Goal: Task Accomplishment & Management: Manage account settings

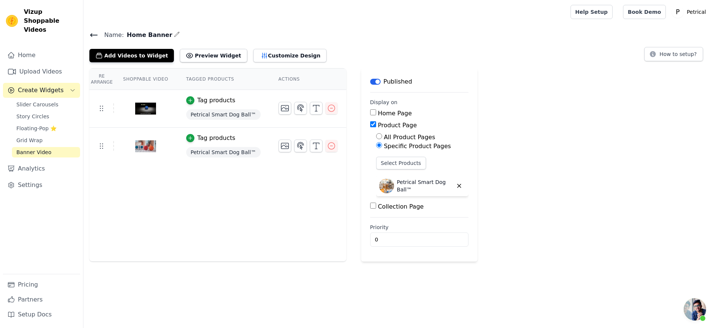
scroll to position [1668, 0]
click at [48, 108] on span "Slider Carousels" at bounding box center [37, 104] width 42 height 7
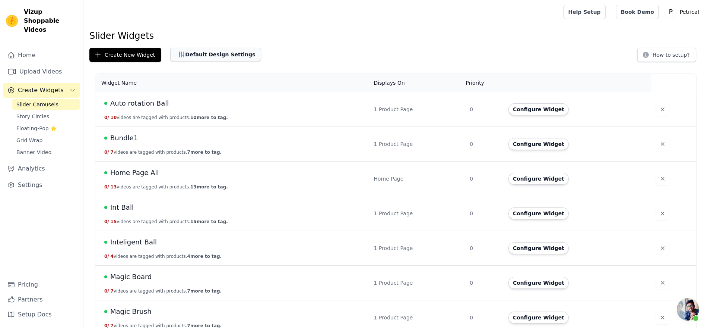
click at [231, 61] on button "Default Design Settings" at bounding box center [215, 54] width 91 height 13
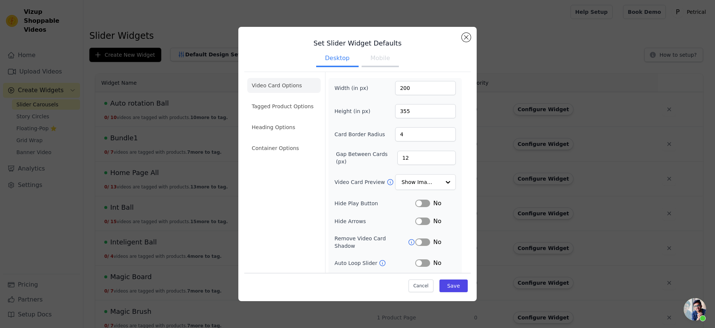
click at [379, 63] on button "Mobile" at bounding box center [380, 59] width 37 height 16
click at [471, 36] on button "Close modal" at bounding box center [466, 37] width 9 height 9
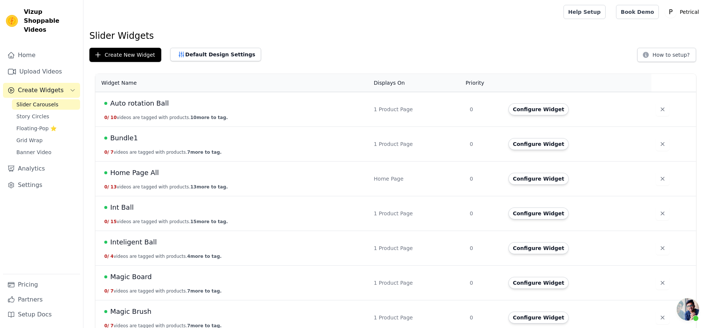
click at [169, 108] on span "Auto rotation Ball" at bounding box center [139, 103] width 59 height 10
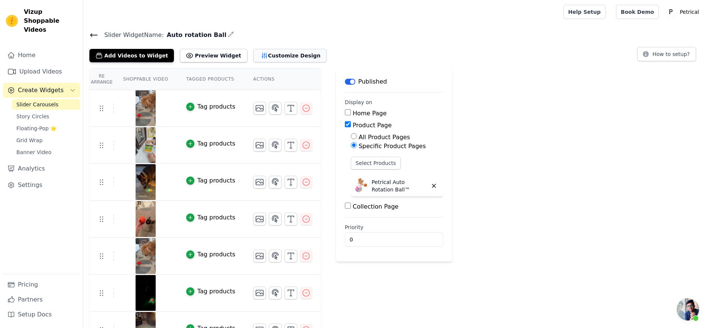
click at [312, 62] on button "Customize Design" at bounding box center [289, 55] width 73 height 13
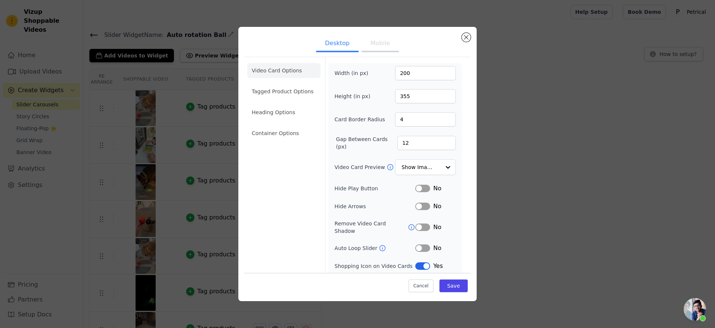
click at [393, 52] on button "Mobile" at bounding box center [380, 44] width 37 height 16
click at [471, 39] on button "Close modal" at bounding box center [466, 37] width 9 height 9
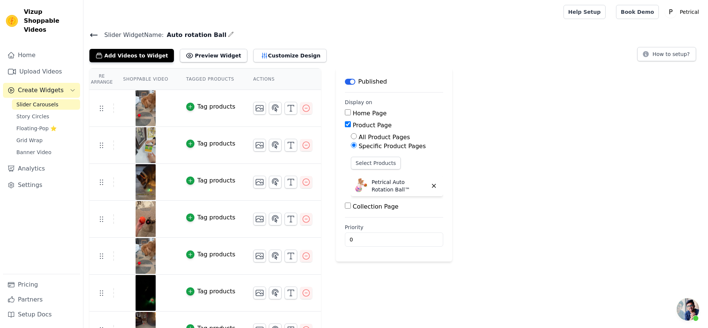
click at [98, 39] on icon at bounding box center [93, 35] width 9 height 9
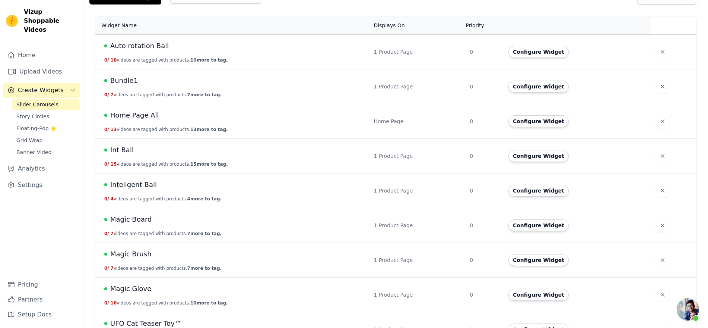
scroll to position [93, 0]
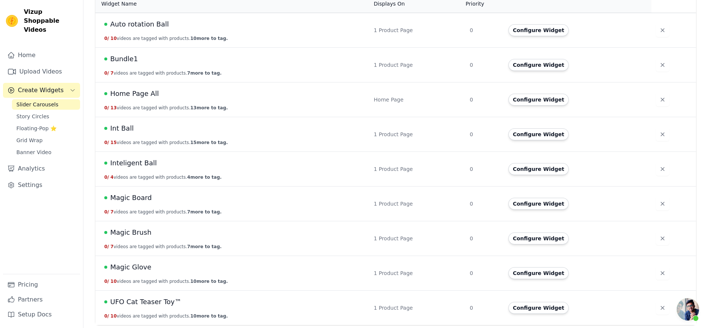
click at [138, 64] on span "Bundle1" at bounding box center [124, 59] width 28 height 10
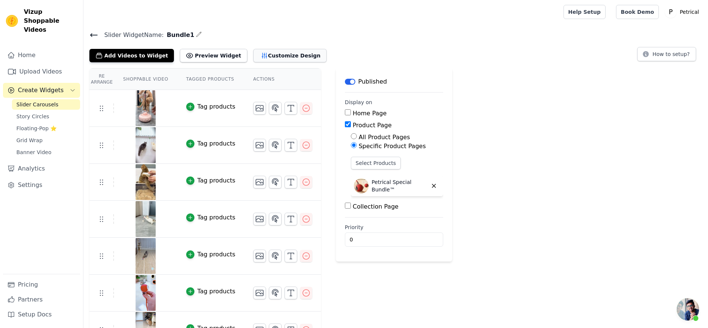
click at [327, 62] on button "Customize Design" at bounding box center [289, 55] width 73 height 13
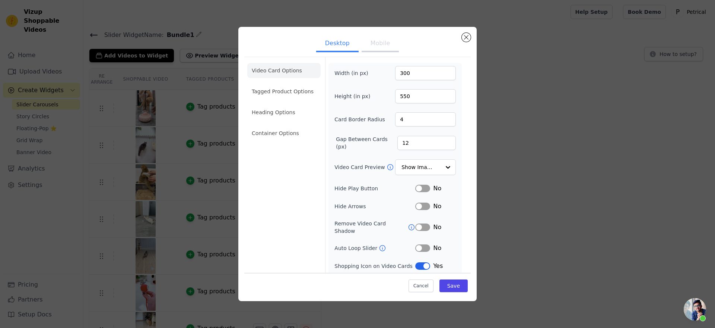
click at [386, 49] on button "Mobile" at bounding box center [380, 44] width 37 height 16
click at [471, 38] on button "Close modal" at bounding box center [466, 37] width 9 height 9
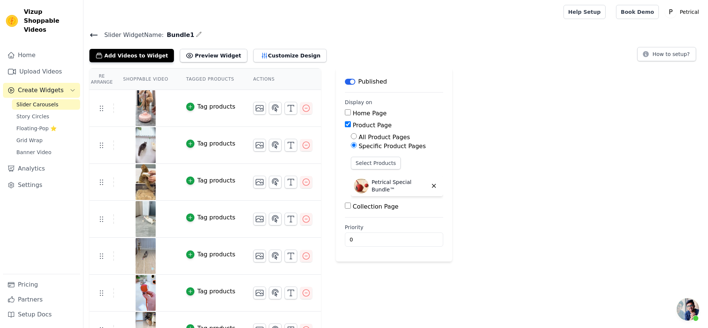
click at [98, 39] on icon at bounding box center [93, 35] width 9 height 9
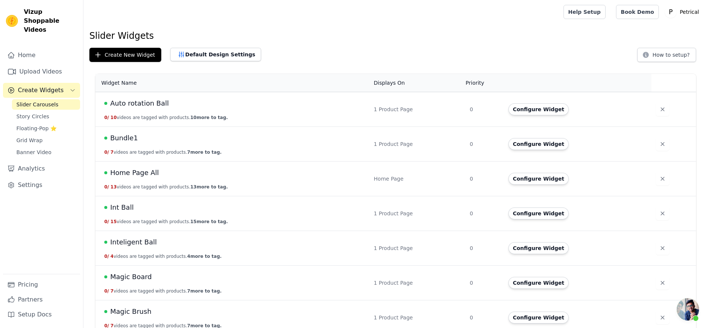
click at [199, 178] on div "Home Page All" at bounding box center [234, 172] width 261 height 10
click at [159, 178] on span "Home Page All" at bounding box center [134, 172] width 49 height 10
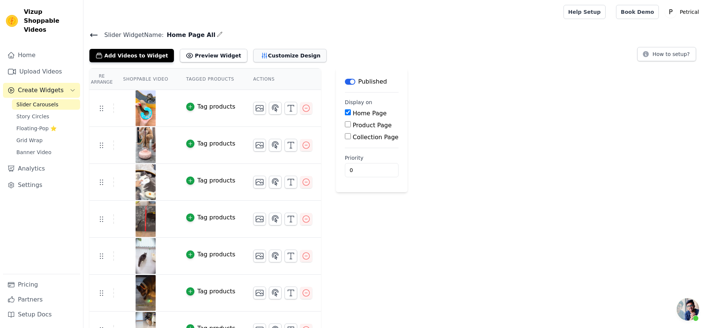
click at [312, 62] on button "Customize Design" at bounding box center [289, 55] width 73 height 13
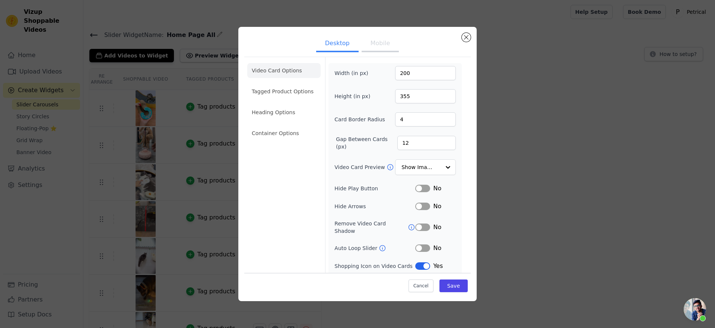
click at [386, 47] on button "Mobile" at bounding box center [380, 44] width 37 height 16
click at [471, 37] on button "Close modal" at bounding box center [466, 37] width 9 height 9
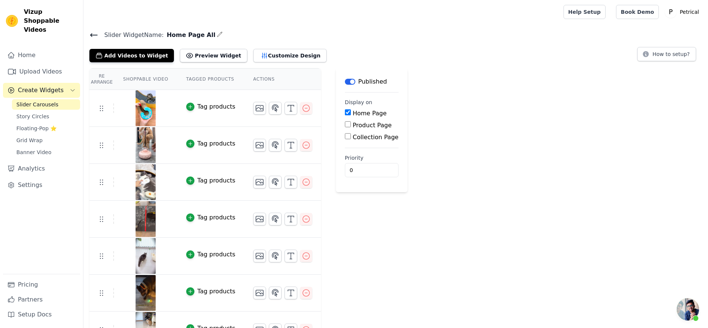
click at [98, 39] on icon at bounding box center [93, 35] width 9 height 9
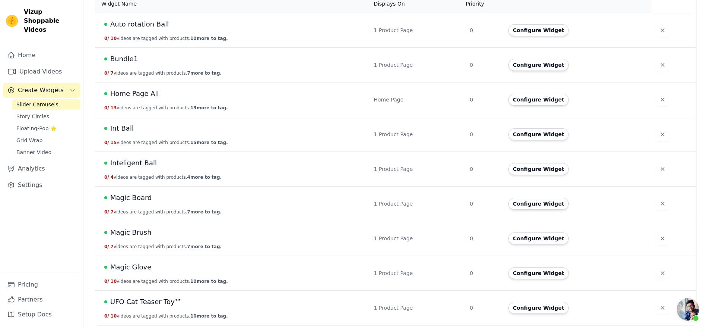
scroll to position [140, 0]
click at [134, 123] on span "Int Ball" at bounding box center [121, 128] width 23 height 10
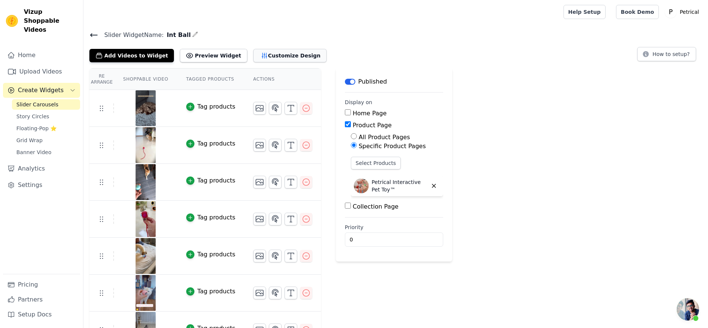
click at [319, 62] on button "Customize Design" at bounding box center [289, 55] width 73 height 13
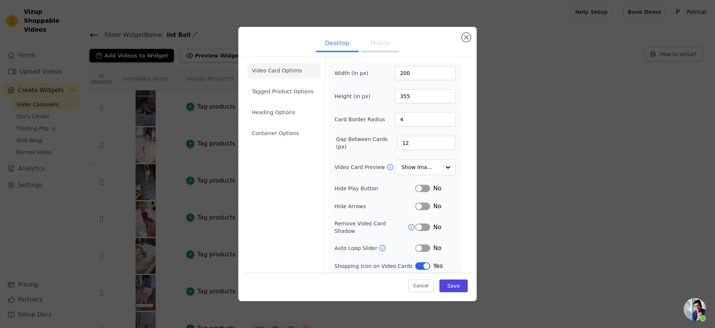
click at [373, 52] on button "Mobile" at bounding box center [380, 44] width 37 height 16
click at [471, 39] on button "Close modal" at bounding box center [466, 37] width 9 height 9
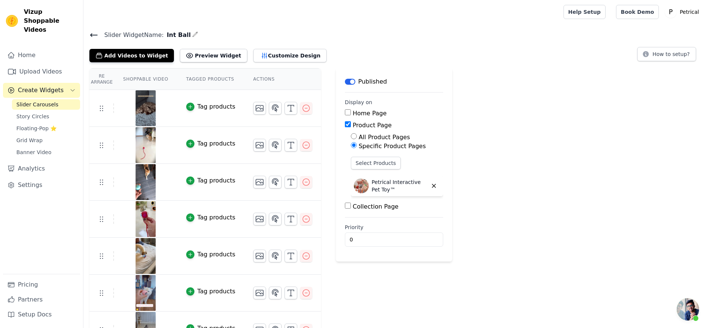
click at [98, 39] on icon at bounding box center [93, 35] width 9 height 9
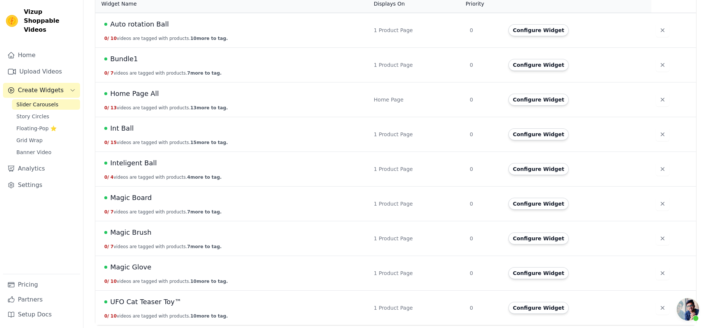
scroll to position [140, 0]
click at [157, 161] on span "Inteligent Ball" at bounding box center [133, 163] width 47 height 10
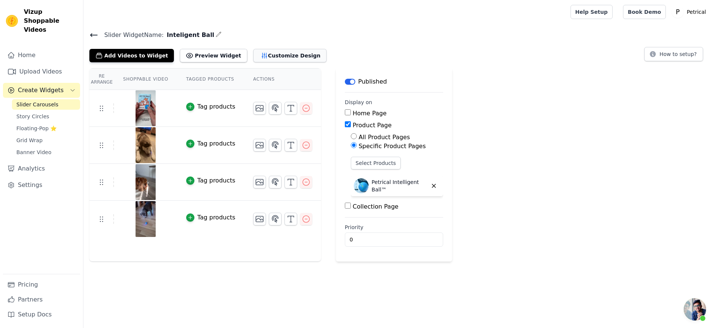
click at [327, 62] on button "Customize Design" at bounding box center [289, 55] width 73 height 13
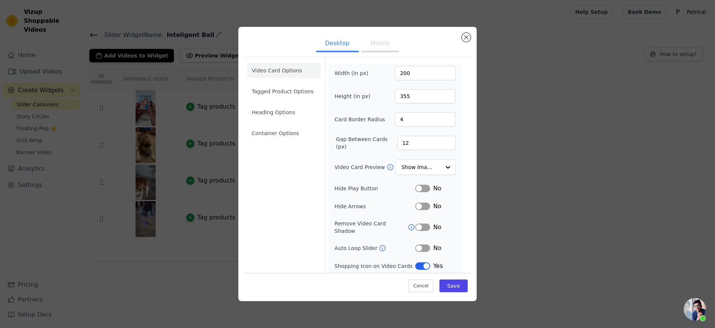
click at [374, 47] on button "Mobile" at bounding box center [380, 44] width 37 height 16
click at [477, 36] on div "Desktop Mobile Video Card Options Tagged Product Options Heading Options Contai…" at bounding box center [357, 164] width 238 height 274
click at [471, 39] on button "Close modal" at bounding box center [466, 37] width 9 height 9
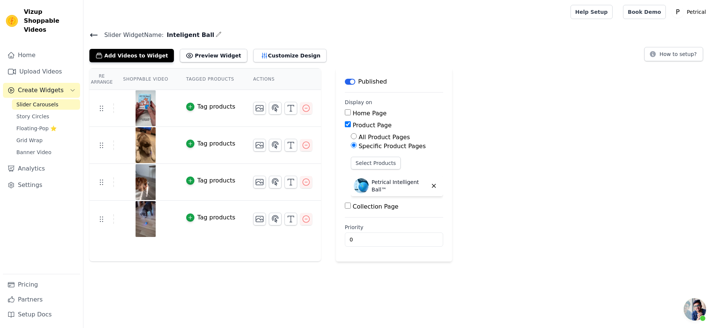
click at [98, 39] on icon at bounding box center [93, 35] width 9 height 9
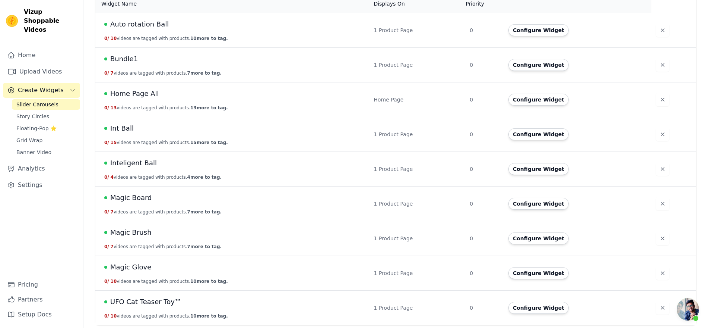
scroll to position [140, 0]
click at [157, 164] on span "Inteligent Ball" at bounding box center [133, 163] width 47 height 10
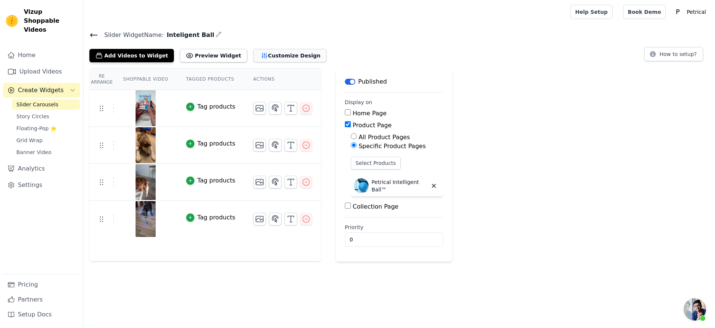
click at [304, 62] on button "Customize Design" at bounding box center [289, 55] width 73 height 13
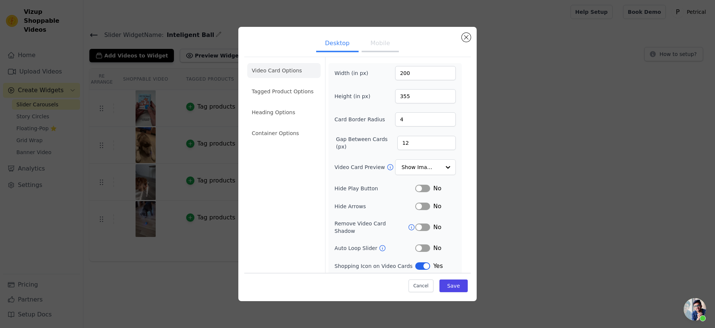
click at [391, 49] on button "Mobile" at bounding box center [380, 44] width 37 height 16
click at [471, 41] on button "Close modal" at bounding box center [466, 37] width 9 height 9
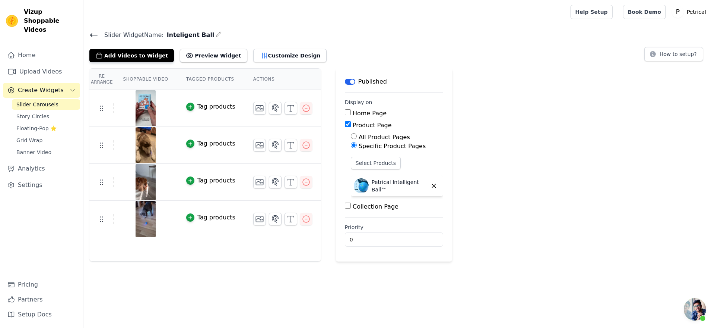
click at [98, 39] on icon at bounding box center [93, 35] width 9 height 9
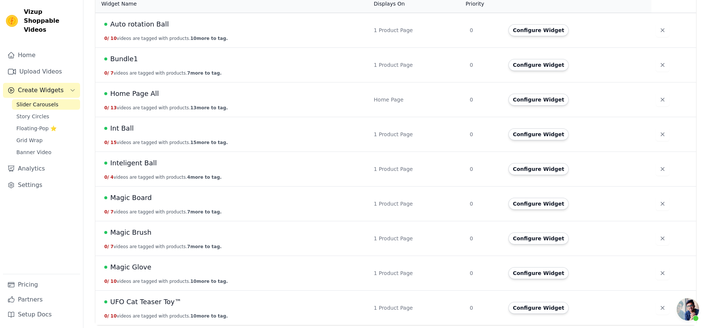
scroll to position [180, 0]
click at [152, 192] on span "Magic Board" at bounding box center [131, 197] width 42 height 10
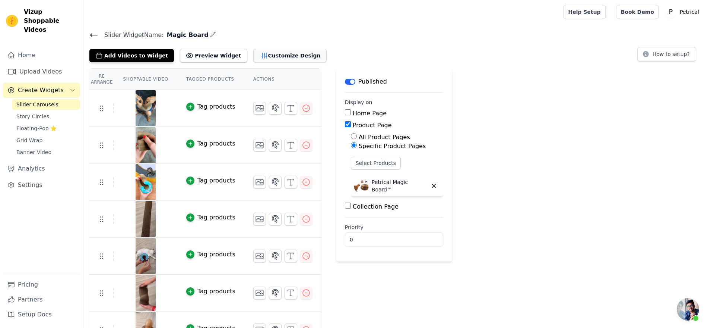
click at [308, 62] on button "Customize Design" at bounding box center [289, 55] width 73 height 13
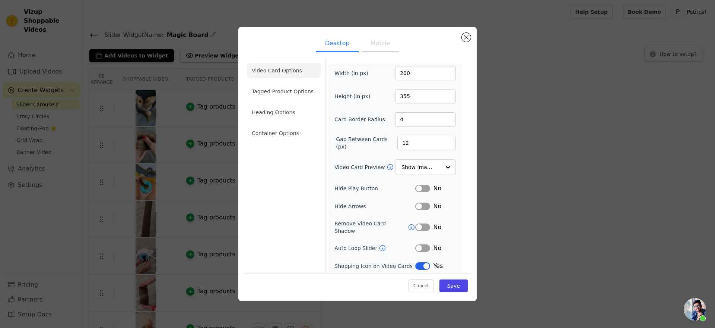
click at [367, 47] on button "Mobile" at bounding box center [380, 44] width 37 height 16
click at [471, 38] on button "Close modal" at bounding box center [466, 37] width 9 height 9
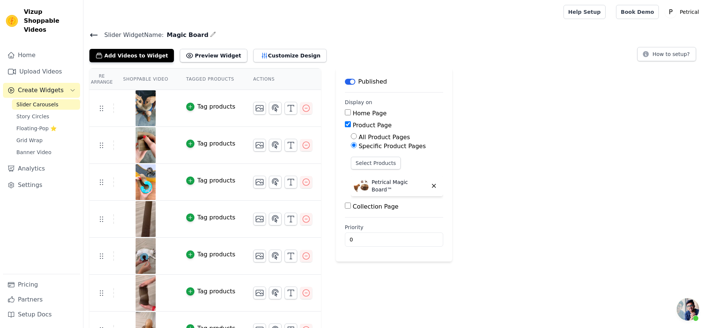
click at [98, 39] on icon at bounding box center [93, 35] width 9 height 9
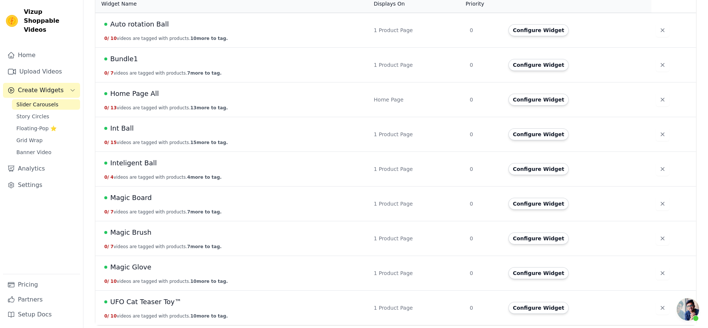
scroll to position [180, 0]
click at [152, 227] on span "Magic Brush" at bounding box center [130, 232] width 41 height 10
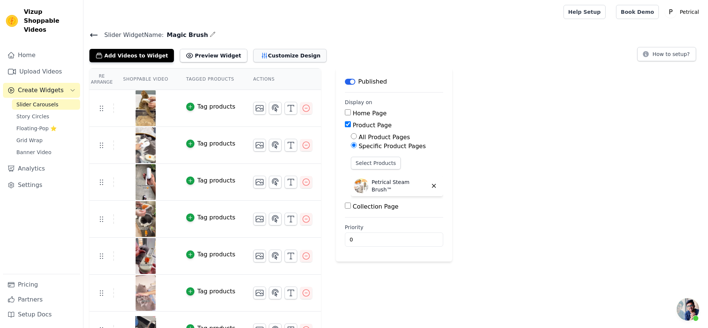
click at [325, 62] on button "Customize Design" at bounding box center [289, 55] width 73 height 13
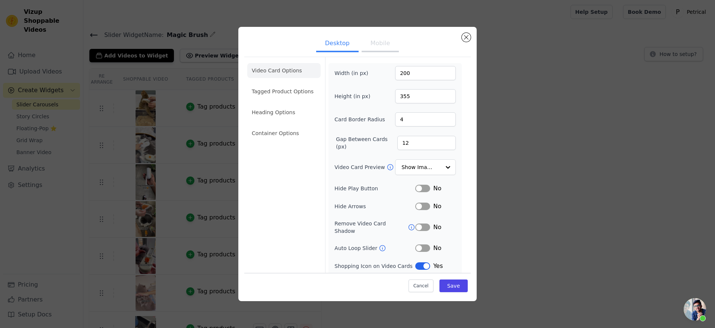
click at [376, 47] on button "Mobile" at bounding box center [380, 44] width 37 height 16
click at [432, 175] on input "Video Card Preview" at bounding box center [421, 167] width 38 height 15
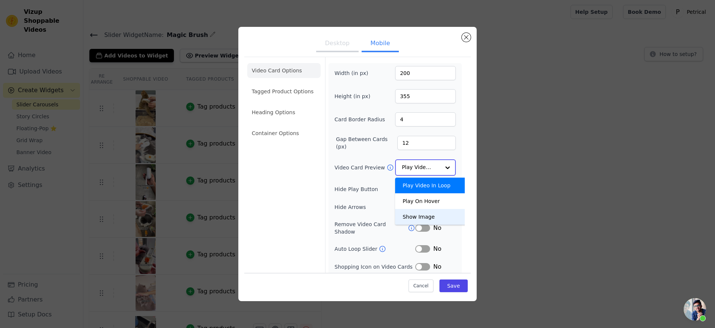
click at [429, 224] on div "Show Image" at bounding box center [431, 217] width 73 height 16
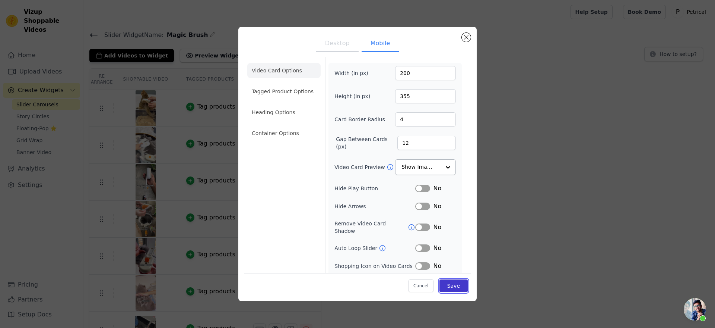
click at [468, 280] on button "Save" at bounding box center [454, 285] width 28 height 13
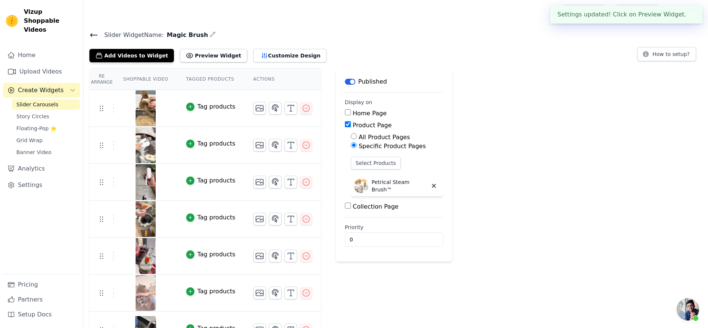
click at [110, 41] on div "Slider Widget Name: Magic Brush Add Videos to Widget Preview Widget Customize D…" at bounding box center [395, 46] width 625 height 32
click at [98, 39] on icon at bounding box center [93, 35] width 9 height 9
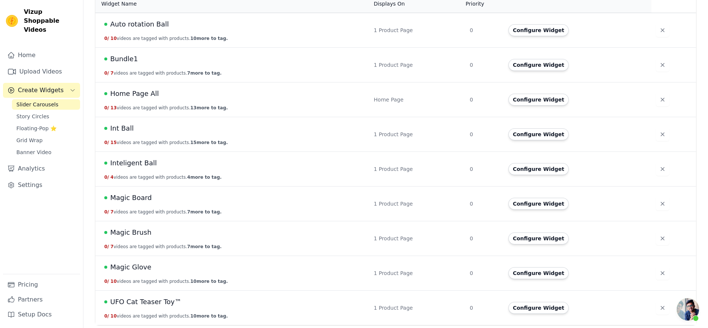
scroll to position [180, 0]
click at [151, 262] on span "Magic Glove" at bounding box center [130, 267] width 41 height 10
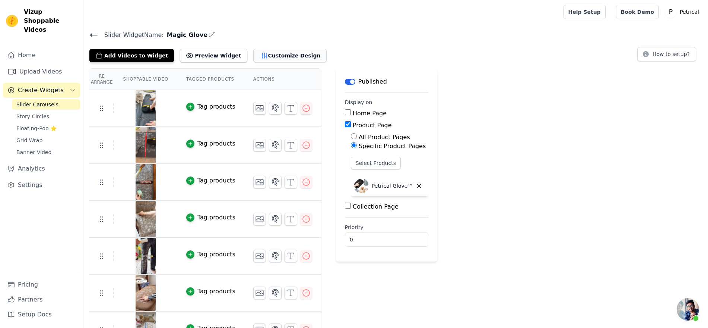
click at [310, 62] on button "Customize Design" at bounding box center [289, 55] width 73 height 13
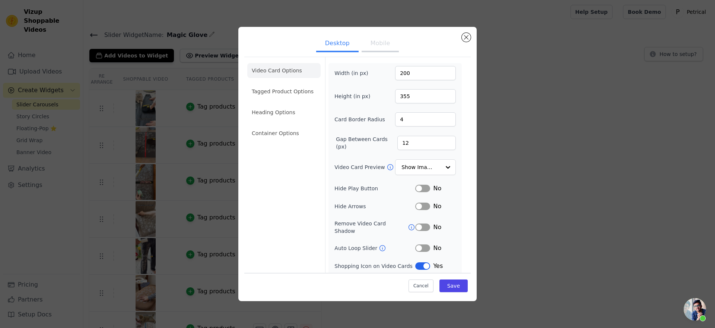
click at [382, 46] on button "Mobile" at bounding box center [380, 44] width 37 height 16
click at [437, 175] on input "Video Card Preview" at bounding box center [421, 167] width 38 height 15
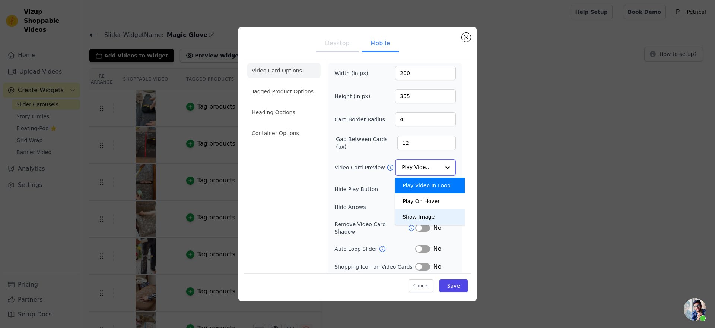
click at [429, 224] on div "Show Image" at bounding box center [431, 217] width 73 height 16
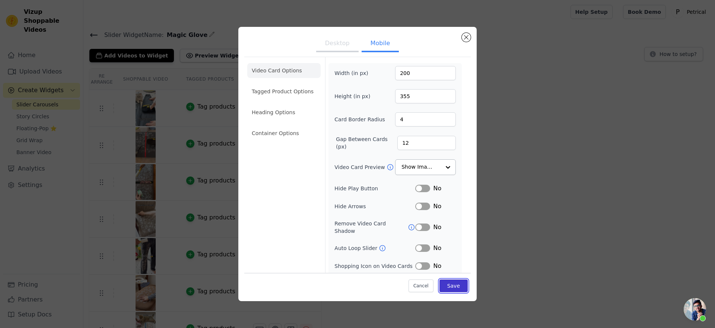
click at [468, 279] on button "Save" at bounding box center [454, 285] width 28 height 13
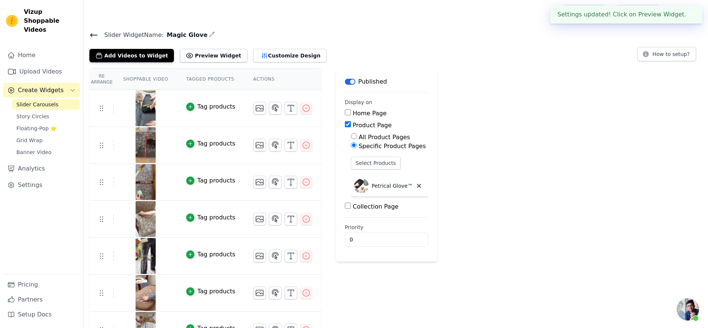
click at [97, 37] on icon at bounding box center [94, 35] width 7 height 3
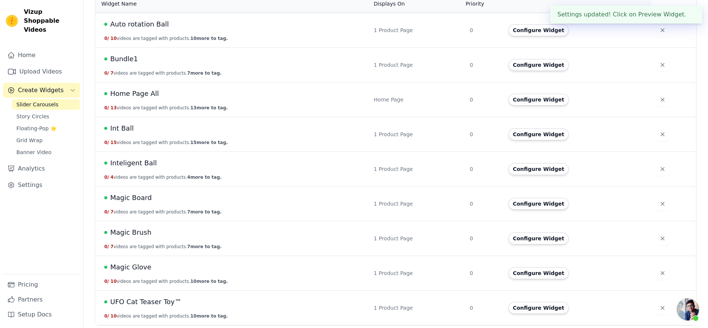
scroll to position [180, 0]
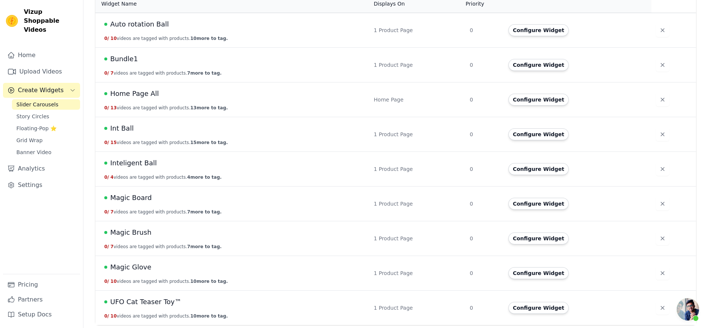
click at [181, 296] on span "UFO Cat Teaser Toy™" at bounding box center [145, 301] width 71 height 10
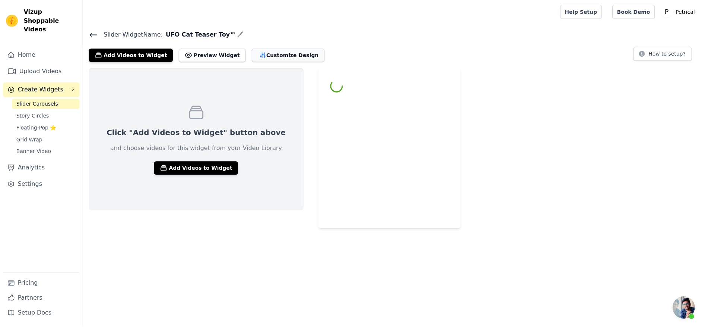
click at [314, 62] on button "Customize Design" at bounding box center [289, 55] width 73 height 13
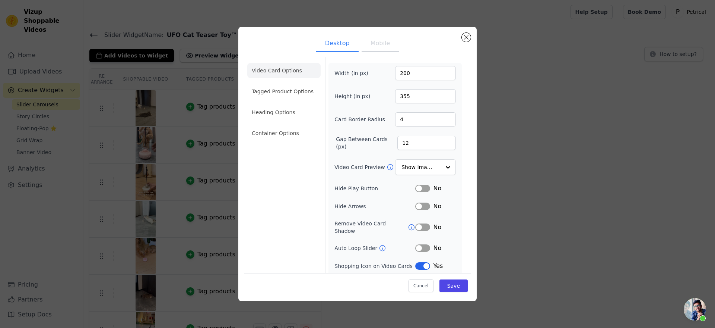
click at [388, 50] on button "Mobile" at bounding box center [380, 44] width 37 height 16
click at [471, 40] on button "Close modal" at bounding box center [466, 37] width 9 height 9
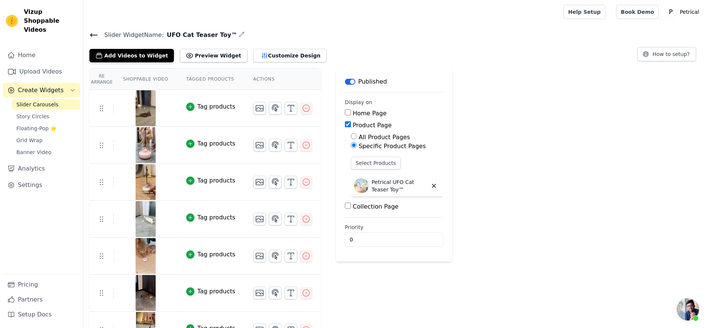
click at [98, 39] on icon at bounding box center [93, 35] width 9 height 9
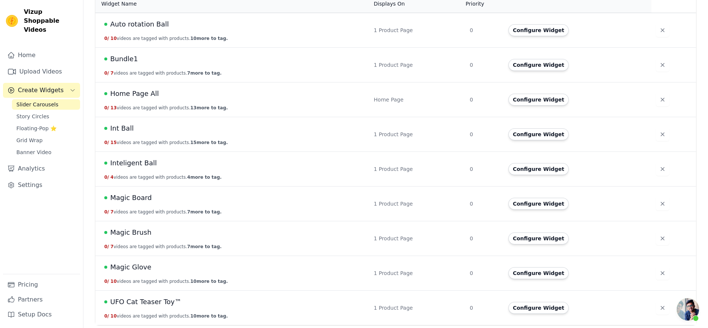
scroll to position [86, 0]
click at [531, 71] on button "Configure Widget" at bounding box center [539, 65] width 60 height 12
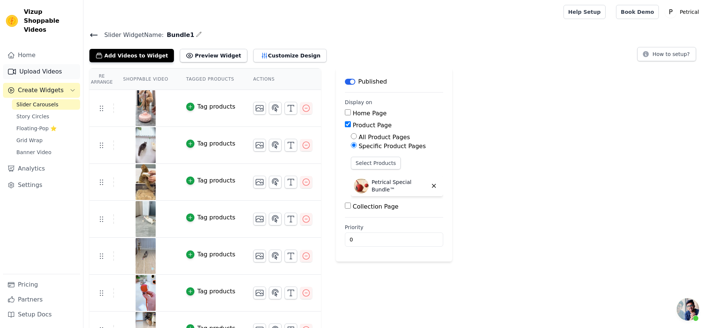
click at [37, 79] on link "Upload Videos" at bounding box center [41, 71] width 77 height 15
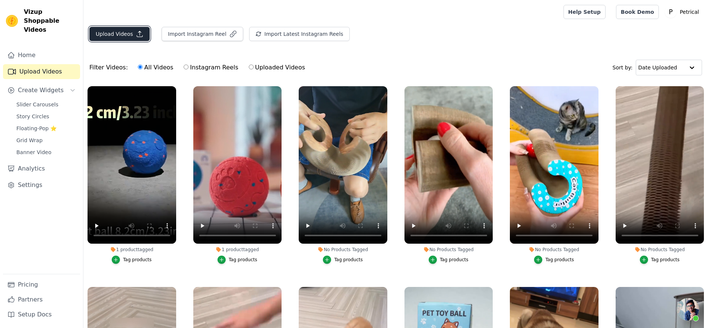
click at [133, 41] on button "Upload Videos" at bounding box center [119, 34] width 60 height 14
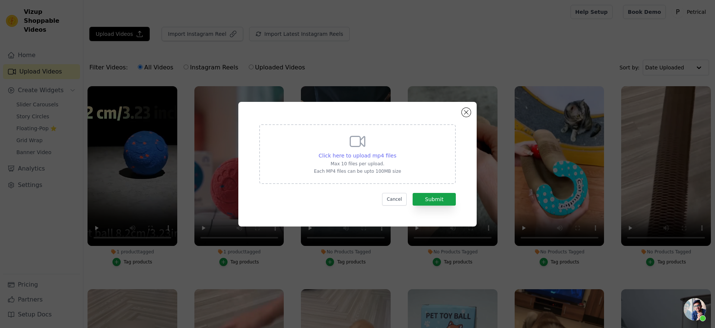
click at [344, 152] on span "Click here to upload mp4 files" at bounding box center [358, 155] width 78 height 6
click at [396, 151] on input "Click here to upload mp4 files Max 10 files per upload. Each MP4 files can be u…" at bounding box center [396, 151] width 0 height 0
type input "C:\fakepath\Plush Ball-highlight.mp4"
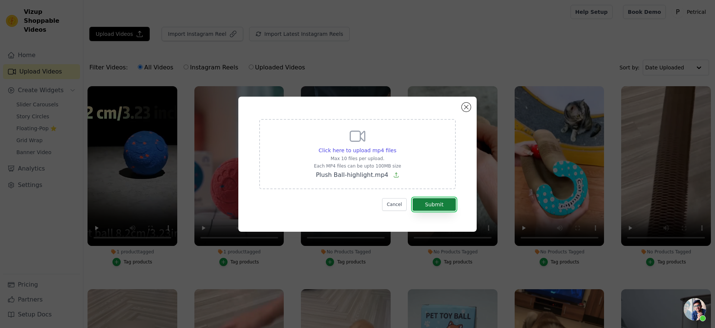
click at [439, 211] on button "Submit" at bounding box center [434, 204] width 43 height 13
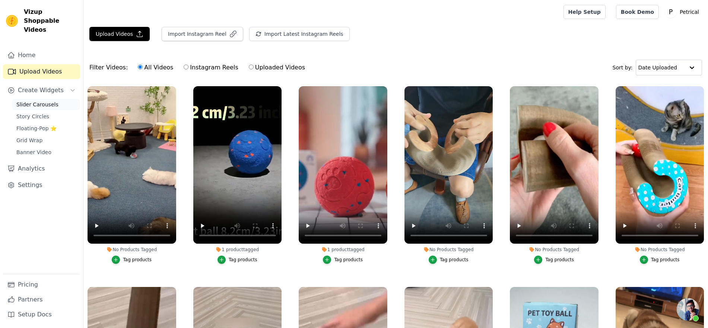
scroll to position [1668, 0]
click at [50, 108] on span "Slider Carousels" at bounding box center [37, 104] width 42 height 7
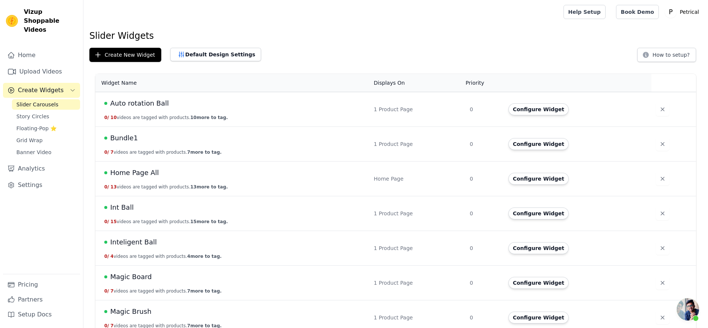
click at [138, 143] on span "Bundle1" at bounding box center [124, 138] width 28 height 10
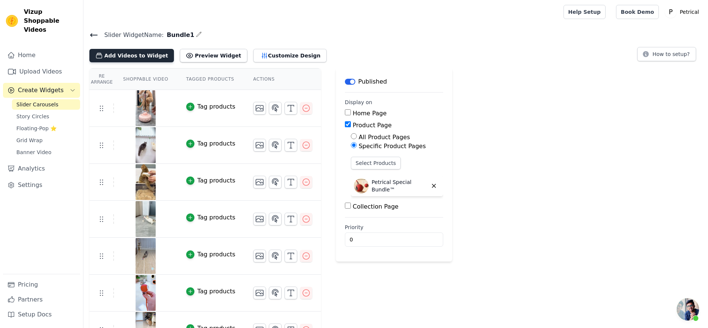
click at [139, 62] on button "Add Videos to Widget" at bounding box center [131, 55] width 85 height 13
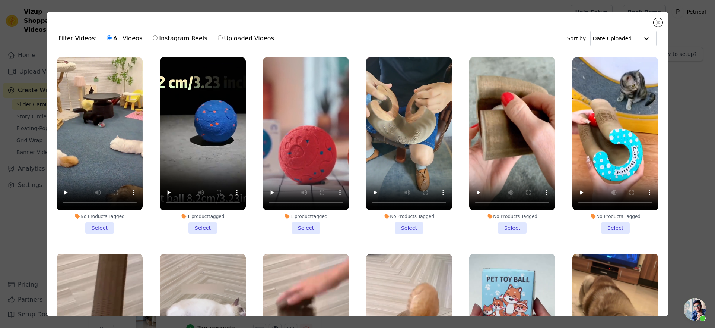
click at [104, 233] on li "No Products Tagged Select" at bounding box center [100, 145] width 86 height 176
click at [0, 0] on input "No Products Tagged Select" at bounding box center [0, 0] width 0 height 0
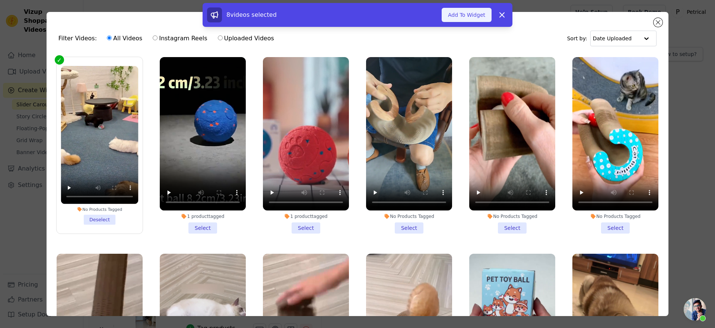
click at [483, 18] on button "Add To Widget" at bounding box center [467, 15] width 50 height 14
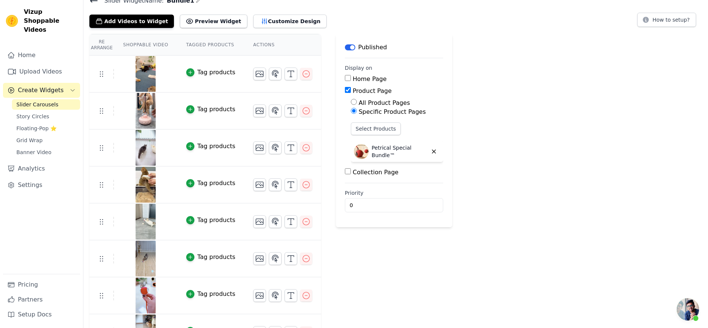
scroll to position [11, 0]
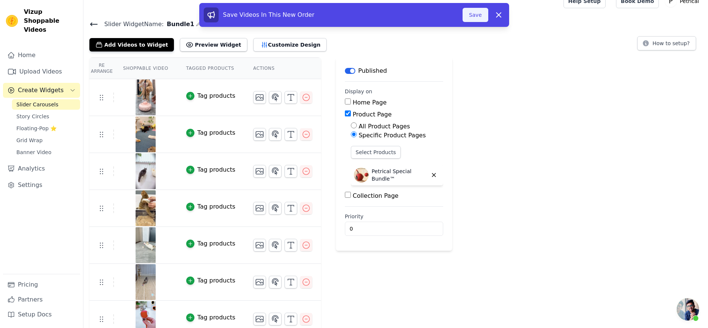
click at [488, 22] on button "Save" at bounding box center [475, 15] width 25 height 14
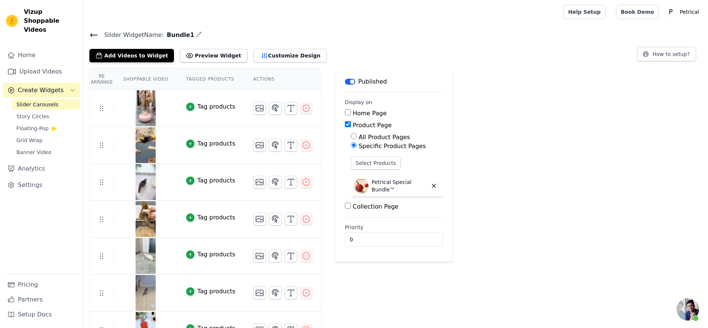
scroll to position [1668, 0]
click at [311, 149] on icon "button" at bounding box center [306, 144] width 9 height 9
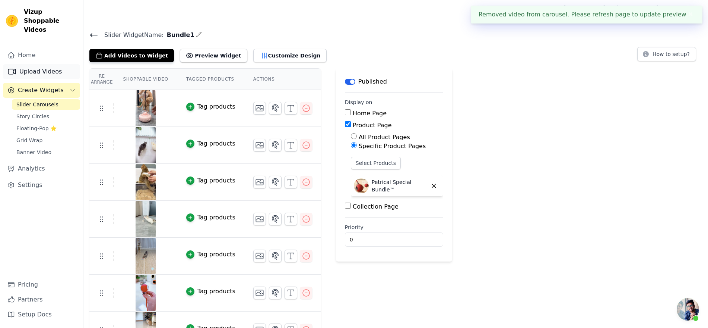
click at [42, 79] on link "Upload Videos" at bounding box center [41, 71] width 77 height 15
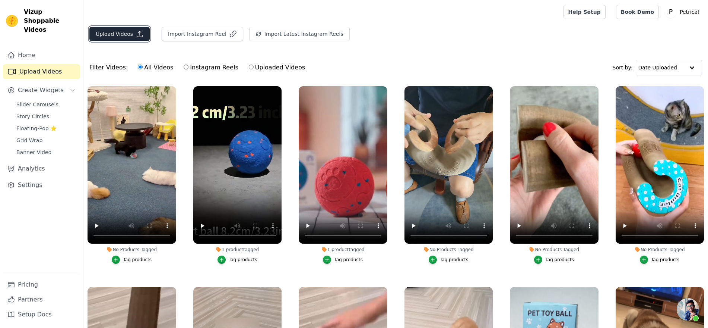
click at [145, 41] on button "Upload Videos" at bounding box center [119, 34] width 60 height 14
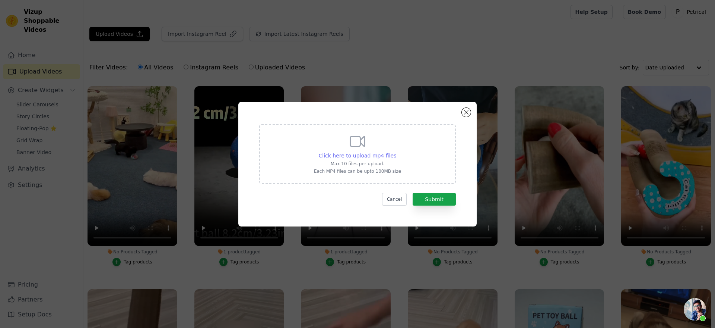
click at [353, 154] on span "Click here to upload mp4 files" at bounding box center [358, 155] width 78 height 6
click at [396, 152] on input "Click here to upload mp4 files Max 10 files per upload. Each MP4 files can be u…" at bounding box center [396, 151] width 0 height 0
type input "C:\fakepath\Plush Ball.mp4"
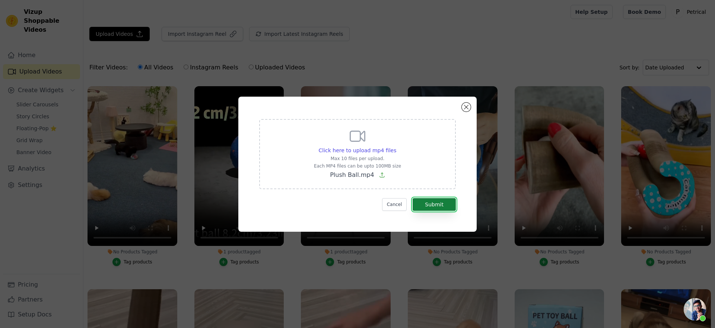
click at [453, 211] on button "Submit" at bounding box center [434, 204] width 43 height 13
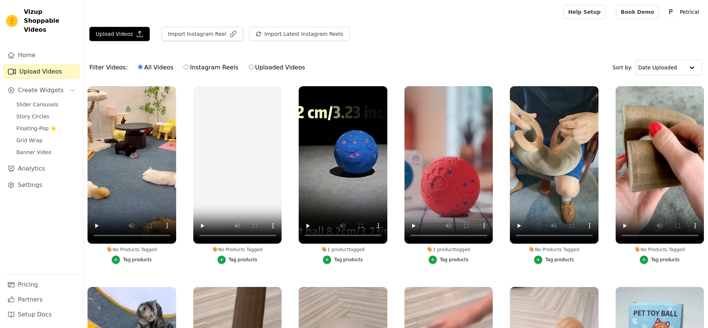
click at [37, 108] on span "Slider Carousels" at bounding box center [37, 104] width 42 height 7
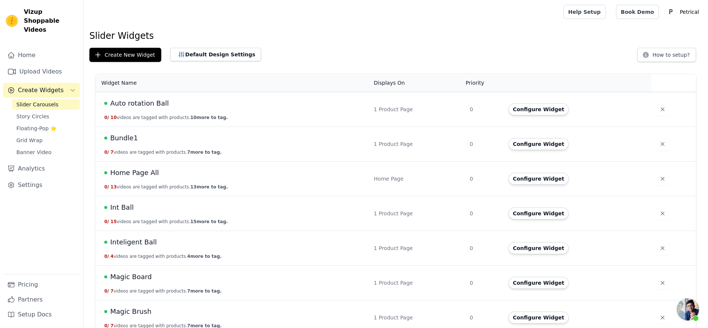
scroll to position [1668, 0]
click at [138, 143] on span "Bundle1" at bounding box center [124, 138] width 28 height 10
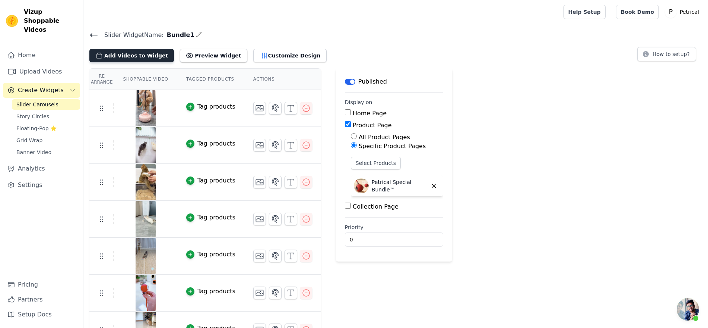
click at [169, 62] on button "Add Videos to Widget" at bounding box center [131, 55] width 85 height 13
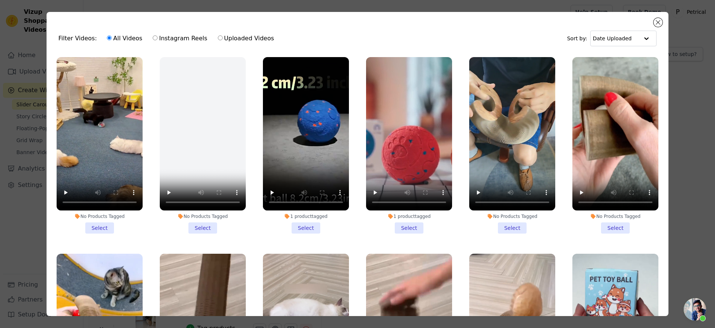
click at [108, 232] on li "No Products Tagged Select" at bounding box center [100, 145] width 86 height 176
click at [0, 0] on input "No Products Tagged Select" at bounding box center [0, 0] width 0 height 0
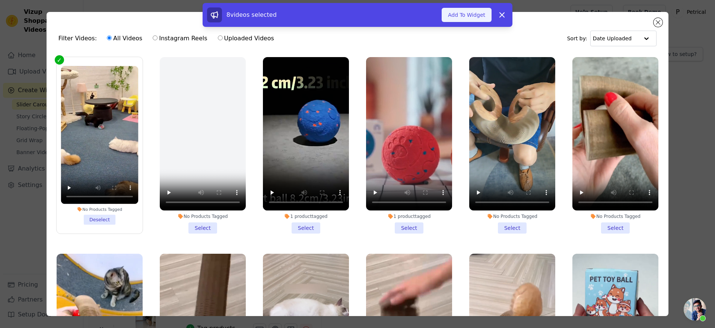
click at [492, 18] on button "Add To Widget" at bounding box center [467, 15] width 50 height 14
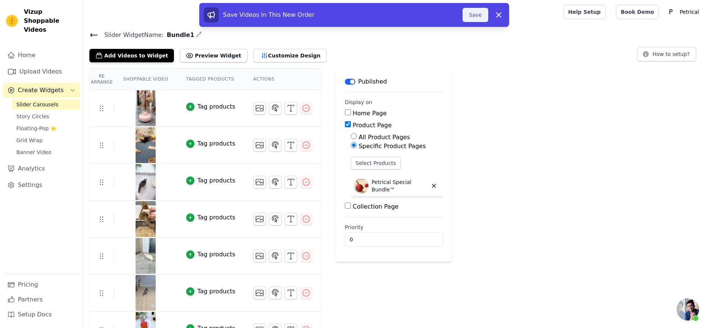
click at [488, 16] on button "Save" at bounding box center [475, 15] width 25 height 14
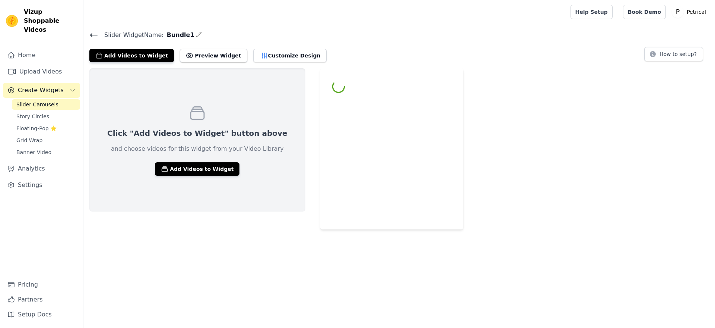
click at [43, 120] on span "Story Circles" at bounding box center [32, 116] width 33 height 7
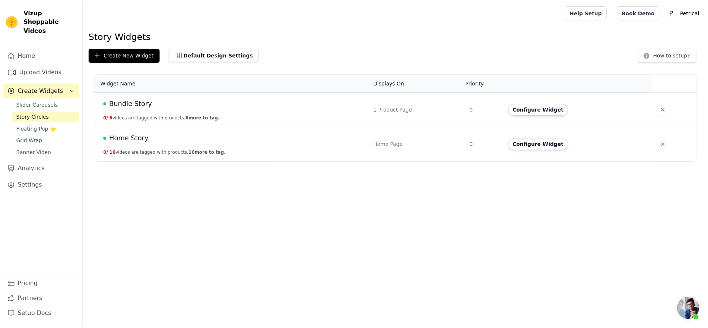
scroll to position [1668, 0]
click at [42, 108] on span "Slider Carousels" at bounding box center [37, 104] width 42 height 7
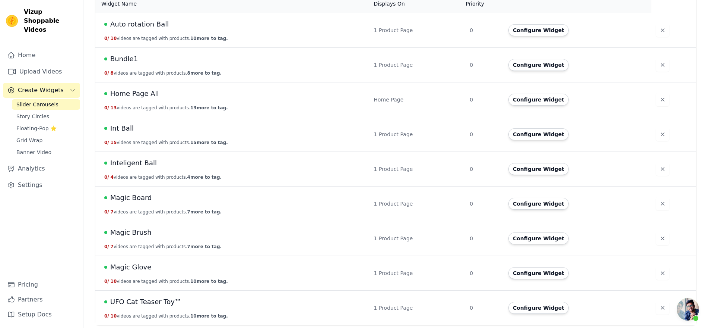
scroll to position [93, 0]
click at [134, 133] on span "Int Ball" at bounding box center [121, 128] width 23 height 10
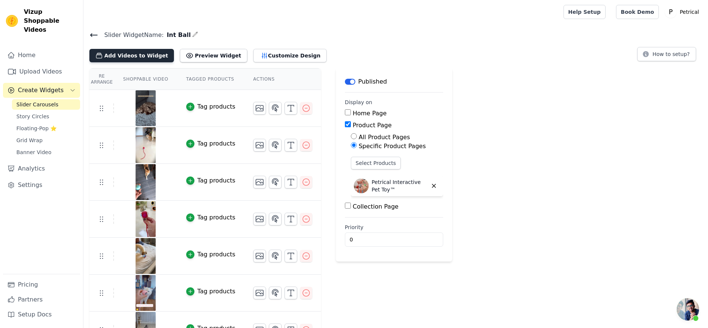
click at [168, 62] on button "Add Videos to Widget" at bounding box center [131, 55] width 85 height 13
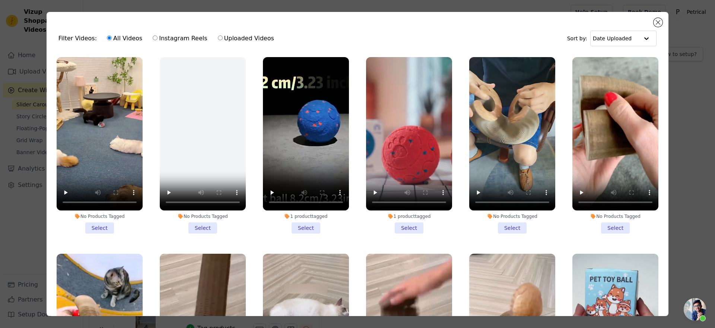
click at [103, 233] on li "No Products Tagged Select" at bounding box center [100, 145] width 86 height 176
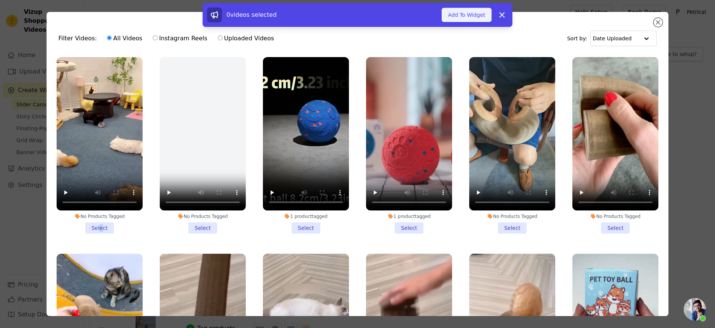
click at [491, 21] on button "Add To Widget" at bounding box center [467, 15] width 50 height 14
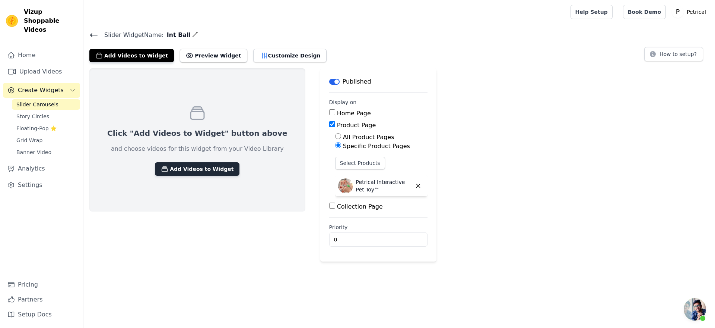
click at [229, 176] on button "Add Videos to Widget" at bounding box center [197, 168] width 85 height 13
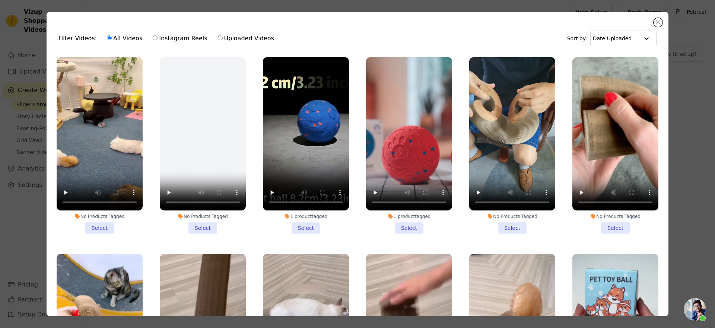
click at [109, 233] on li "No Products Tagged Select" at bounding box center [100, 145] width 86 height 176
click at [0, 0] on input "No Products Tagged Select" at bounding box center [0, 0] width 0 height 0
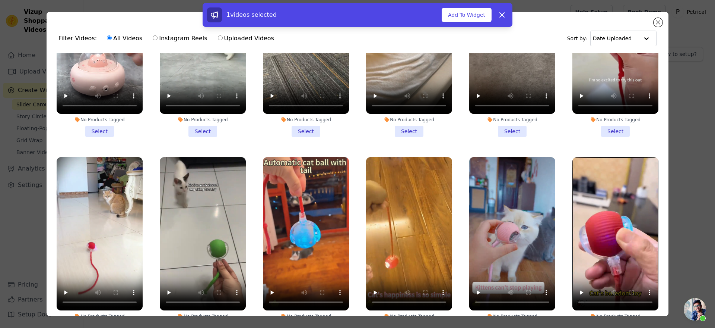
scroll to position [1910, 0]
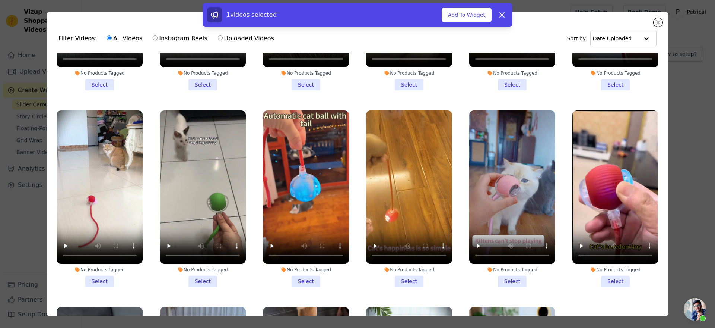
click at [95, 277] on li "No Products Tagged Select" at bounding box center [100, 198] width 86 height 176
click at [0, 0] on input "No Products Tagged Select" at bounding box center [0, 0] width 0 height 0
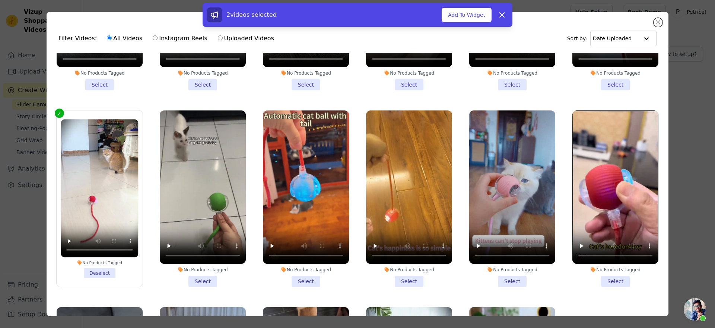
click at [197, 280] on li "No Products Tagged Select" at bounding box center [203, 198] width 86 height 176
click at [0, 0] on input "No Products Tagged Select" at bounding box center [0, 0] width 0 height 0
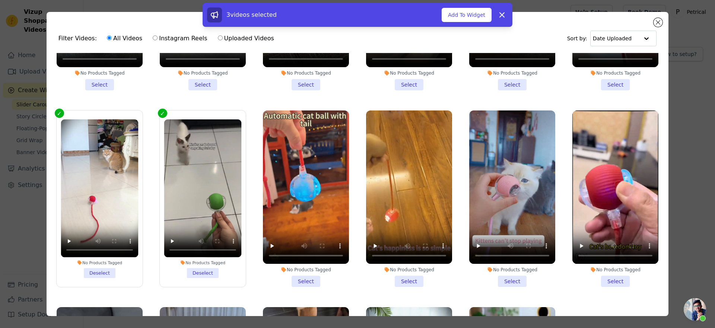
click at [308, 278] on li "No Products Tagged Select" at bounding box center [306, 198] width 86 height 176
click at [0, 0] on input "No Products Tagged Select" at bounding box center [0, 0] width 0 height 0
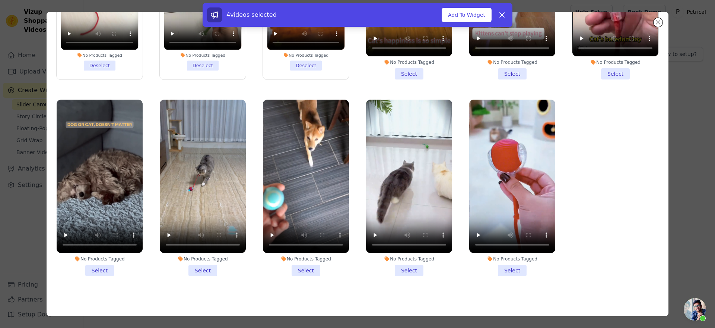
scroll to position [79, 0]
click at [405, 255] on li "No Products Tagged Select" at bounding box center [409, 187] width 86 height 176
click at [0, 0] on input "No Products Tagged Select" at bounding box center [0, 0] width 0 height 0
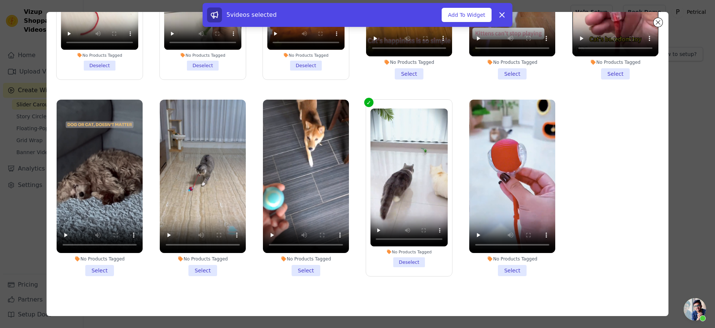
click at [195, 250] on li "No Products Tagged Select" at bounding box center [203, 187] width 86 height 176
click at [0, 0] on input "No Products Tagged Select" at bounding box center [0, 0] width 0 height 0
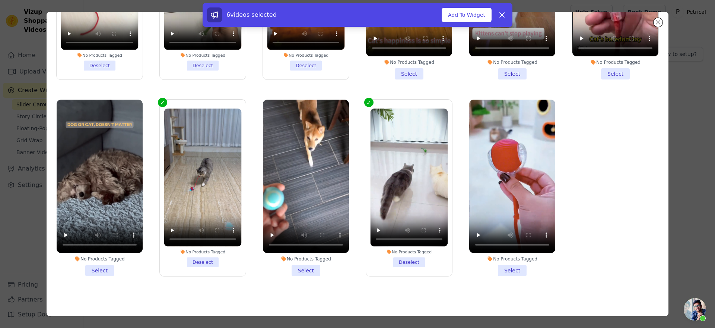
click at [497, 251] on li "No Products Tagged Select" at bounding box center [513, 187] width 86 height 176
click at [0, 0] on input "No Products Tagged Select" at bounding box center [0, 0] width 0 height 0
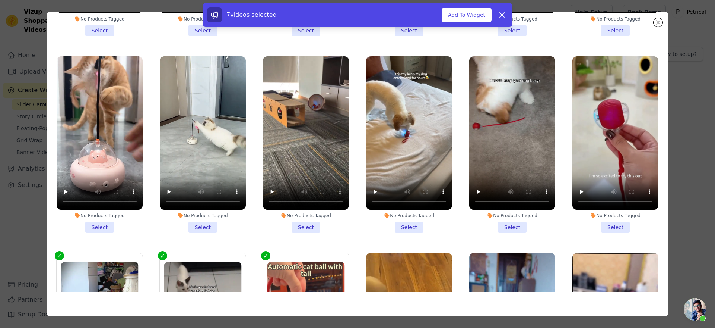
scroll to position [1681, 0]
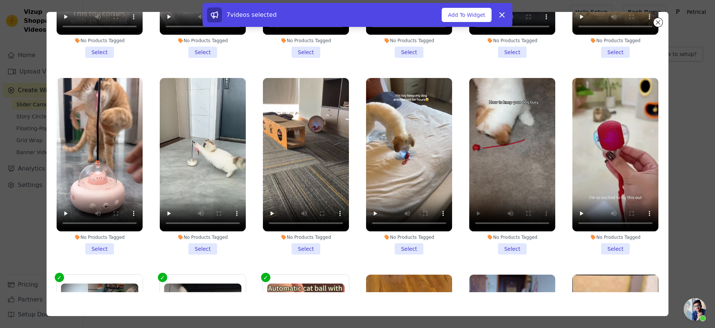
click at [502, 231] on li "No Products Tagged Select" at bounding box center [513, 166] width 86 height 176
click at [0, 0] on input "No Products Tagged Select" at bounding box center [0, 0] width 0 height 0
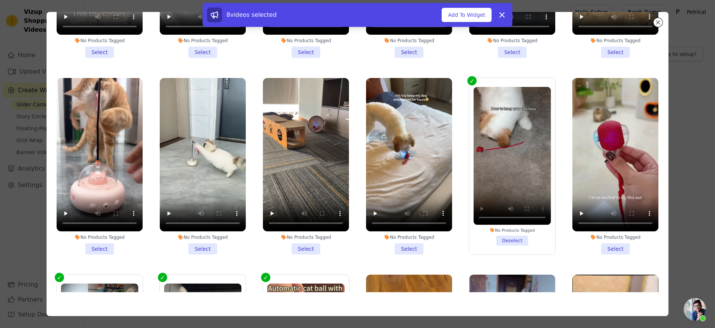
click at [598, 231] on li "No Products Tagged Select" at bounding box center [616, 166] width 86 height 176
click at [0, 0] on input "No Products Tagged Select" at bounding box center [0, 0] width 0 height 0
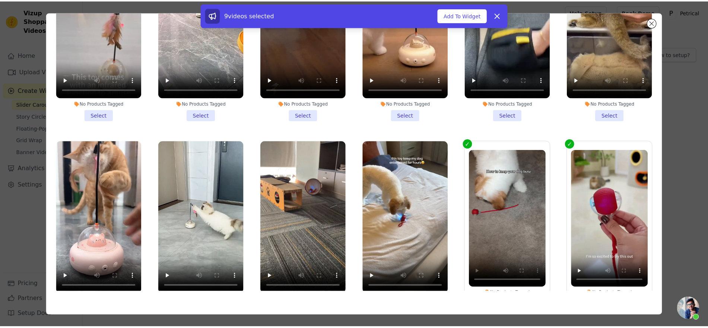
scroll to position [1588, 0]
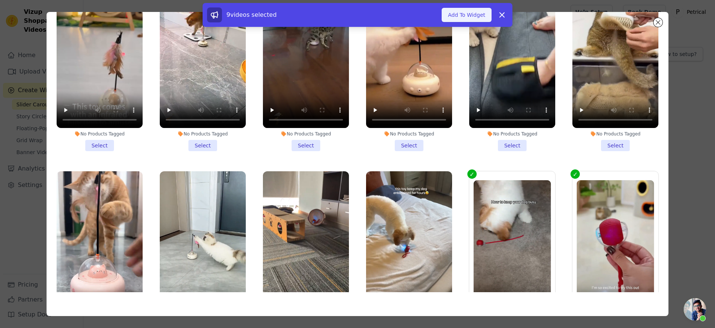
click at [492, 15] on button "Add To Widget" at bounding box center [467, 15] width 50 height 14
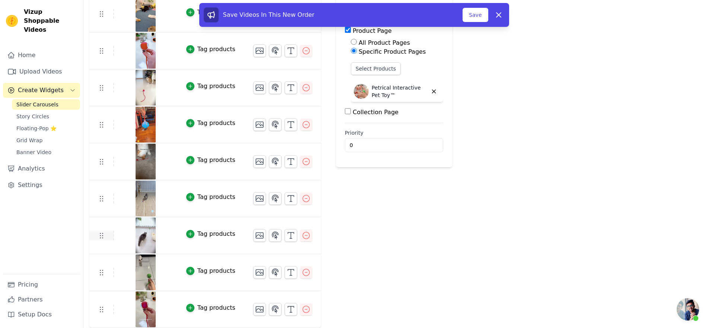
scroll to position [103, 0]
click at [488, 15] on button "Save" at bounding box center [475, 15] width 25 height 14
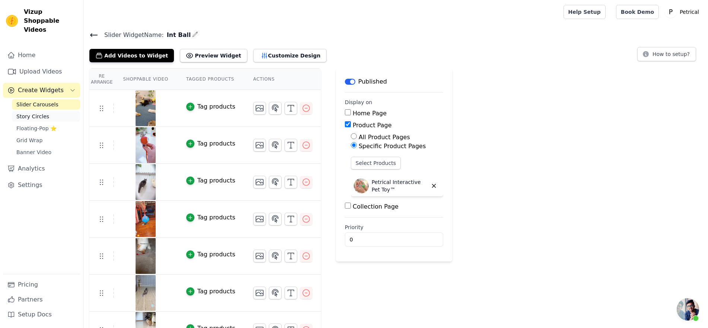
scroll to position [1668, 0]
click at [44, 120] on span "Story Circles" at bounding box center [32, 116] width 33 height 7
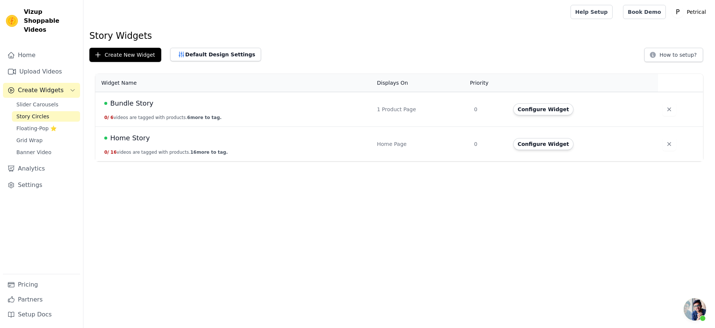
click at [154, 108] on span "Bundle Story" at bounding box center [131, 103] width 43 height 10
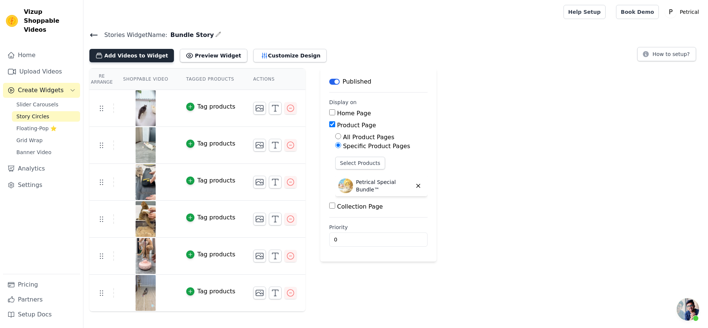
click at [155, 62] on button "Add Videos to Widget" at bounding box center [131, 55] width 85 height 13
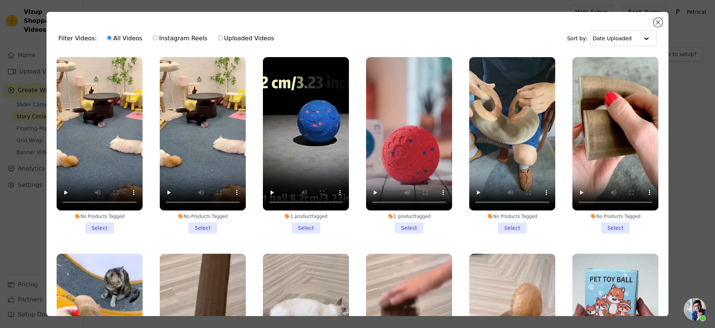
click at [197, 232] on li "No Products Tagged Select" at bounding box center [203, 145] width 86 height 176
click at [0, 0] on input "No Products Tagged Select" at bounding box center [0, 0] width 0 height 0
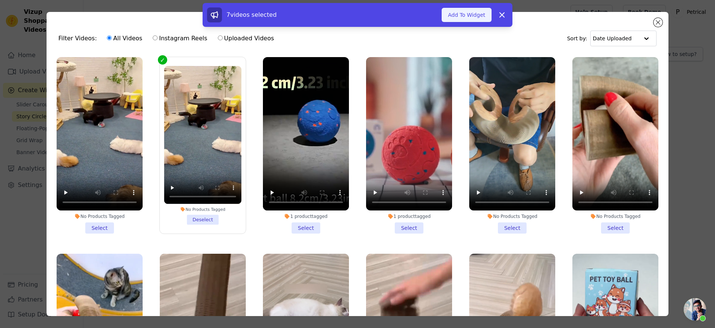
click at [492, 17] on button "Add To Widget" at bounding box center [467, 15] width 50 height 14
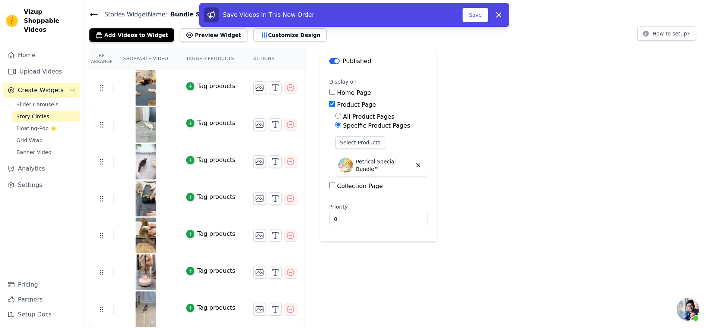
scroll to position [105, 0]
click at [488, 18] on button "Save" at bounding box center [475, 15] width 25 height 14
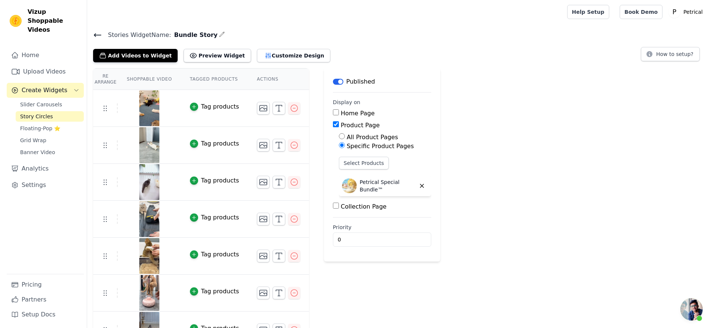
scroll to position [1668, 0]
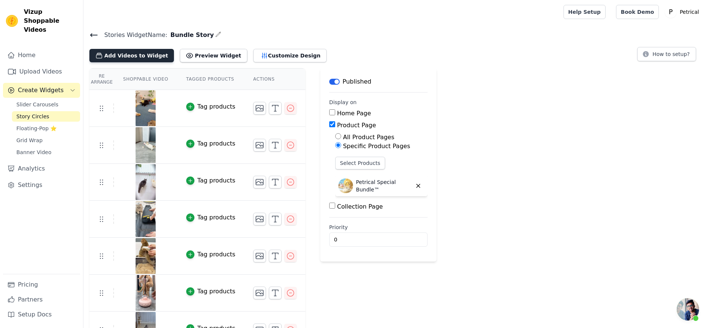
click at [140, 62] on button "Add Videos to Widget" at bounding box center [131, 55] width 85 height 13
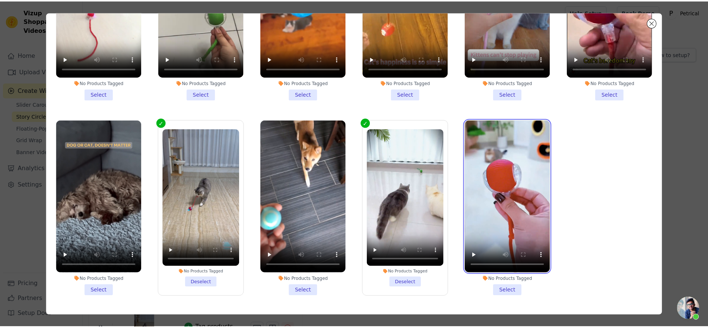
scroll to position [79, 0]
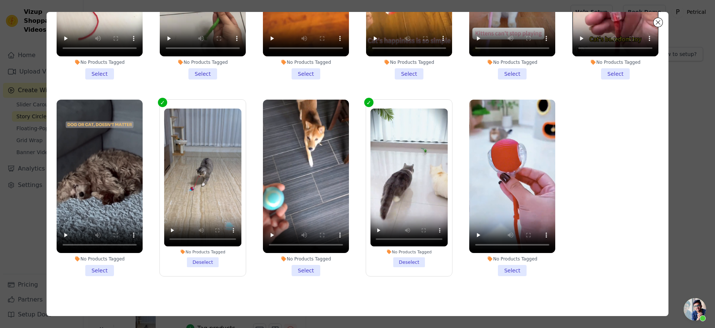
click at [501, 252] on li "No Products Tagged Select" at bounding box center [513, 187] width 86 height 176
click at [0, 0] on input "No Products Tagged Select" at bounding box center [0, 0] width 0 height 0
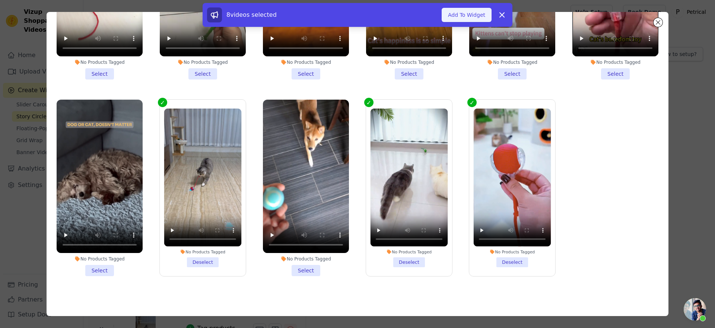
click at [492, 22] on button "Add To Widget" at bounding box center [467, 15] width 50 height 14
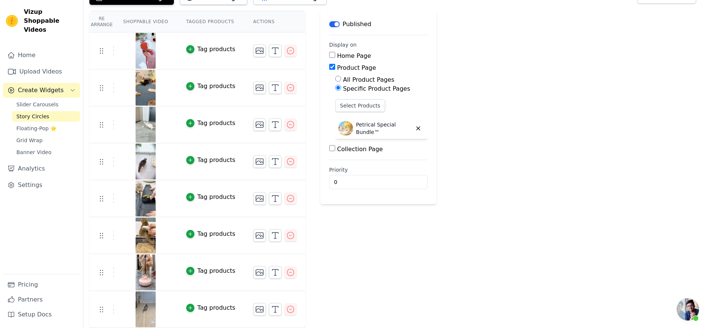
scroll to position [104, 0]
click at [40, 120] on span "Story Circles" at bounding box center [32, 116] width 33 height 7
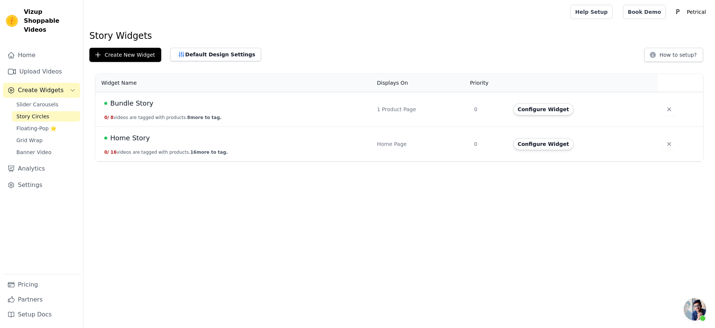
click at [146, 143] on span "Home Story" at bounding box center [129, 138] width 39 height 10
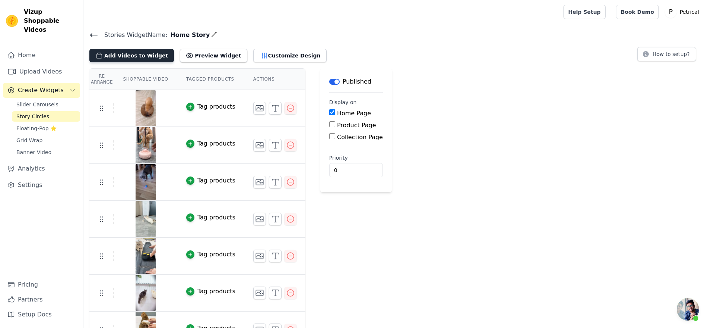
click at [149, 62] on button "Add Videos to Widget" at bounding box center [131, 55] width 85 height 13
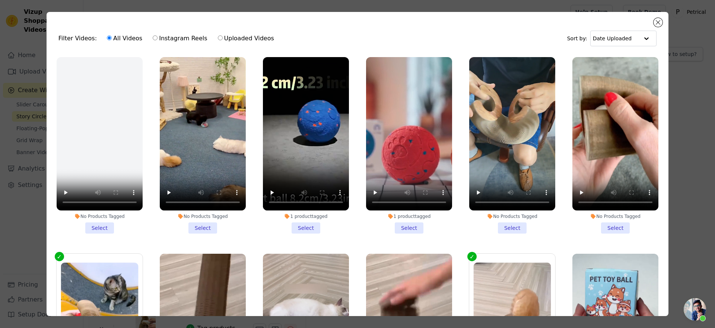
click at [203, 231] on li "No Products Tagged Select" at bounding box center [203, 145] width 86 height 176
click at [0, 0] on input "No Products Tagged Select" at bounding box center [0, 0] width 0 height 0
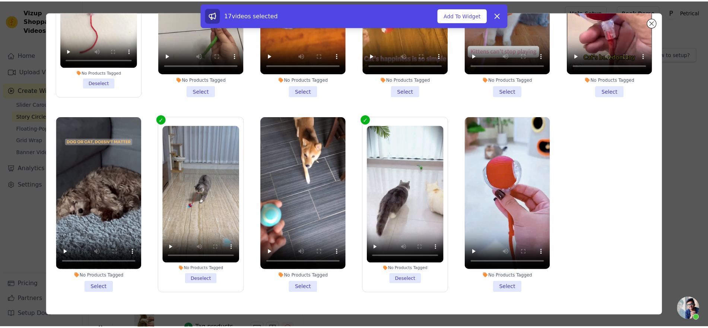
scroll to position [79, 0]
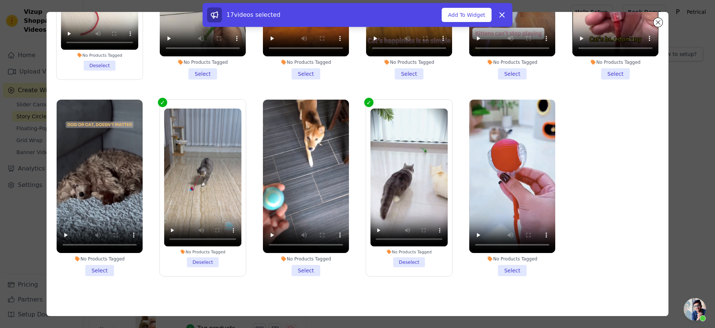
click at [512, 252] on li "No Products Tagged Select" at bounding box center [513, 187] width 86 height 176
click at [0, 0] on input "No Products Tagged Select" at bounding box center [0, 0] width 0 height 0
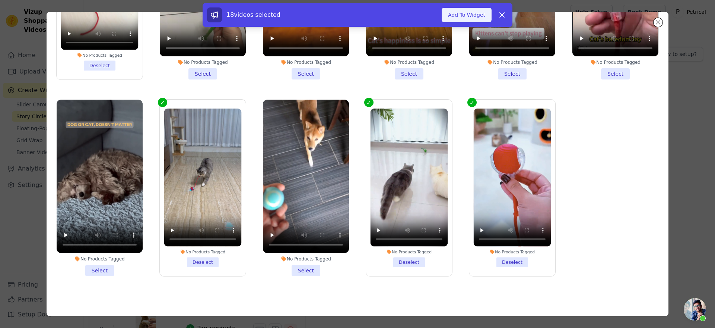
click at [492, 20] on button "Add To Widget" at bounding box center [467, 15] width 50 height 14
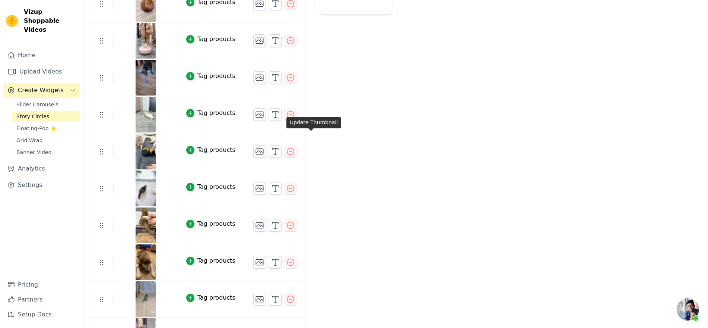
scroll to position [186, 0]
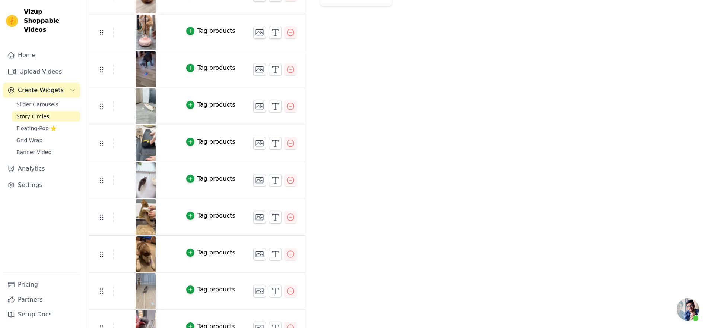
click at [156, 87] on img at bounding box center [145, 69] width 21 height 36
click at [280, 74] on icon "button" at bounding box center [275, 69] width 9 height 9
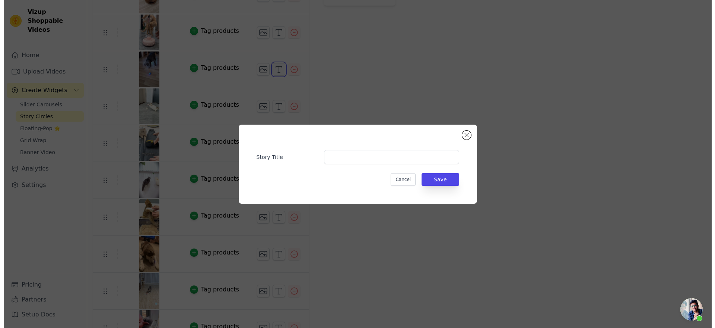
scroll to position [0, 0]
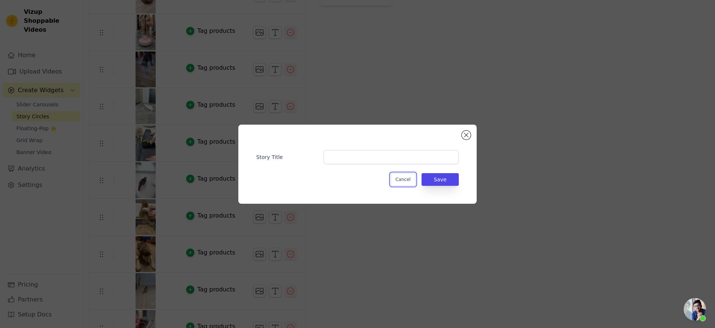
click at [409, 181] on button "Cancel" at bounding box center [403, 179] width 25 height 13
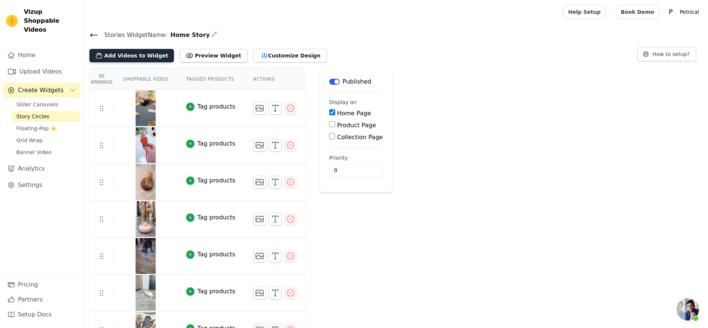
click at [159, 62] on button "Add Videos to Widget" at bounding box center [131, 55] width 85 height 13
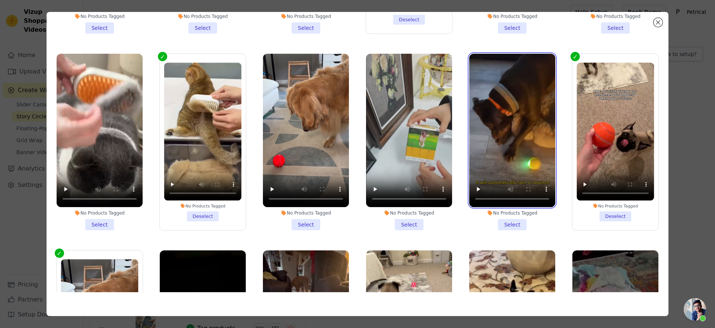
scroll to position [936, 0]
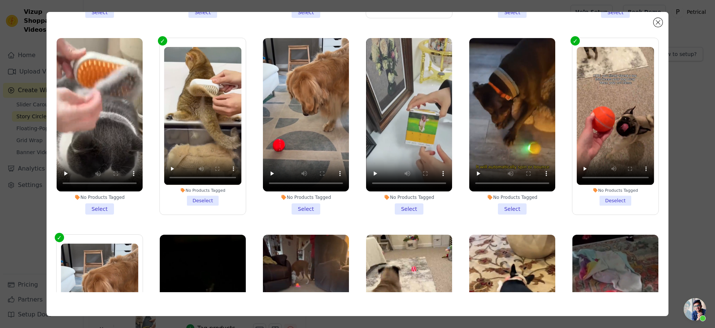
click at [499, 201] on li "No Products Tagged Select" at bounding box center [513, 126] width 86 height 176
click at [0, 0] on input "No Products Tagged Select" at bounding box center [0, 0] width 0 height 0
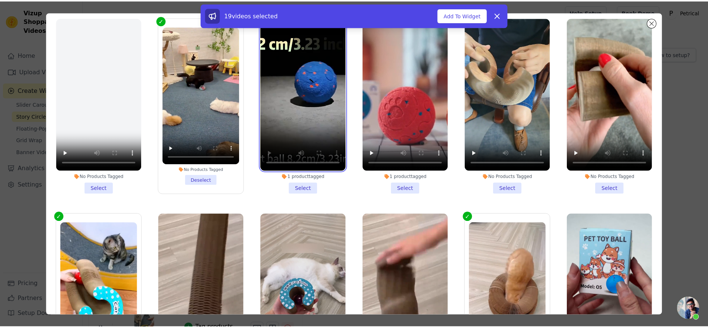
scroll to position [0, 0]
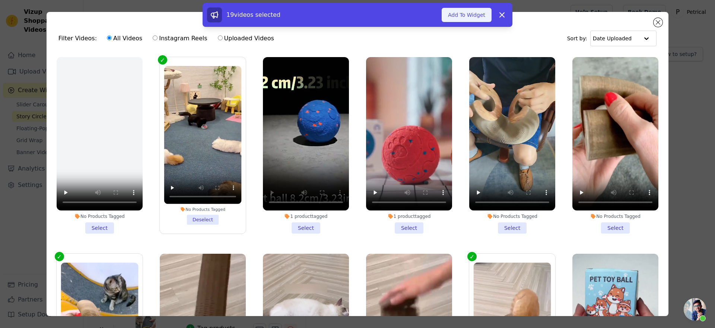
click at [488, 19] on button "Add To Widget" at bounding box center [467, 15] width 50 height 14
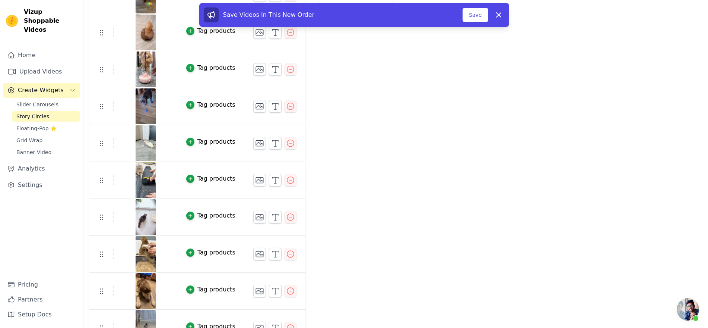
scroll to position [140, 0]
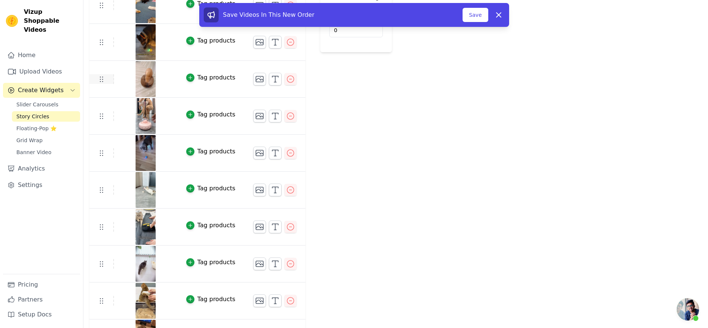
click at [106, 83] on icon at bounding box center [101, 79] width 9 height 9
click at [106, 47] on icon at bounding box center [101, 42] width 9 height 9
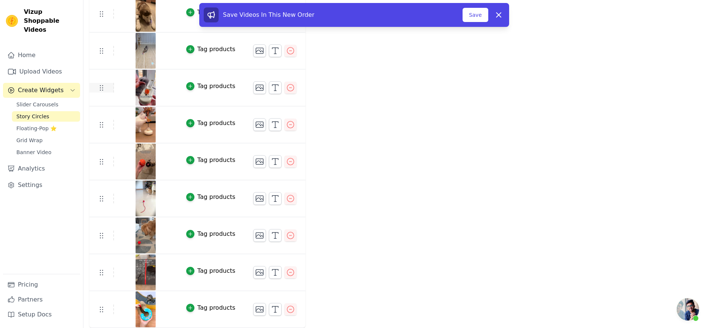
scroll to position [655, 0]
click at [488, 20] on button "Save" at bounding box center [475, 15] width 25 height 14
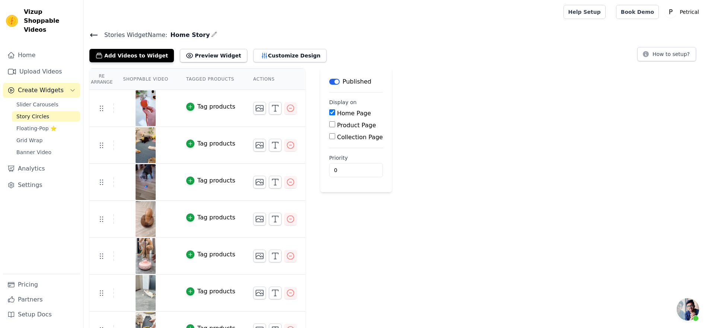
scroll to position [1668, 0]
click at [98, 39] on icon at bounding box center [93, 35] width 9 height 9
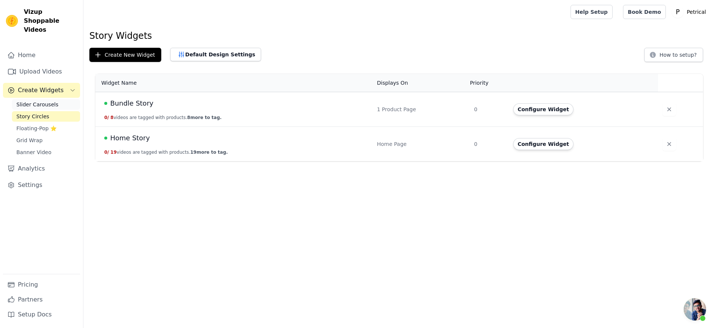
click at [51, 108] on span "Slider Carousels" at bounding box center [37, 104] width 42 height 7
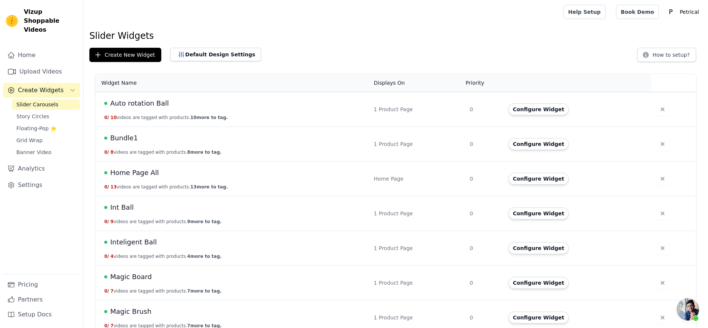
click at [138, 143] on span "Bundle1" at bounding box center [124, 138] width 28 height 10
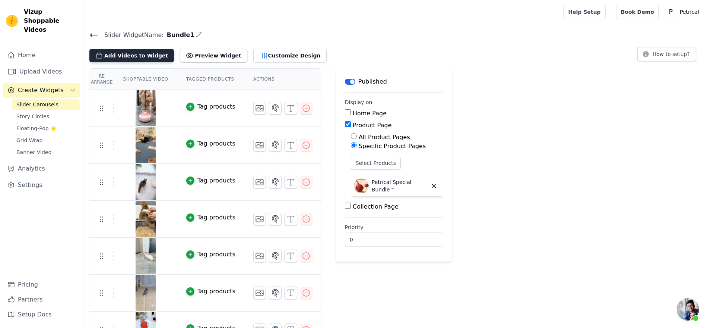
click at [157, 62] on button "Add Videos to Widget" at bounding box center [131, 55] width 85 height 13
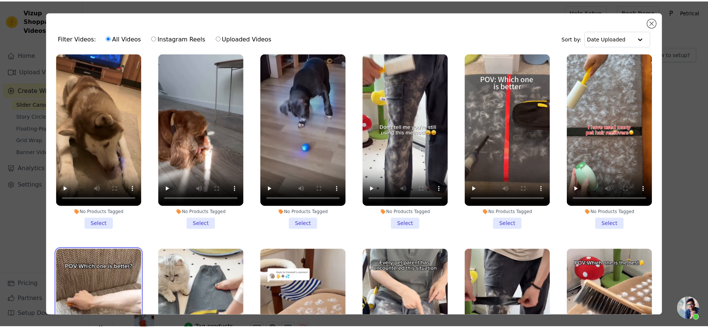
scroll to position [377, 0]
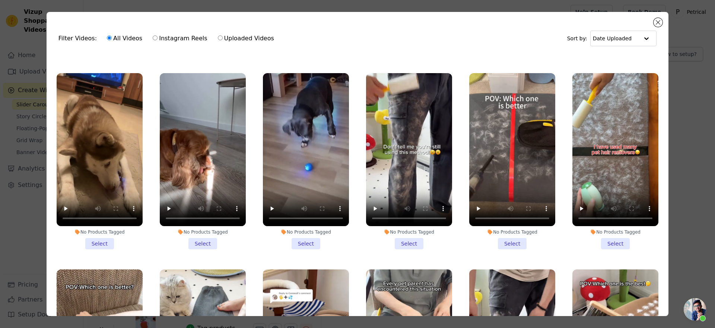
click at [509, 249] on li "No Products Tagged Select" at bounding box center [513, 161] width 86 height 176
click at [0, 0] on input "No Products Tagged Select" at bounding box center [0, 0] width 0 height 0
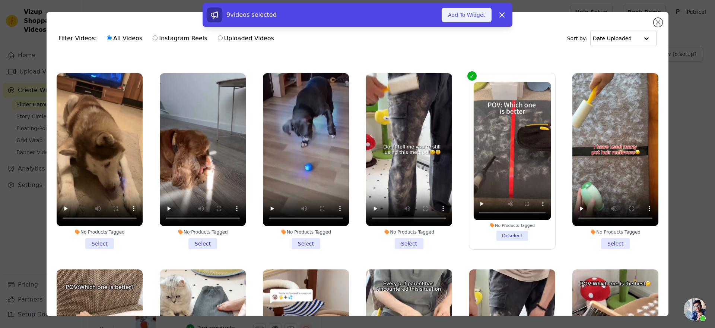
click at [492, 19] on button "Add To Widget" at bounding box center [467, 15] width 50 height 14
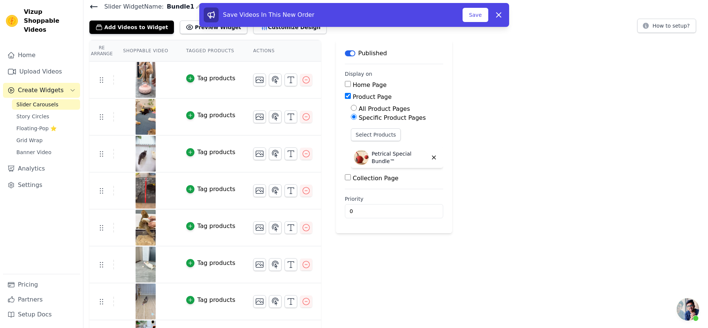
scroll to position [10, 0]
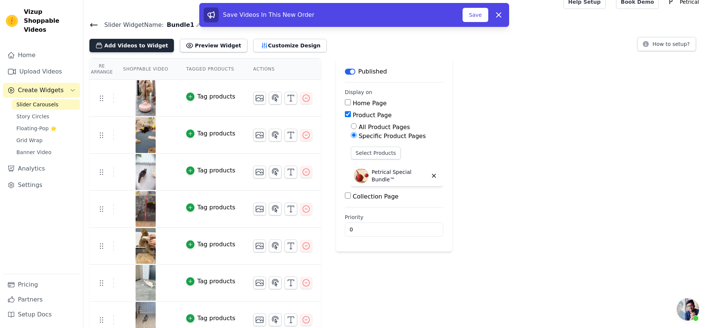
click at [168, 52] on button "Add Videos to Widget" at bounding box center [131, 45] width 85 height 13
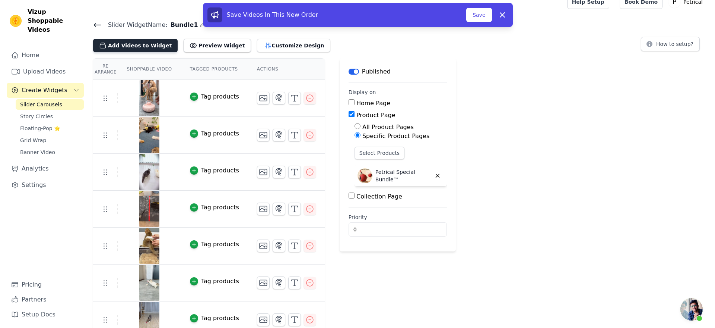
scroll to position [0, 0]
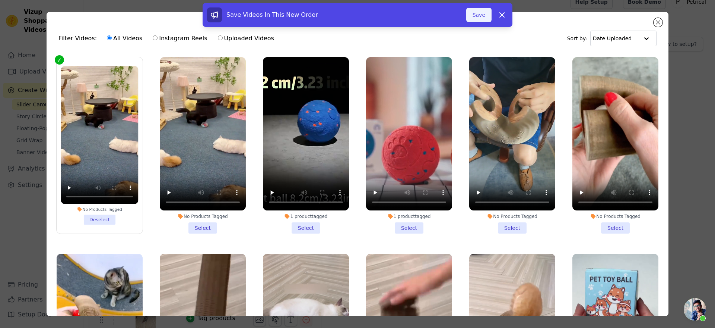
click at [492, 19] on button "Save" at bounding box center [479, 15] width 25 height 14
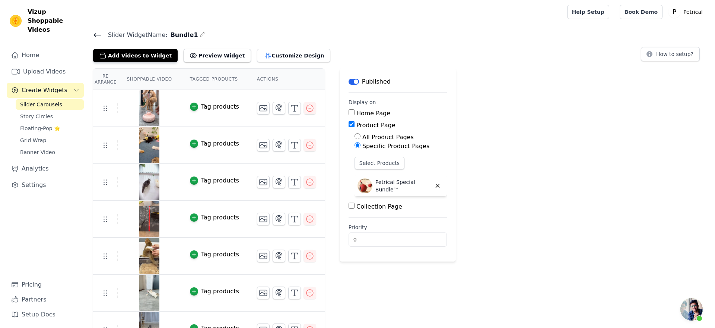
scroll to position [1668, 0]
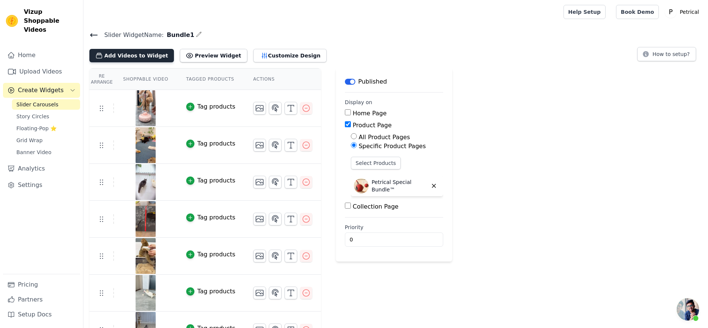
click at [174, 62] on button "Add Videos to Widget" at bounding box center [131, 55] width 85 height 13
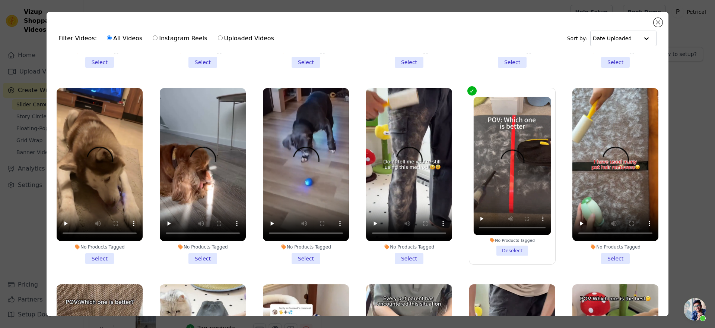
scroll to position [373, 0]
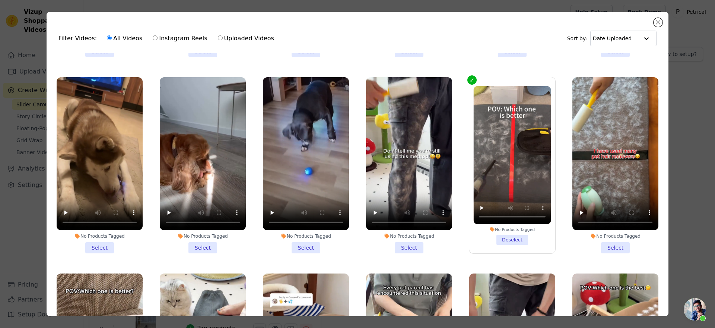
click at [301, 250] on li "No Products Tagged Select" at bounding box center [306, 165] width 86 height 176
click at [0, 0] on input "No Products Tagged Select" at bounding box center [0, 0] width 0 height 0
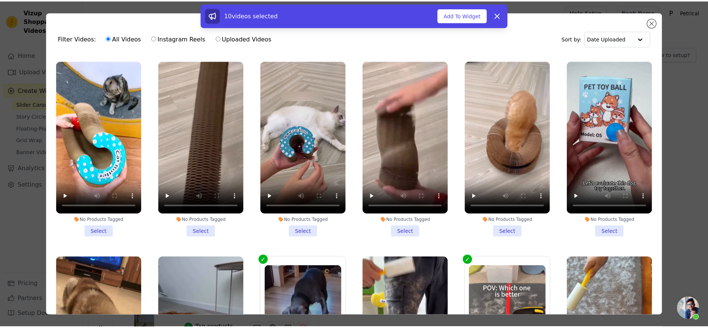
scroll to position [4, 0]
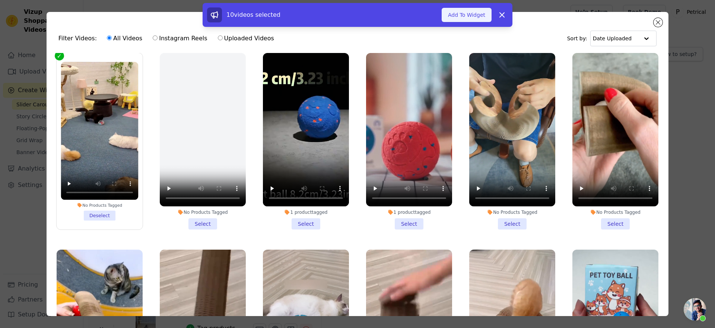
click at [492, 19] on button "Add To Widget" at bounding box center [467, 15] width 50 height 14
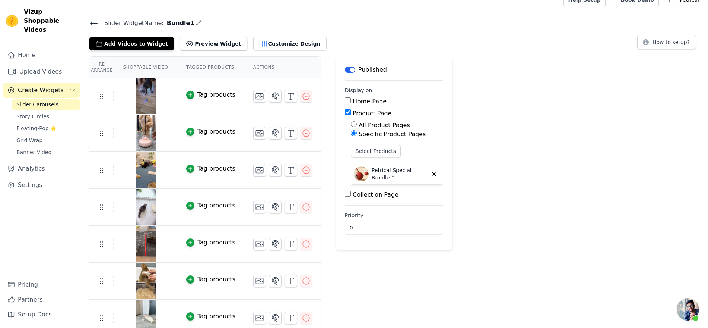
scroll to position [9, 0]
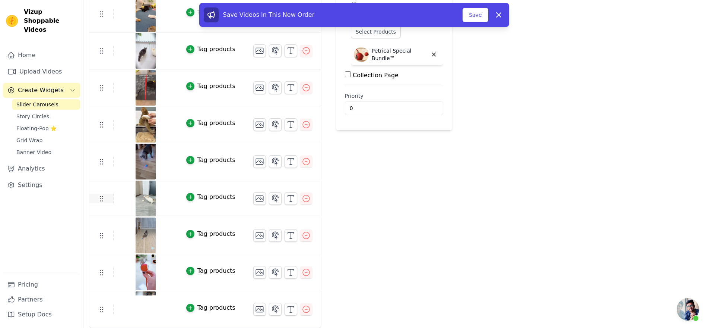
scroll to position [186, 0]
click at [488, 18] on button "Save" at bounding box center [475, 15] width 25 height 14
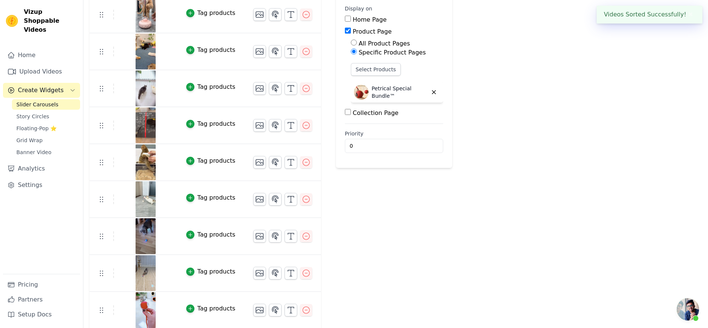
scroll to position [38, 0]
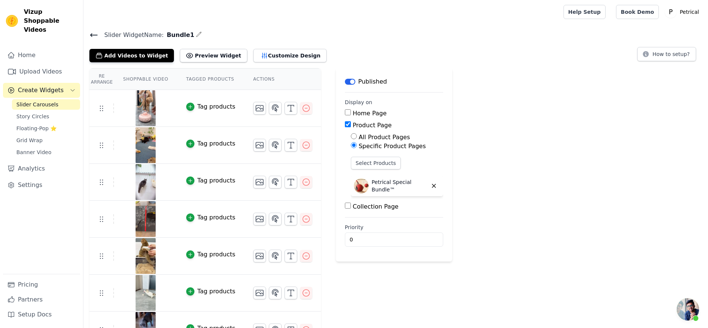
scroll to position [1668, 0]
click at [156, 126] on img at bounding box center [145, 108] width 21 height 36
click at [247, 62] on button "Preview Widget" at bounding box center [213, 55] width 67 height 13
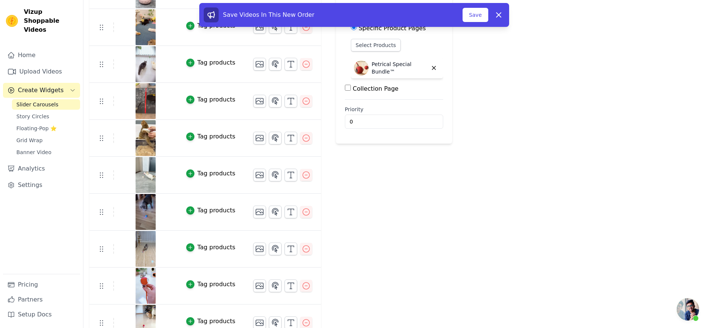
scroll to position [102, 0]
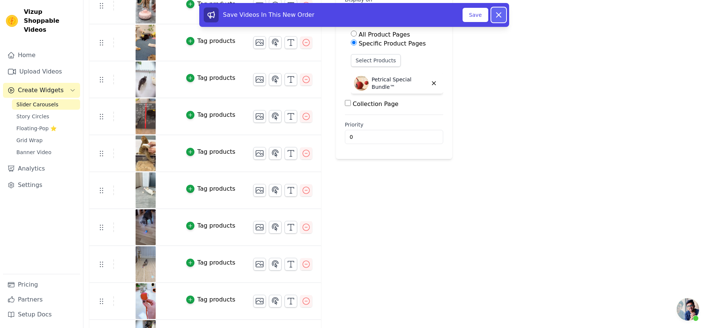
click at [501, 16] on icon at bounding box center [499, 15] width 4 height 4
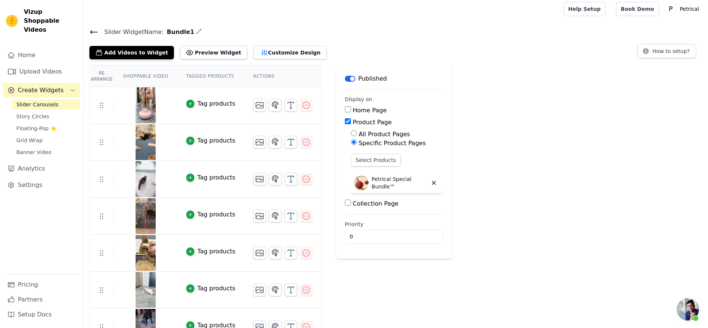
scroll to position [0, 0]
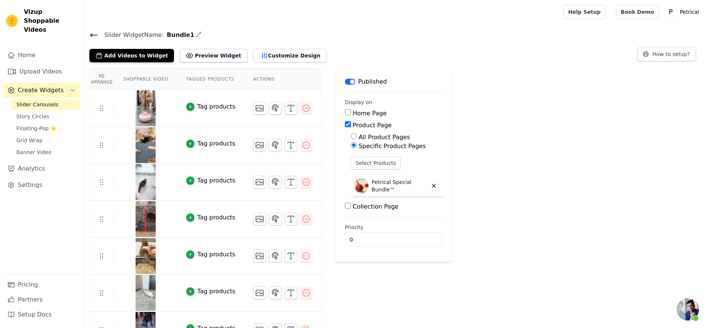
click at [98, 39] on icon at bounding box center [93, 35] width 9 height 9
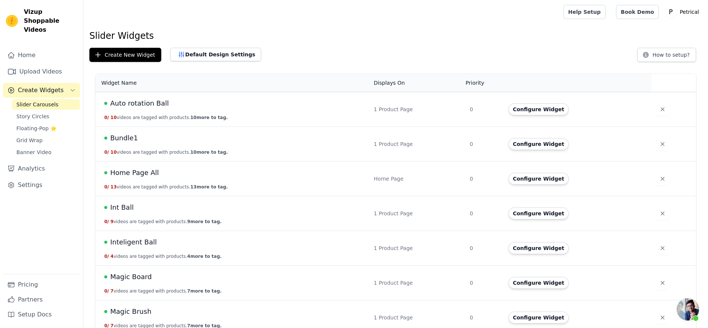
click at [159, 178] on span "Home Page All" at bounding box center [134, 172] width 49 height 10
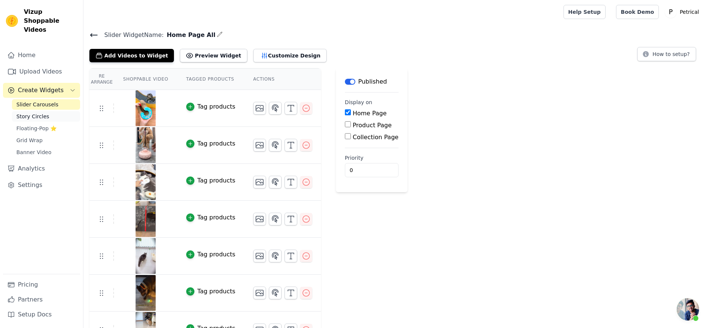
click at [39, 120] on span "Story Circles" at bounding box center [32, 116] width 33 height 7
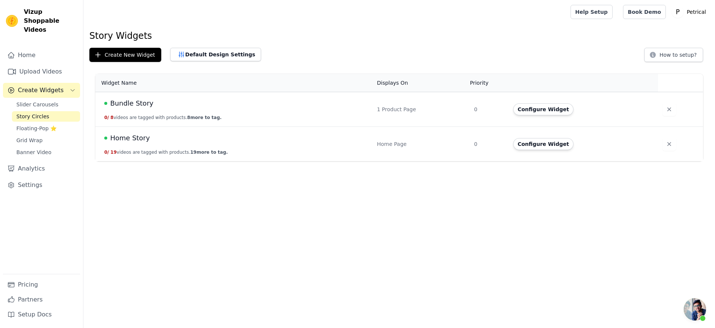
click at [154, 108] on span "Bundle Story" at bounding box center [131, 103] width 43 height 10
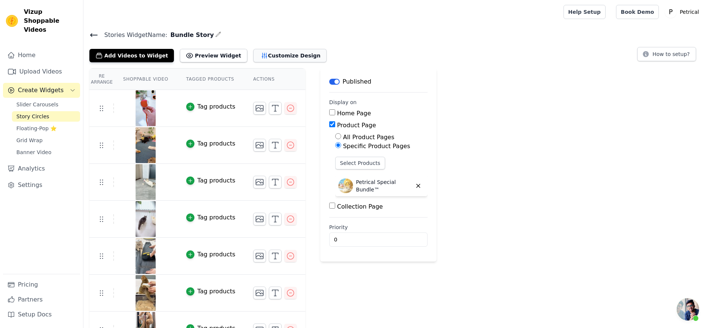
click at [327, 62] on button "Customize Design" at bounding box center [289, 55] width 73 height 13
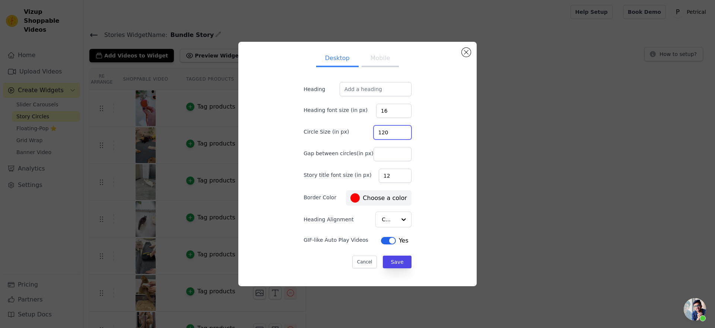
drag, startPoint x: 393, startPoint y: 136, endPoint x: 372, endPoint y: 137, distance: 20.9
click at [374, 137] on input "120" at bounding box center [393, 132] width 38 height 14
type input "100"
click at [404, 268] on button "Save" at bounding box center [397, 261] width 28 height 13
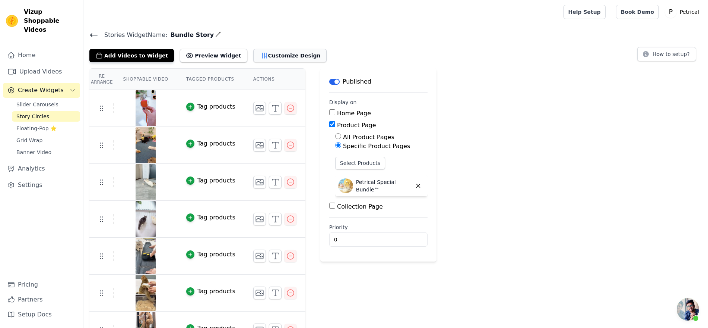
click at [327, 62] on button "Customize Design" at bounding box center [289, 55] width 73 height 13
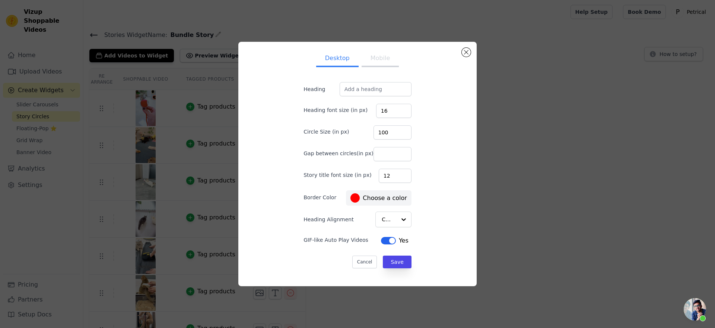
click at [383, 51] on button "Mobile" at bounding box center [380, 59] width 37 height 16
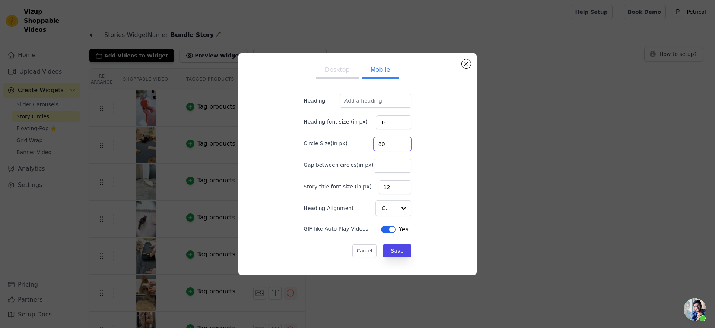
drag, startPoint x: 387, startPoint y: 142, endPoint x: 370, endPoint y: 138, distance: 17.5
click at [370, 138] on div "Circle Size(in px) 80" at bounding box center [358, 143] width 108 height 16
type input "70"
click at [393, 257] on button "Save" at bounding box center [397, 250] width 28 height 13
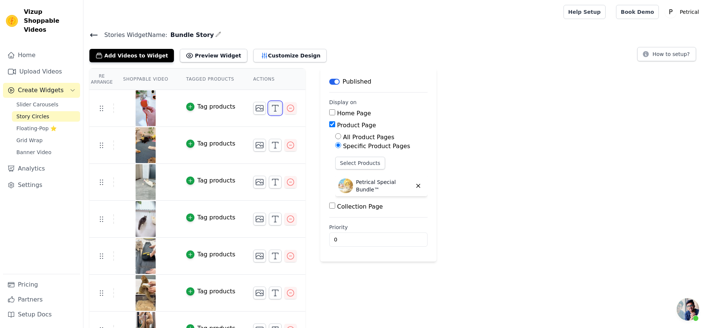
click at [280, 113] on icon "button" at bounding box center [275, 108] width 9 height 9
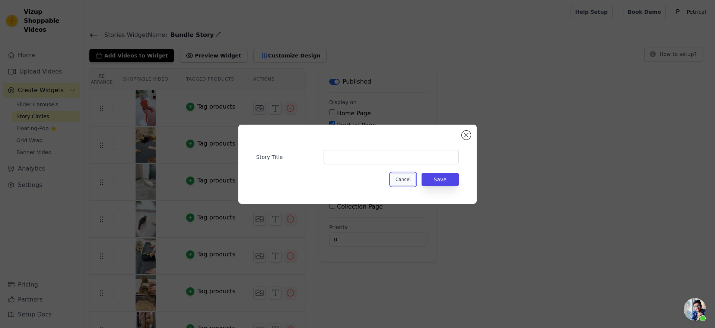
click at [411, 183] on button "Cancel" at bounding box center [403, 179] width 25 height 13
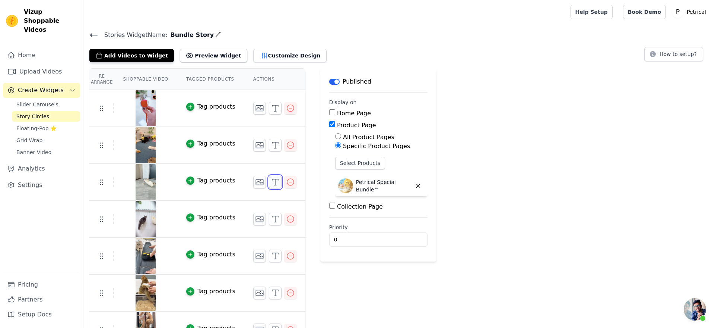
click at [280, 186] on icon "button" at bounding box center [275, 181] width 9 height 9
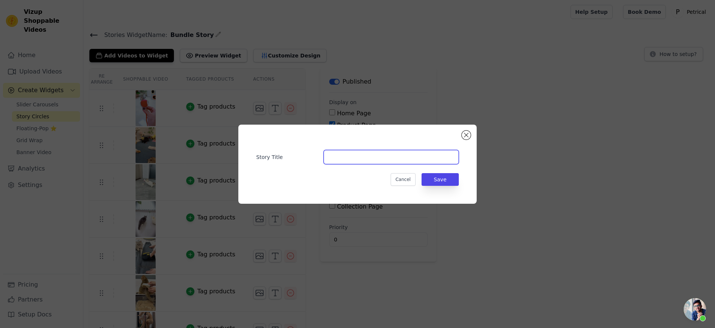
click at [334, 155] on input "Story Title" at bounding box center [391, 157] width 135 height 14
type input "UFO™"
click at [449, 185] on button "Save" at bounding box center [440, 179] width 37 height 13
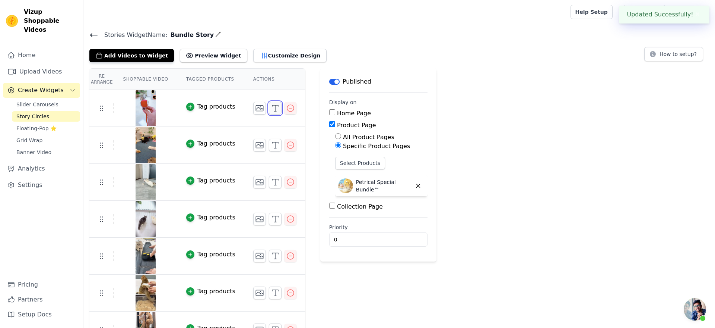
click at [275, 111] on line "button" at bounding box center [275, 108] width 0 height 6
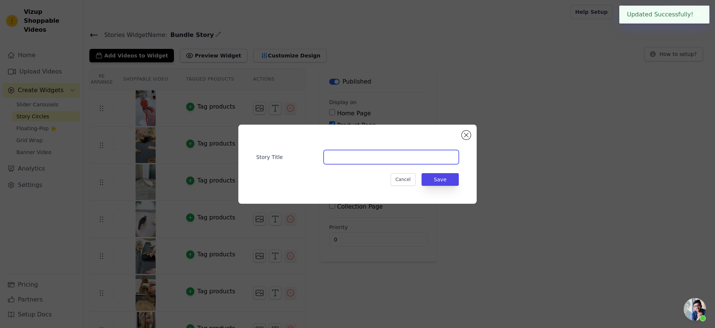
click at [341, 153] on input "Story Title" at bounding box center [391, 157] width 135 height 14
type input "Tail Ball™"
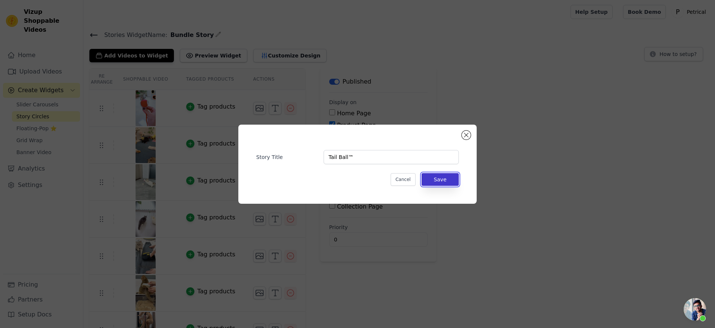
click at [448, 183] on button "Save" at bounding box center [440, 179] width 37 height 13
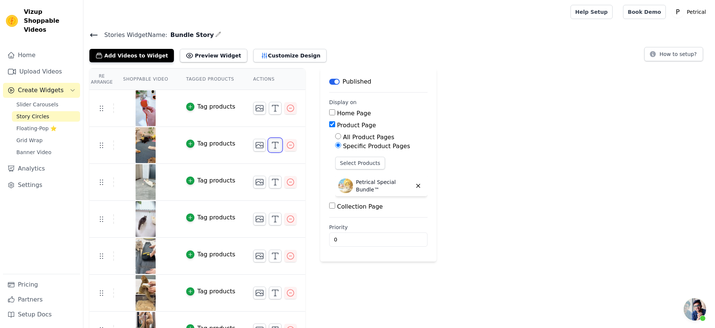
click at [280, 149] on icon "button" at bounding box center [275, 144] width 9 height 9
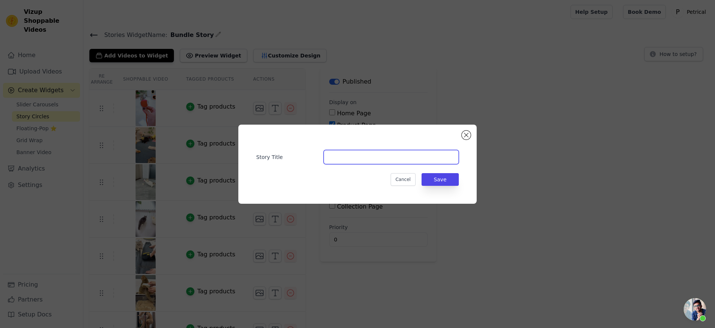
click at [335, 151] on input "Story Title" at bounding box center [391, 157] width 135 height 14
paste input "<strong>Plush Ball™</strong>"
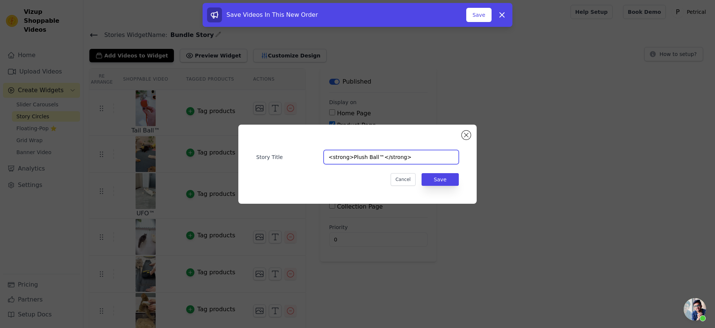
click at [413, 157] on input "<strong>Plush Ball™</strong>" at bounding box center [391, 157] width 135 height 14
click at [350, 157] on input "<strong>Plush Ball™" at bounding box center [391, 157] width 135 height 14
type input "Plush Ball™"
click at [459, 182] on button "Save" at bounding box center [440, 179] width 37 height 13
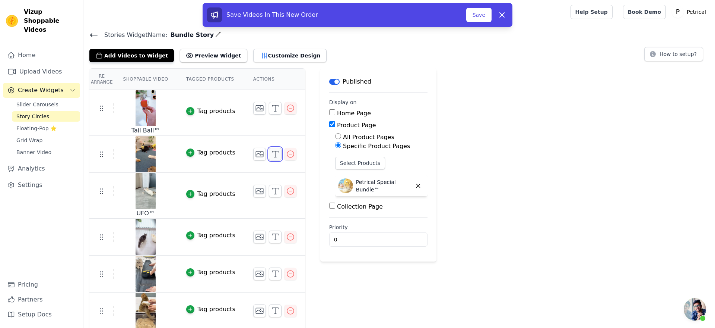
click at [280, 158] on icon "button" at bounding box center [275, 153] width 9 height 9
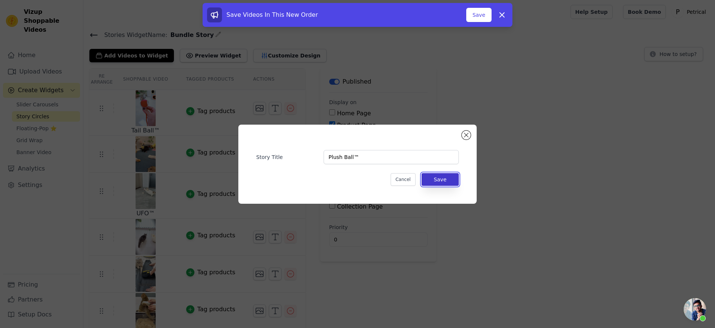
click at [448, 186] on button "Save" at bounding box center [440, 179] width 37 height 13
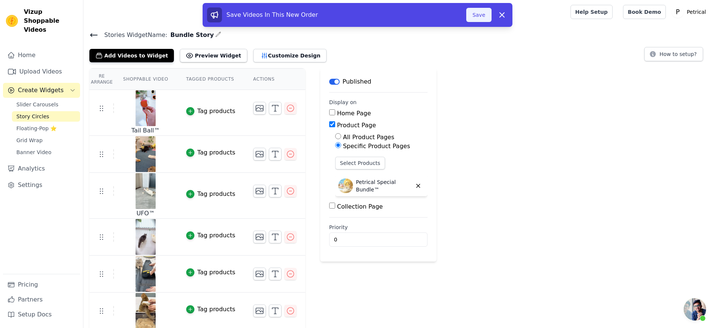
click at [492, 19] on button "Save" at bounding box center [479, 15] width 25 height 14
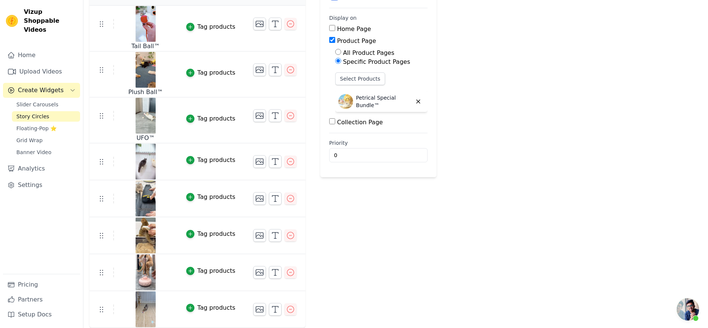
scroll to position [140, 0]
click at [280, 166] on icon "button" at bounding box center [275, 161] width 9 height 9
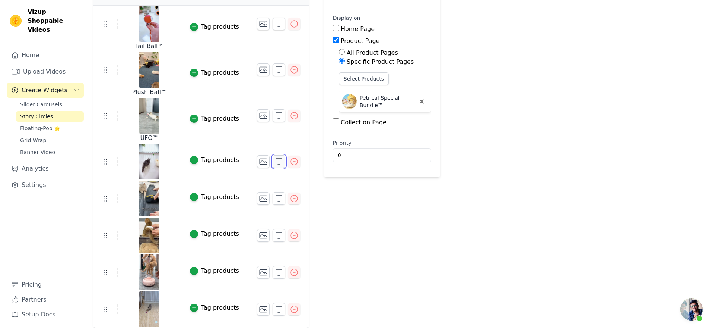
scroll to position [0, 0]
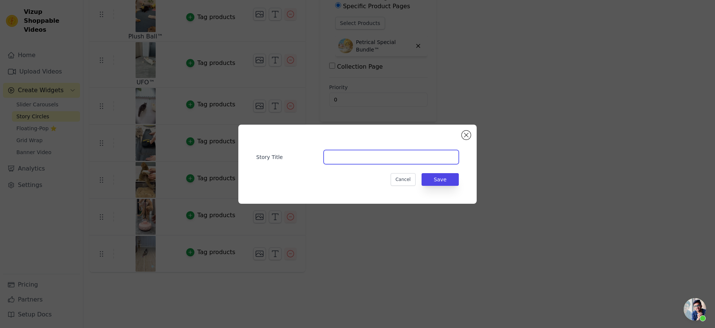
click at [334, 159] on input "Story Title" at bounding box center [391, 157] width 135 height 14
type input "Tail Ball™"
click at [453, 183] on button "Save" at bounding box center [440, 179] width 37 height 13
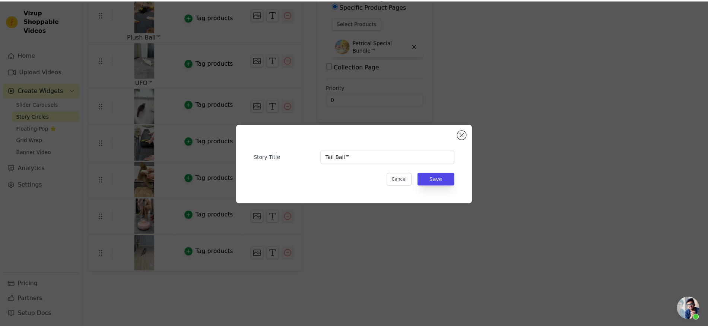
scroll to position [140, 0]
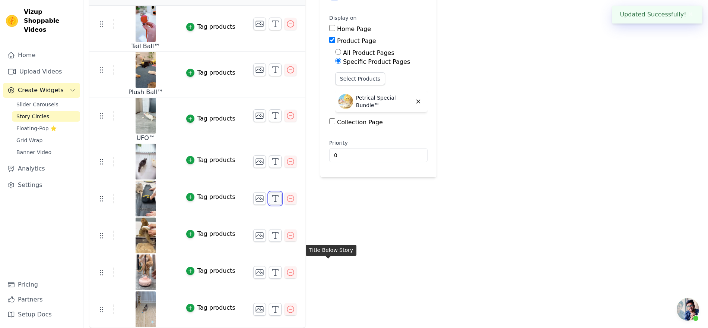
click at [280, 203] on icon "button" at bounding box center [275, 198] width 9 height 9
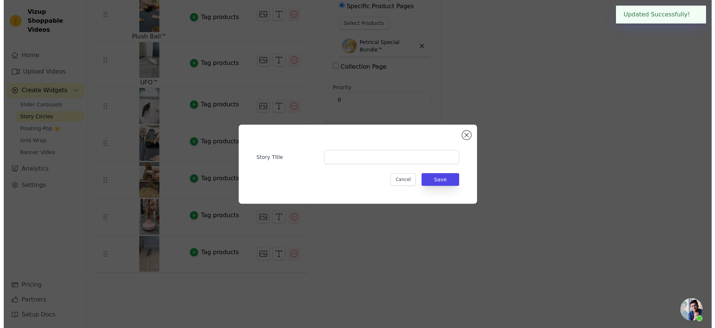
scroll to position [0, 0]
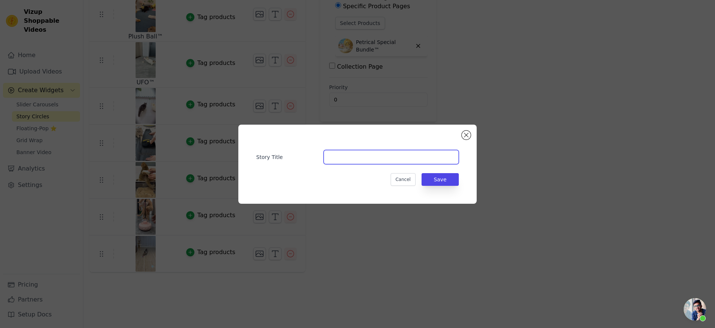
click at [381, 155] on input "Story Title" at bounding box center [391, 157] width 135 height 14
type input "Magic Glove™"
click at [454, 181] on button "Save" at bounding box center [440, 179] width 37 height 13
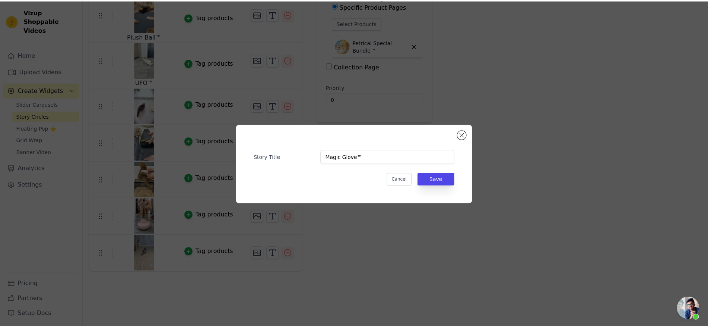
scroll to position [140, 0]
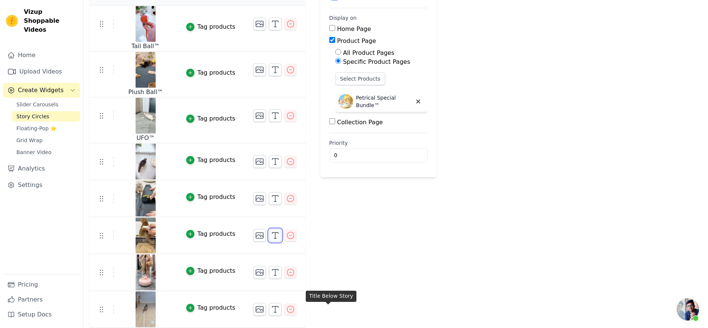
click at [275, 238] on line "button" at bounding box center [275, 235] width 0 height 6
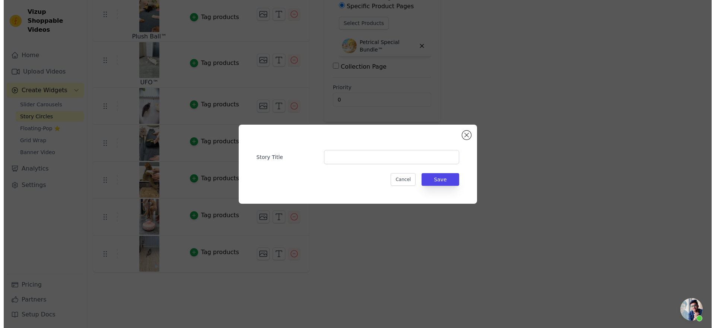
scroll to position [0, 0]
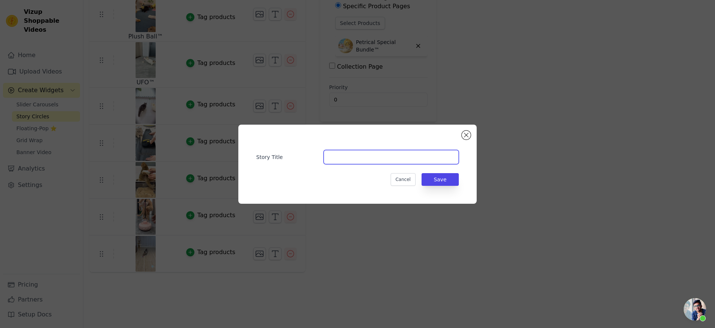
click at [375, 158] on input "Story Title" at bounding box center [391, 157] width 135 height 14
type input "Steam Brush™"
click at [459, 183] on button "Save" at bounding box center [440, 179] width 37 height 13
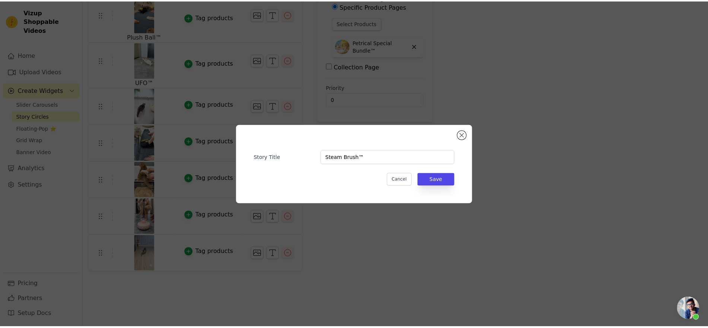
scroll to position [140, 0]
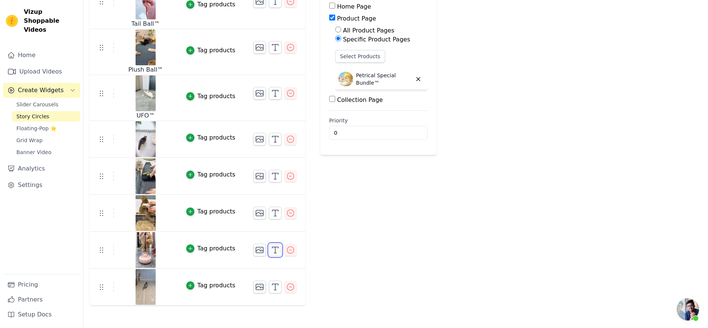
click at [280, 254] on icon "button" at bounding box center [275, 249] width 9 height 9
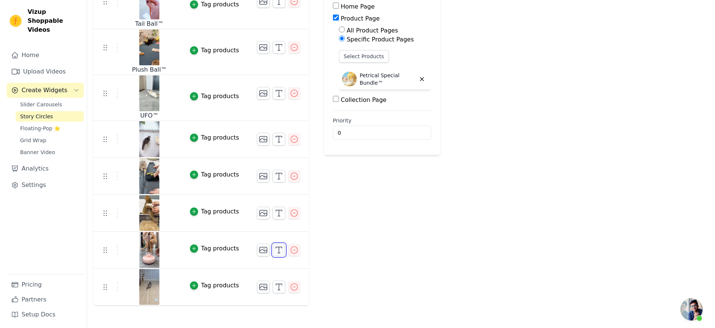
scroll to position [0, 0]
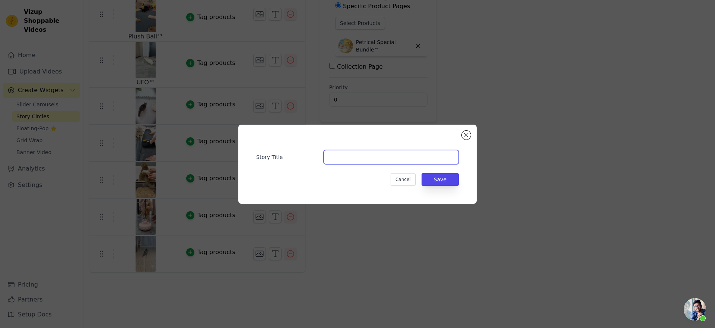
click at [381, 156] on input "Story Title" at bounding box center [391, 157] width 135 height 14
type input "UFO™"
click at [457, 182] on button "Save" at bounding box center [440, 179] width 37 height 13
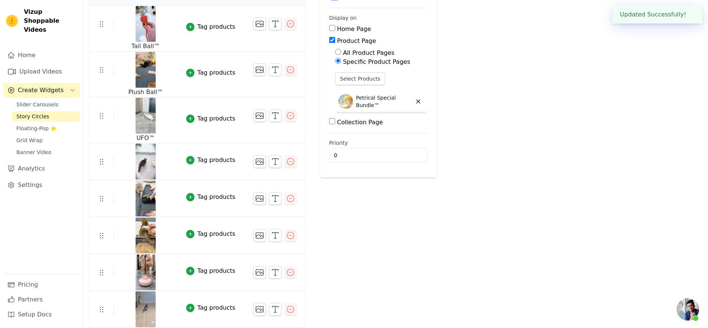
scroll to position [184, 0]
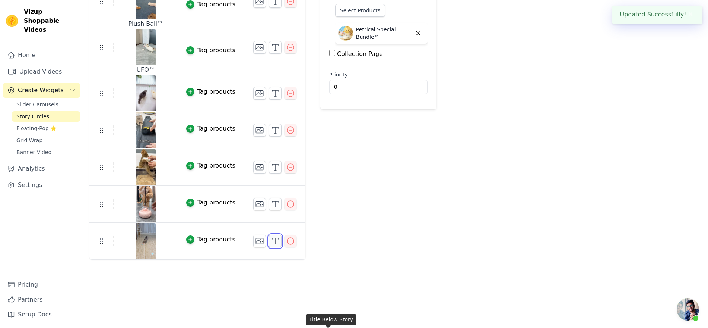
click at [280, 245] on icon "button" at bounding box center [275, 240] width 9 height 9
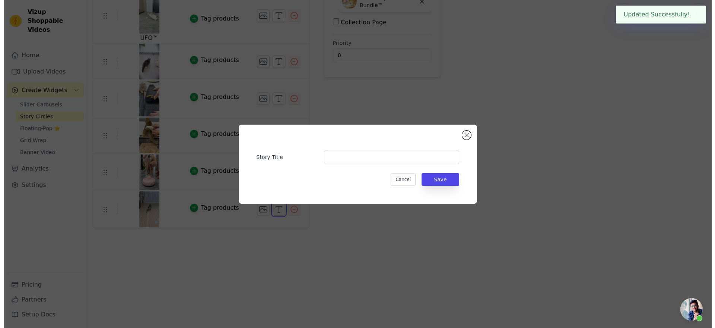
scroll to position [0, 0]
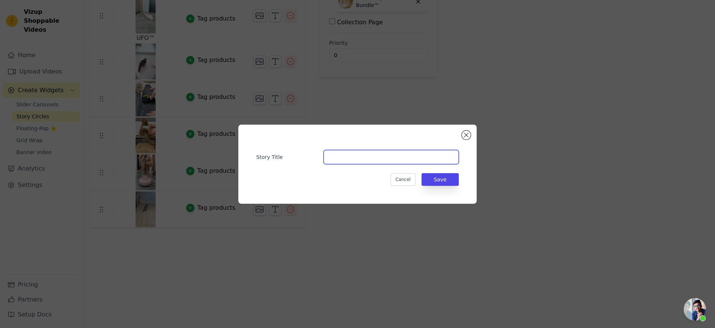
click at [369, 155] on input "Story Title" at bounding box center [391, 157] width 135 height 14
type input "Tail Ball™"
click at [451, 183] on button "Save" at bounding box center [440, 179] width 37 height 13
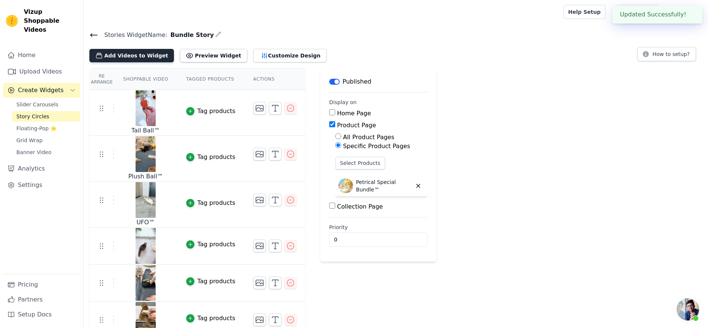
click at [171, 62] on button "Add Videos to Widget" at bounding box center [131, 55] width 85 height 13
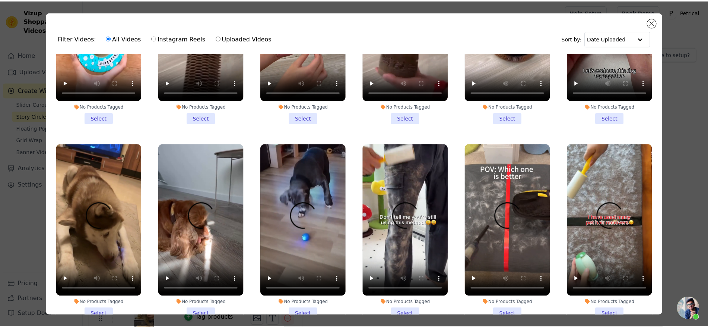
scroll to position [326, 0]
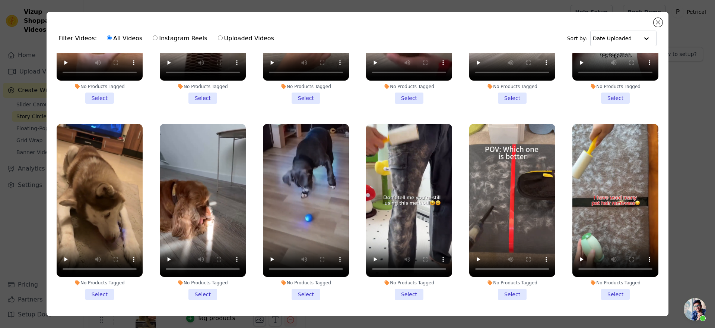
click at [293, 295] on li "No Products Tagged Select" at bounding box center [306, 212] width 86 height 176
click at [0, 0] on input "No Products Tagged Select" at bounding box center [0, 0] width 0 height 0
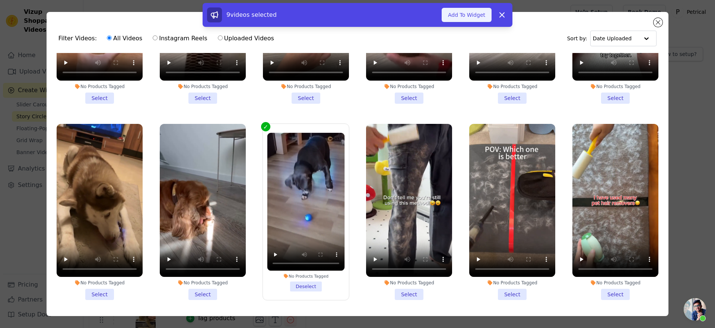
click at [488, 19] on button "Add To Widget" at bounding box center [467, 15] width 50 height 14
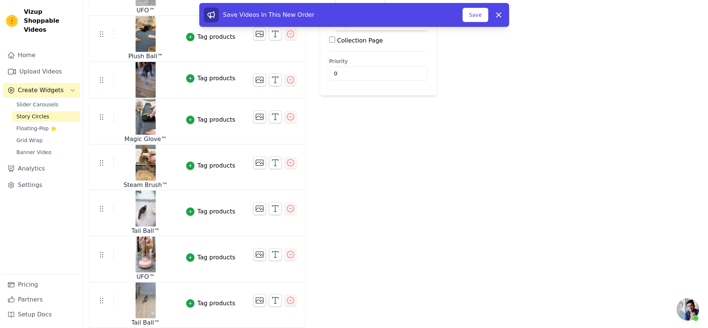
scroll to position [286, 0]
click at [488, 21] on button "Save" at bounding box center [475, 15] width 25 height 14
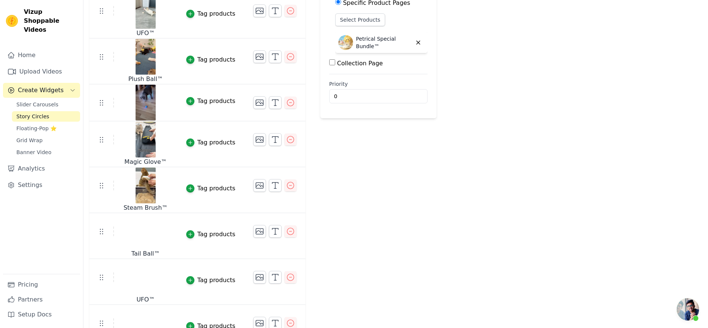
scroll to position [186, 0]
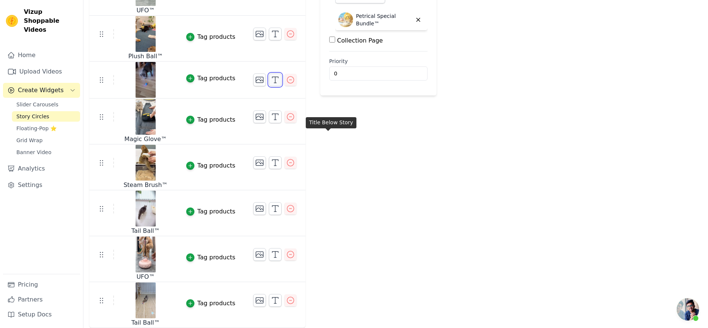
click at [280, 84] on icon "button" at bounding box center [275, 79] width 9 height 9
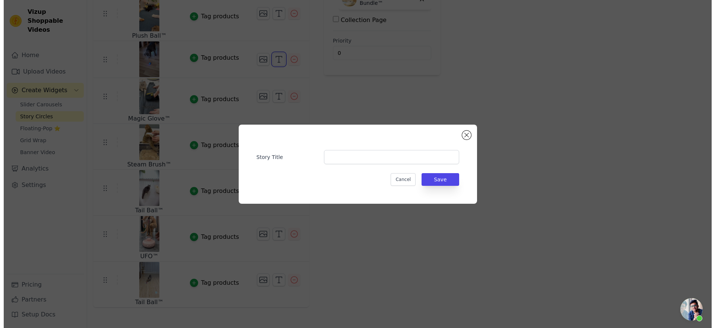
scroll to position [0, 0]
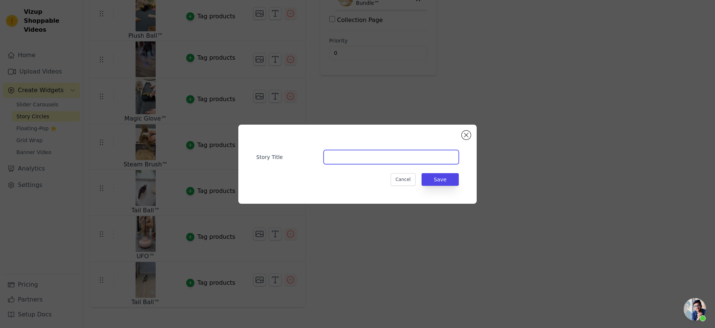
click at [344, 155] on input "Story Title" at bounding box center [391, 157] width 135 height 14
paste input "<strong>Intelligent Ball™</strong>"
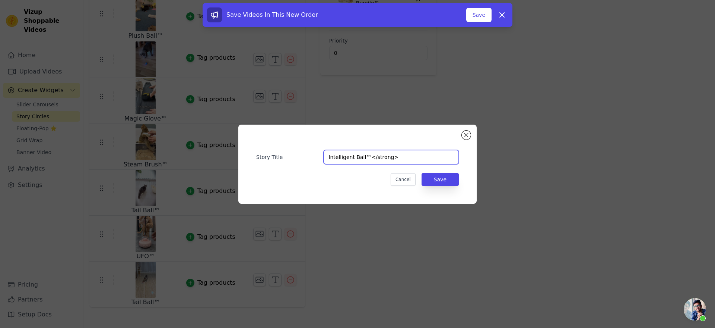
click at [448, 154] on input "Intelligent Ball™</strong>" at bounding box center [391, 157] width 135 height 14
type input "Intelligent Ball™"
click at [454, 186] on button "Save" at bounding box center [440, 179] width 37 height 13
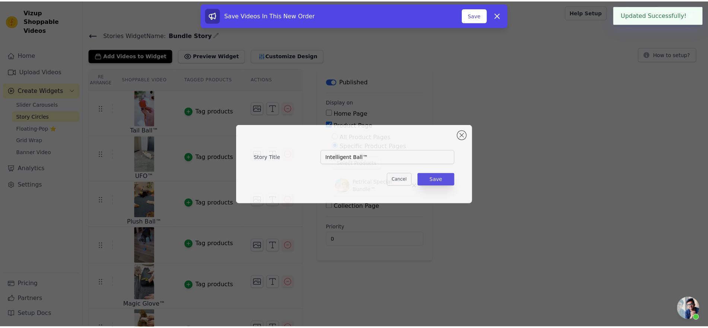
scroll to position [186, 0]
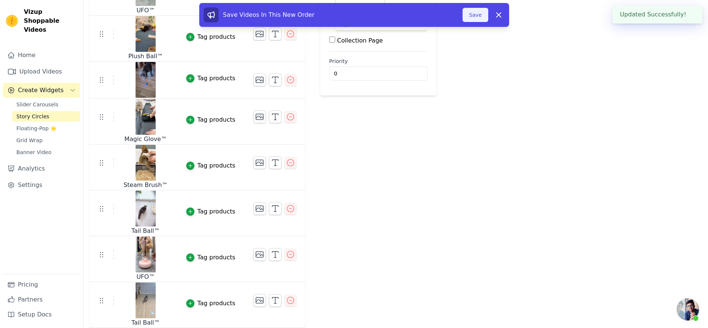
click at [488, 20] on button "Save" at bounding box center [475, 15] width 25 height 14
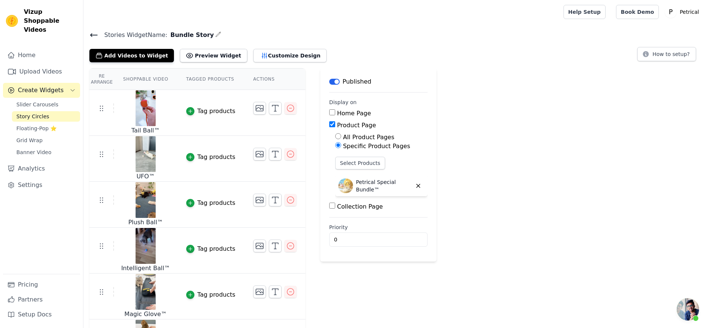
scroll to position [1668, 0]
click at [33, 120] on span "Story Circles" at bounding box center [32, 116] width 33 height 7
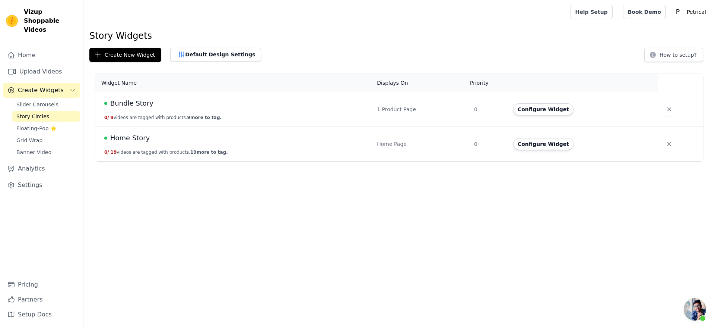
click at [150, 143] on span "Home Story" at bounding box center [129, 138] width 39 height 10
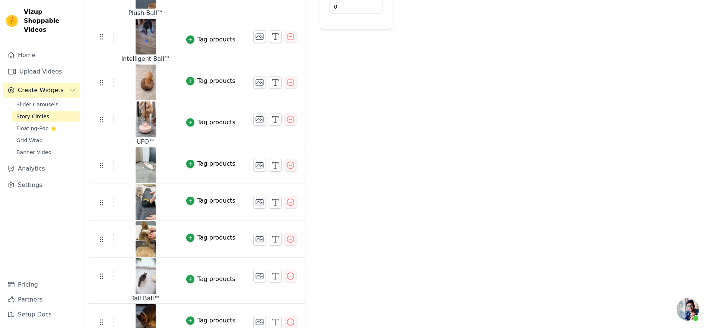
scroll to position [186, 0]
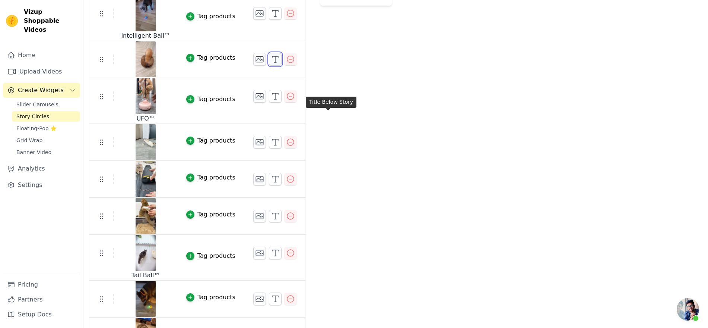
click at [280, 64] on icon "button" at bounding box center [275, 59] width 9 height 9
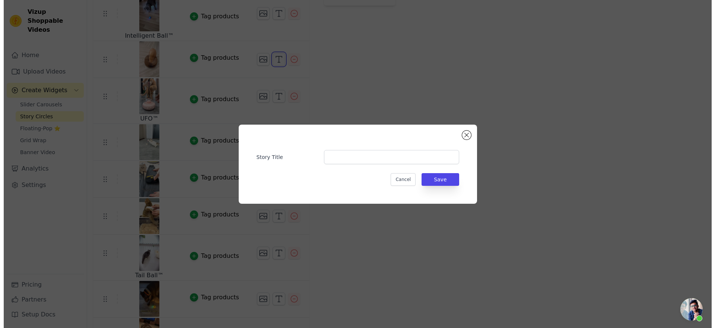
scroll to position [0, 0]
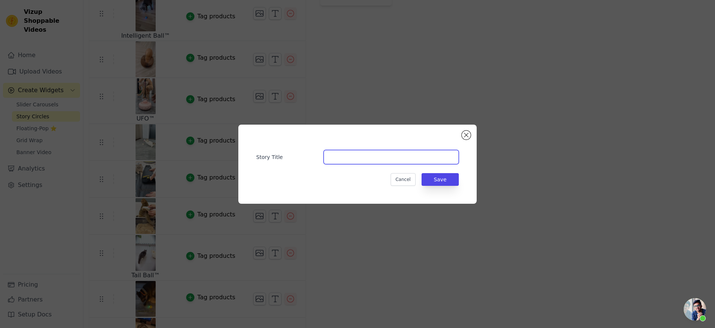
click at [344, 155] on input "Story Title" at bounding box center [391, 157] width 135 height 14
paste input "Magic Board™"
type input "Magic Board™"
click at [454, 185] on button "Save" at bounding box center [440, 179] width 37 height 13
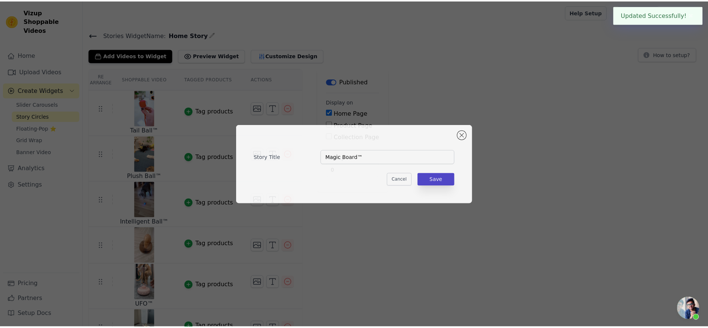
scroll to position [186, 0]
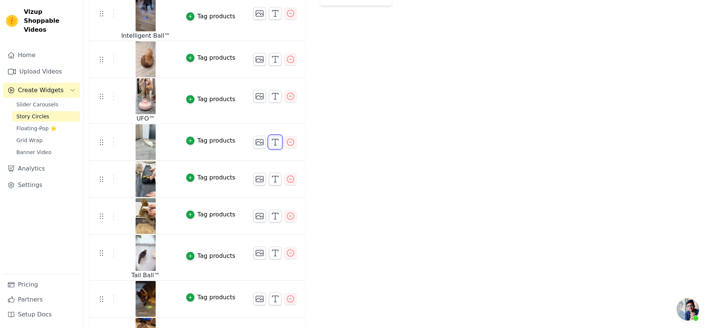
click at [280, 146] on icon "button" at bounding box center [275, 142] width 9 height 9
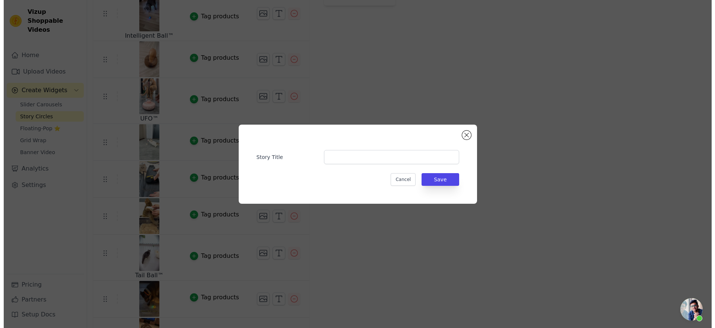
scroll to position [0, 0]
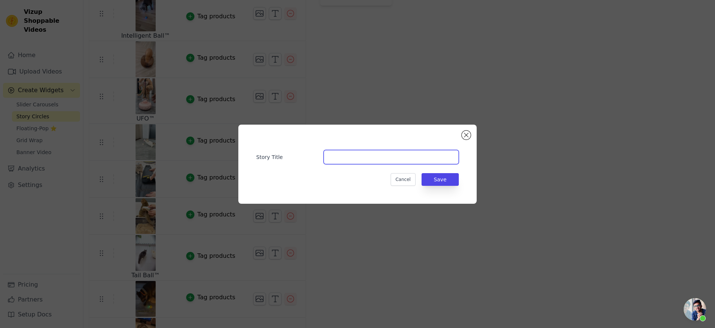
click at [346, 157] on input "Story Title" at bounding box center [391, 157] width 135 height 14
type input "UFO™"
click at [450, 177] on button "Save" at bounding box center [440, 179] width 37 height 13
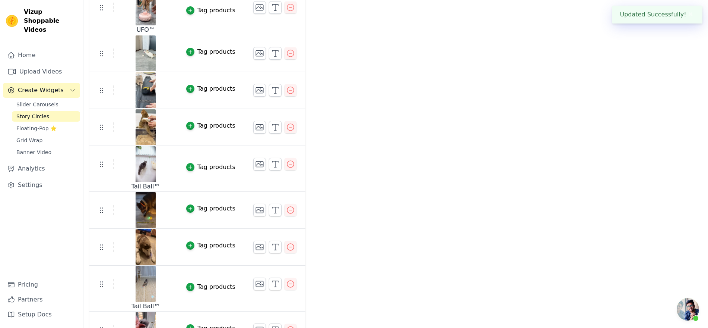
scroll to position [279, 0]
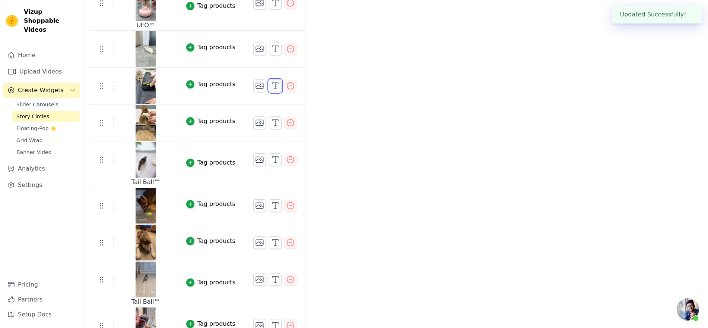
click at [280, 90] on icon "button" at bounding box center [275, 85] width 9 height 9
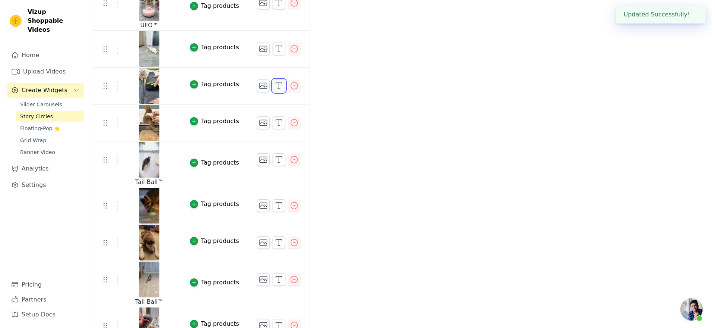
scroll to position [0, 0]
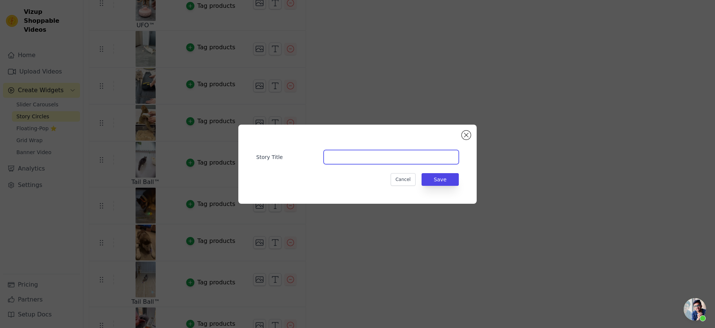
click at [339, 153] on input "Story Title" at bounding box center [391, 157] width 135 height 14
type input "Magic Glove™"
click at [451, 185] on button "Save" at bounding box center [440, 179] width 37 height 13
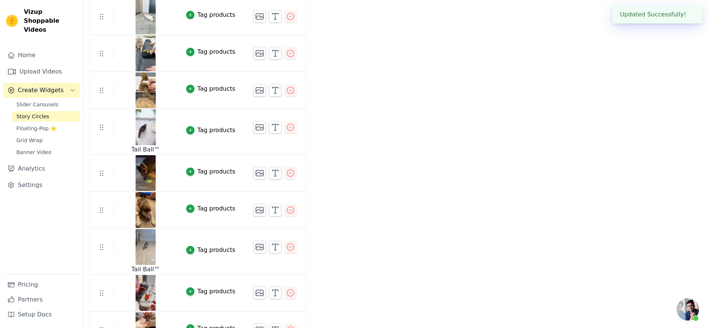
scroll to position [326, 0]
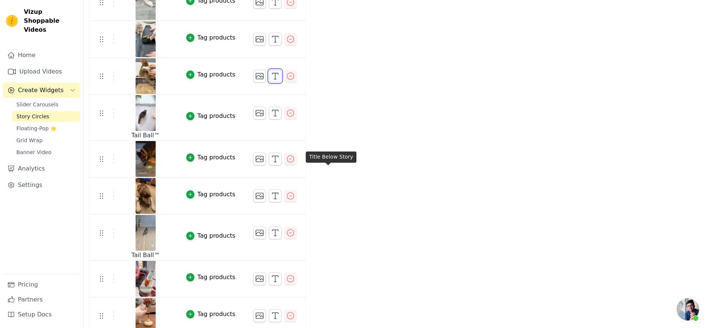
click at [280, 80] on icon "button" at bounding box center [275, 76] width 9 height 9
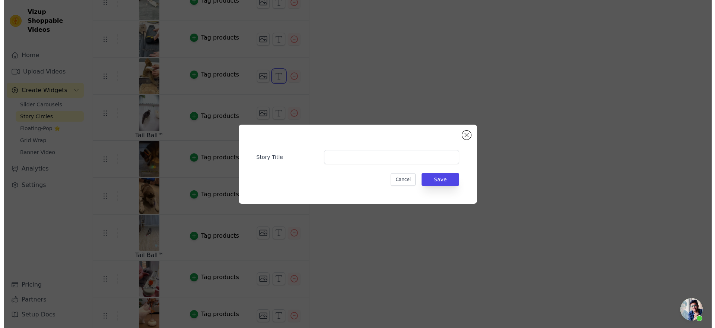
scroll to position [0, 0]
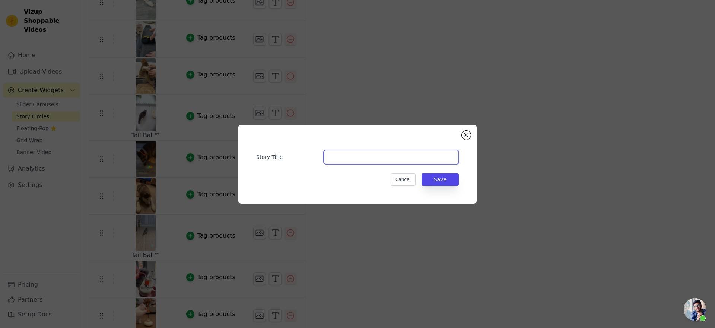
click at [345, 152] on input "Story Title" at bounding box center [391, 157] width 135 height 14
type input "Steam Brush™"
click at [459, 183] on button "Save" at bounding box center [440, 179] width 37 height 13
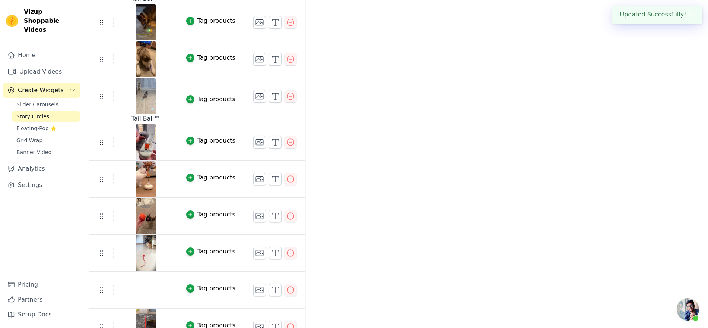
scroll to position [466, 0]
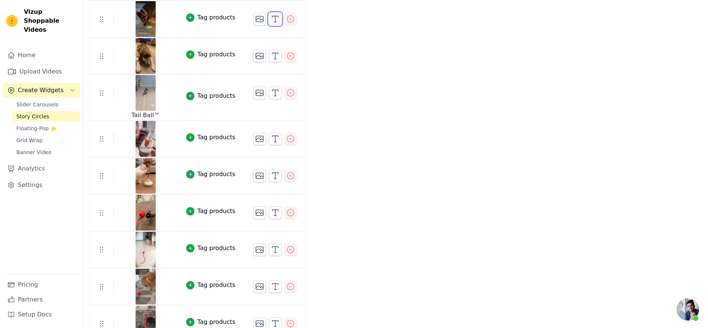
click at [280, 23] on icon "button" at bounding box center [275, 19] width 9 height 9
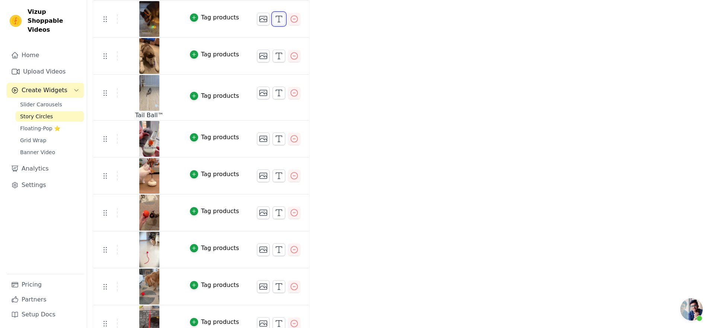
scroll to position [0, 0]
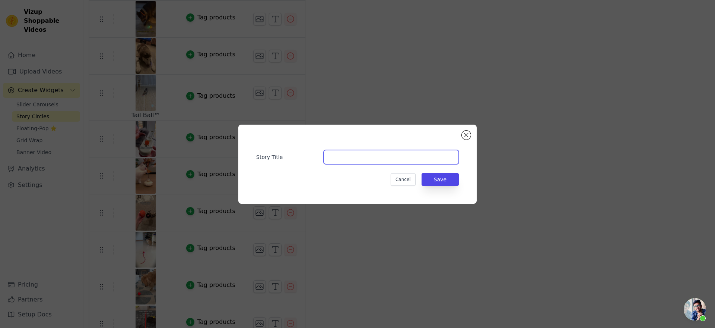
click at [334, 155] on input "Story Title" at bounding box center [391, 157] width 135 height 14
paste input "Rotation Ball™"
type input "Rotation Ball™"
click at [457, 185] on button "Save" at bounding box center [440, 179] width 37 height 13
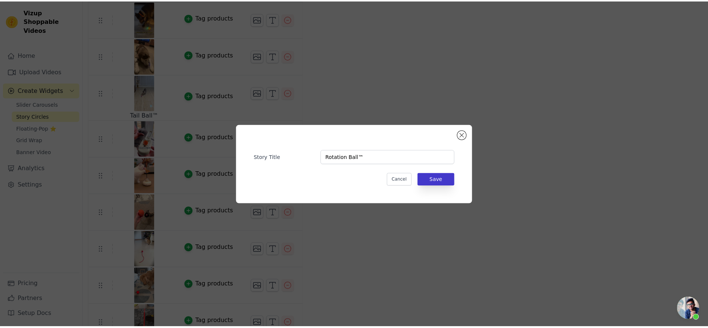
scroll to position [466, 0]
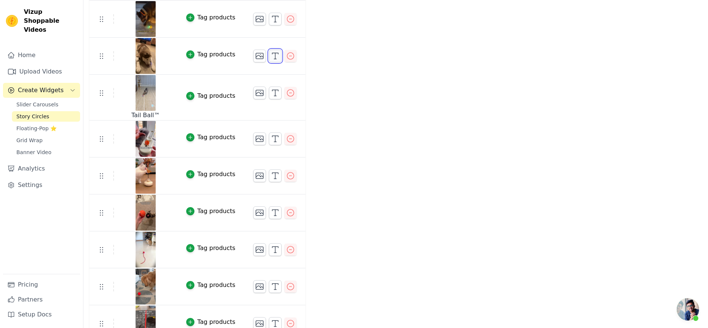
click at [280, 60] on icon "button" at bounding box center [275, 55] width 9 height 9
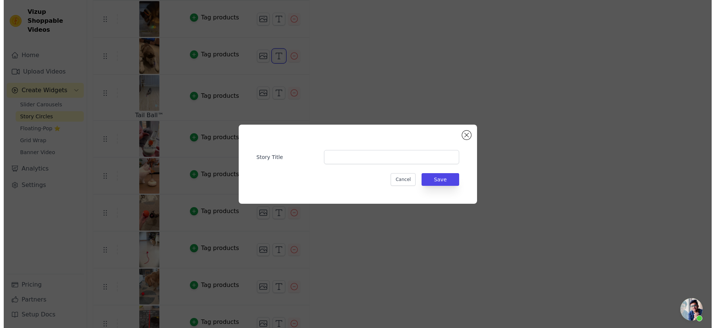
scroll to position [0, 0]
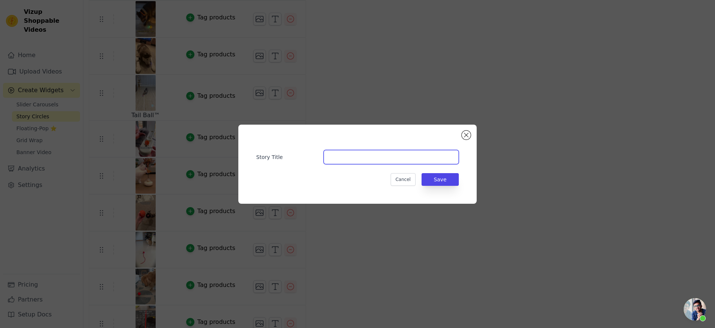
click at [354, 154] on input "Story Title" at bounding box center [391, 157] width 135 height 14
click at [407, 181] on button "Cancel" at bounding box center [403, 179] width 25 height 13
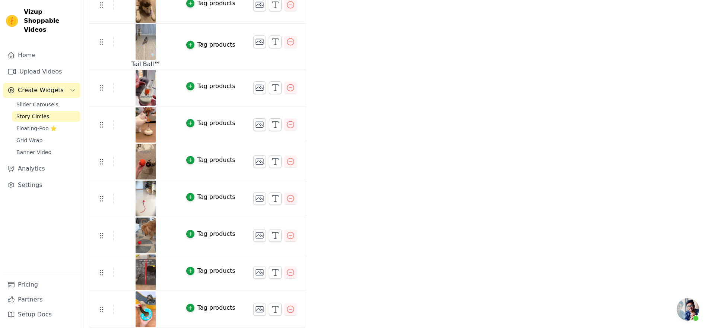
scroll to position [606, 0]
click at [280, 166] on icon "button" at bounding box center [275, 161] width 9 height 9
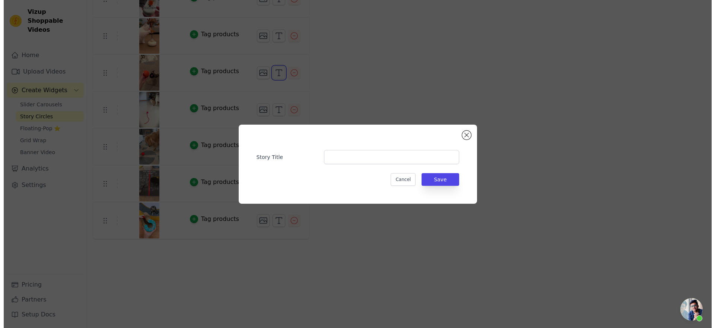
scroll to position [0, 0]
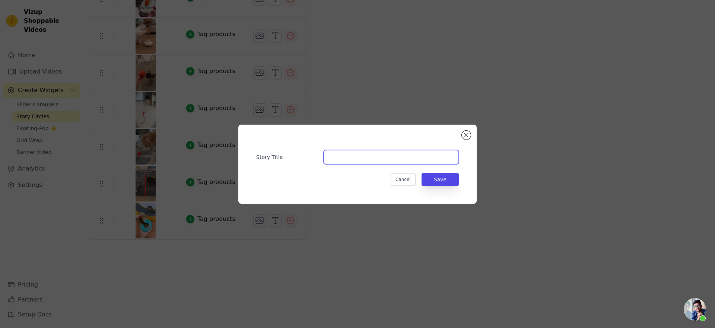
click at [382, 160] on input "Story Title" at bounding box center [391, 157] width 135 height 14
paste input "Rotation Ball™"
type input "Rotation Ball™"
click at [451, 186] on button "Save" at bounding box center [440, 179] width 37 height 13
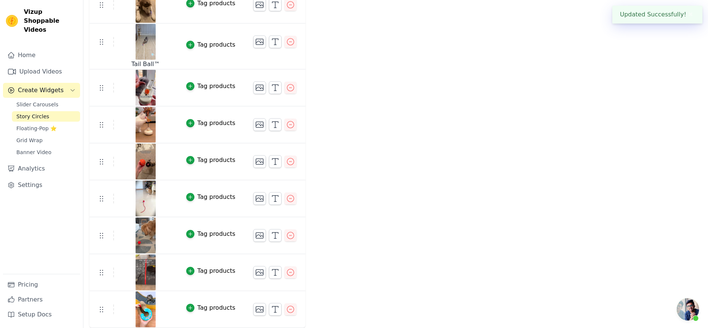
scroll to position [722, 0]
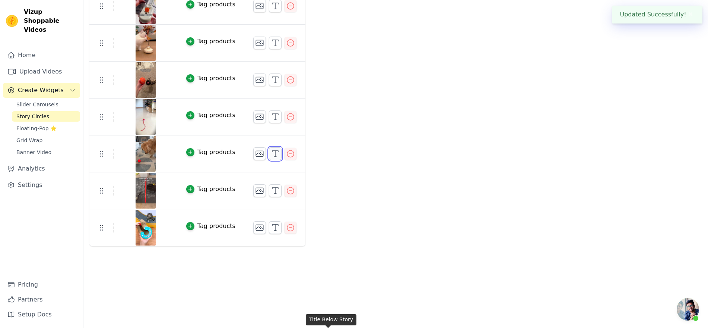
click at [282, 160] on button "button" at bounding box center [275, 153] width 13 height 13
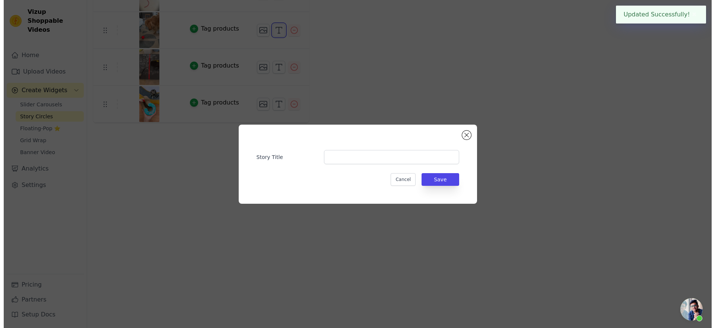
scroll to position [0, 0]
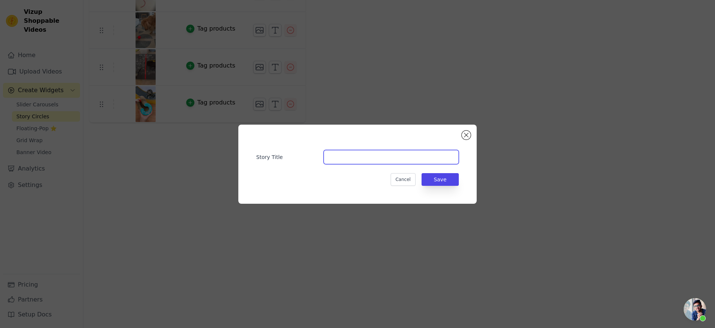
click at [370, 156] on input "Story Title" at bounding box center [391, 157] width 135 height 14
paste input "Rotation Ball™"
type input "Rotation Ball™"
click at [450, 185] on button "Save" at bounding box center [440, 179] width 37 height 13
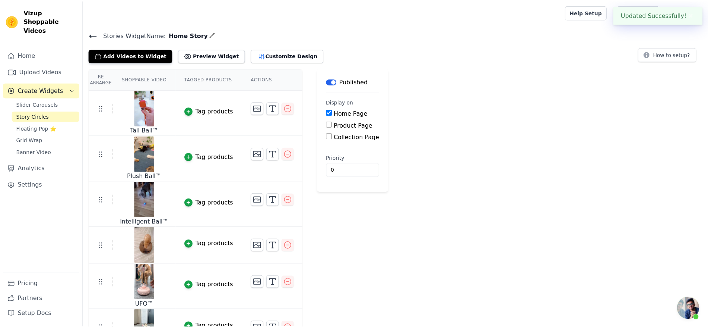
scroll to position [722, 0]
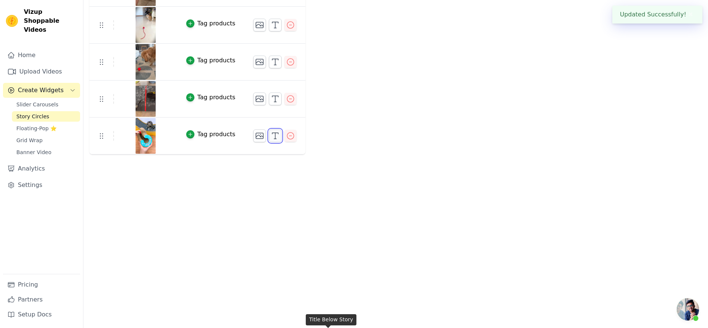
click at [280, 140] on icon "button" at bounding box center [275, 135] width 9 height 9
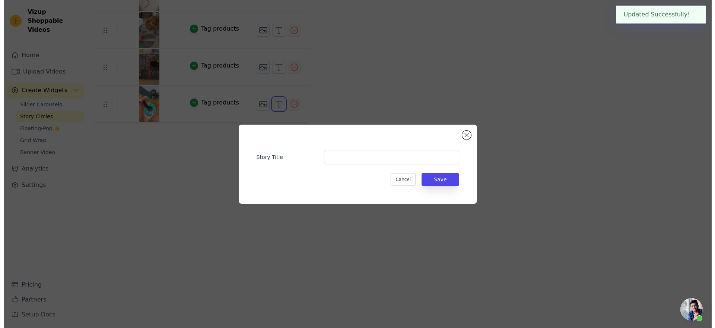
scroll to position [0, 0]
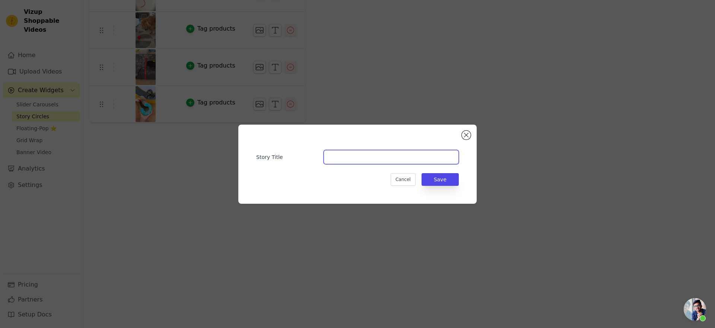
click at [352, 159] on input "Story Title" at bounding box center [391, 157] width 135 height 14
click at [546, 159] on div "Story Title Cancel Save" at bounding box center [358, 164] width 692 height 103
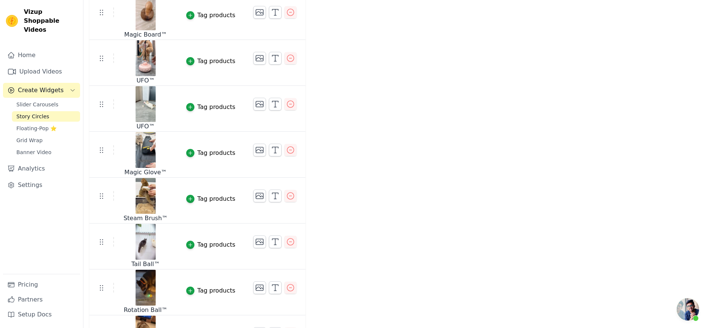
scroll to position [148, 0]
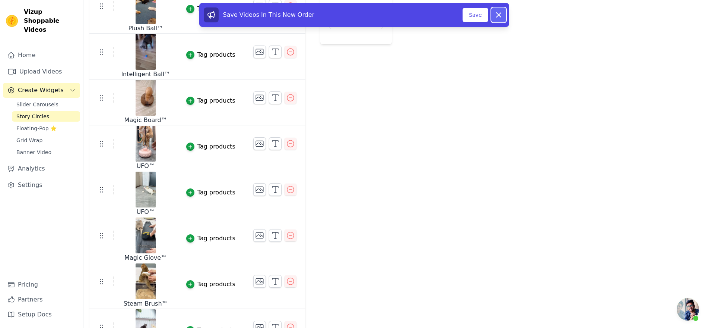
click at [501, 17] on icon at bounding box center [499, 15] width 4 height 4
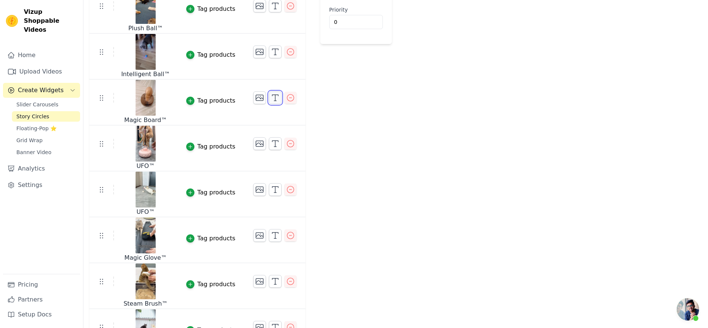
click at [280, 102] on icon "button" at bounding box center [275, 97] width 9 height 9
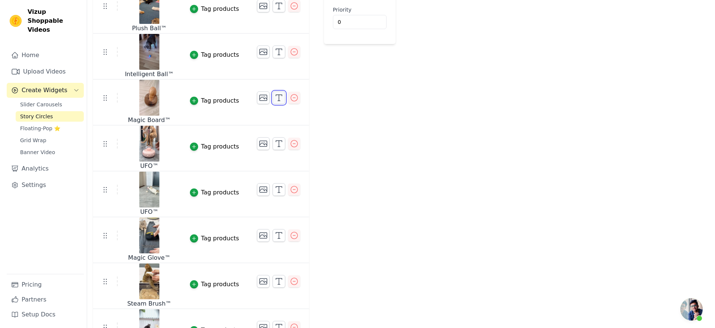
scroll to position [0, 0]
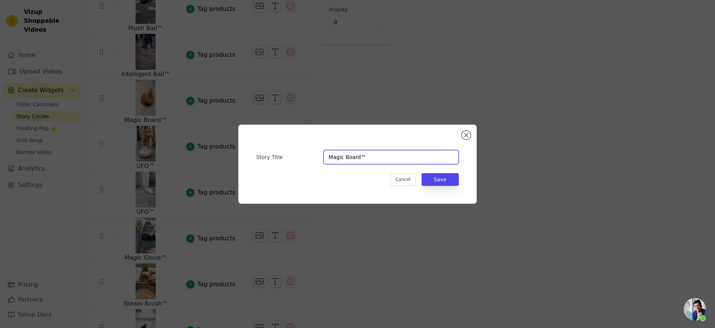
click at [366, 155] on input "Magic Board™" at bounding box center [391, 157] width 135 height 14
click at [416, 186] on button "Cancel" at bounding box center [403, 179] width 25 height 13
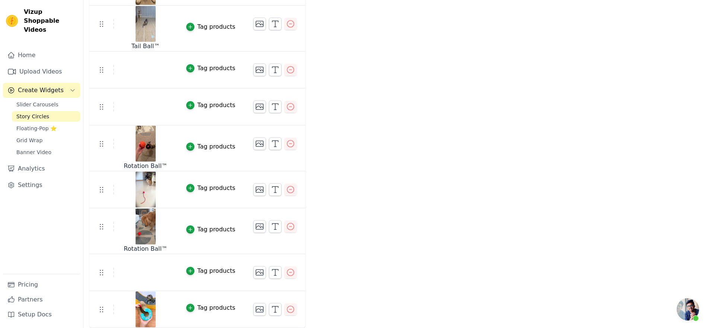
scroll to position [800, 0]
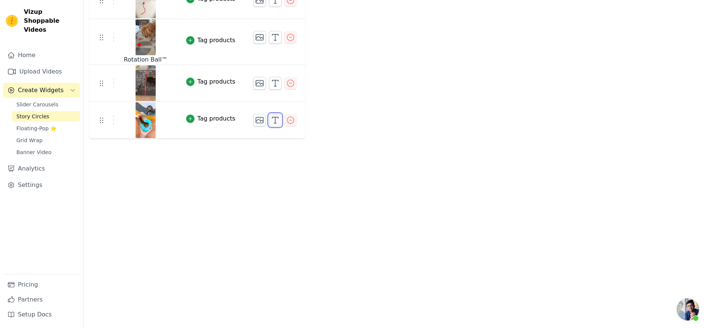
click at [280, 124] on icon "button" at bounding box center [275, 120] width 9 height 9
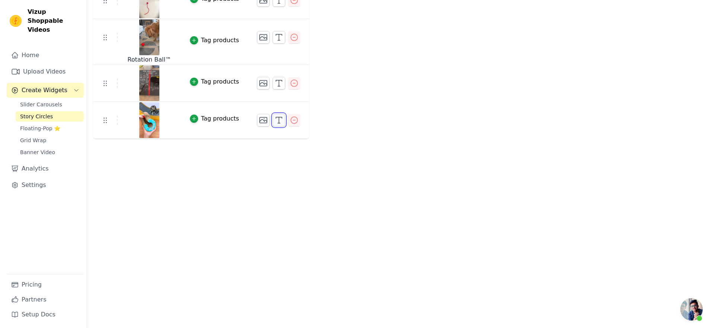
scroll to position [0, 0]
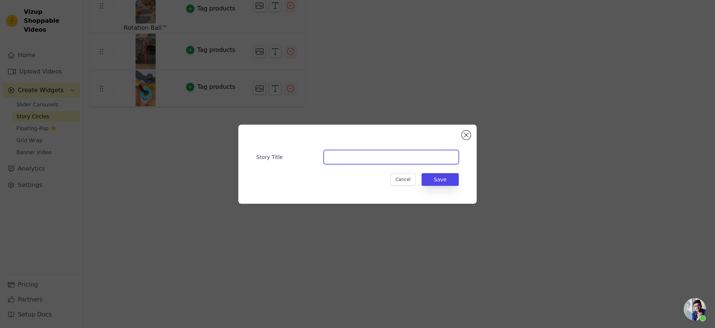
click at [353, 157] on input "Story Title" at bounding box center [391, 157] width 135 height 14
paste input "Magic Board™"
type input "Magic Board™"
click at [454, 185] on button "Save" at bounding box center [440, 179] width 37 height 13
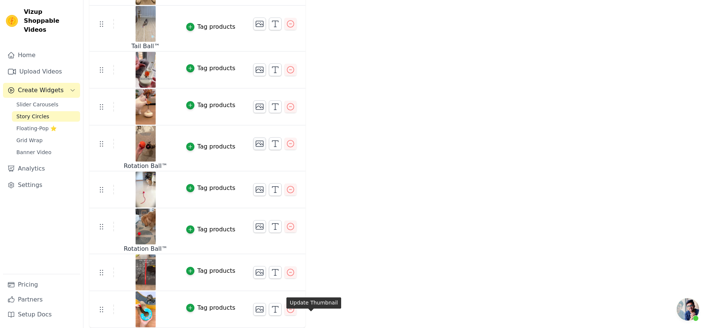
scroll to position [614, 0]
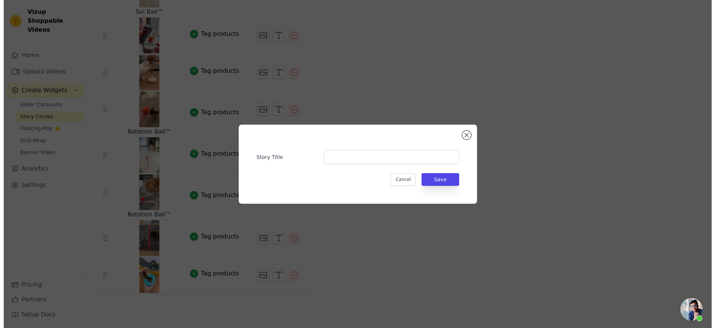
scroll to position [0, 0]
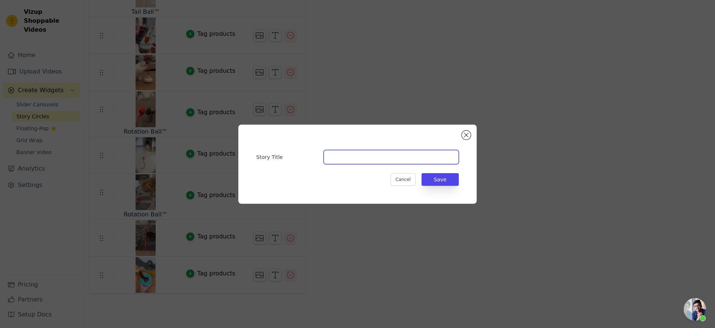
click at [346, 155] on input "Story Title" at bounding box center [391, 157] width 135 height 14
paste input "Intelligent Ball™"
type input "Intelligent Ball™"
click at [459, 184] on button "Save" at bounding box center [440, 179] width 37 height 13
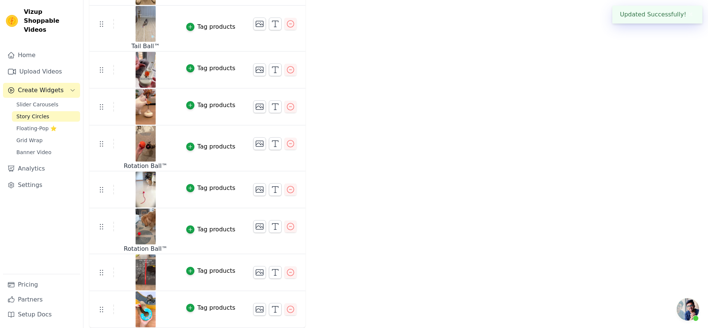
scroll to position [707, 0]
click at [280, 111] on icon "button" at bounding box center [275, 106] width 9 height 9
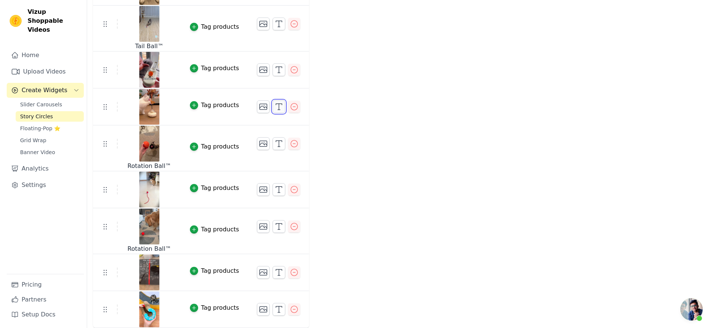
scroll to position [0, 0]
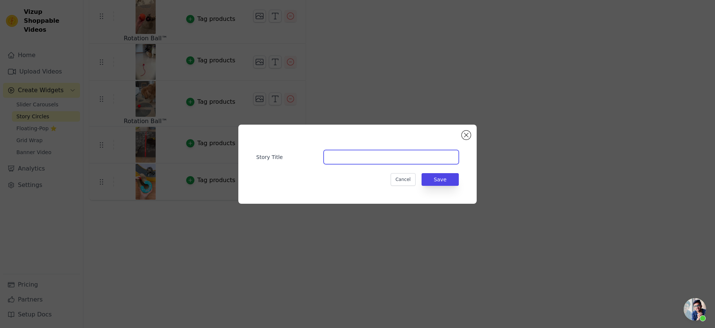
click at [328, 150] on input "Story Title" at bounding box center [391, 157] width 135 height 14
type input "UFO™"
click at [447, 183] on button "Save" at bounding box center [440, 179] width 37 height 13
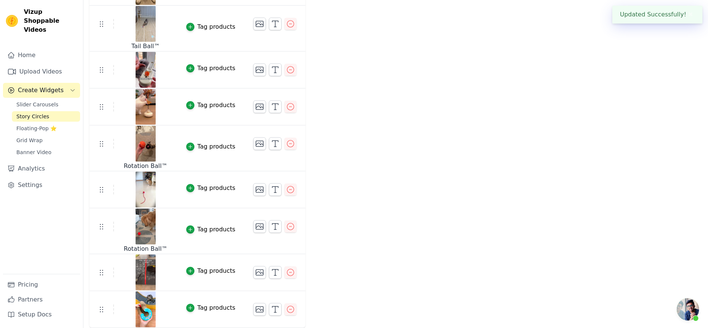
scroll to position [800, 0]
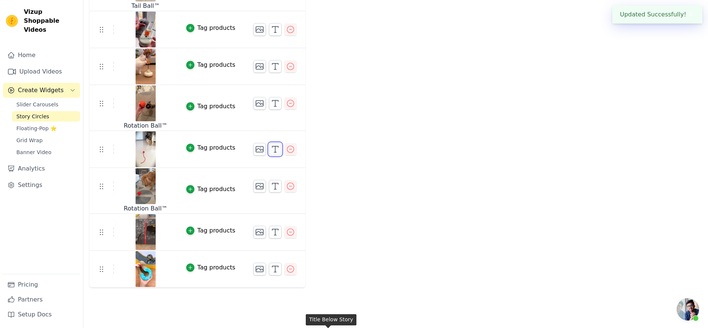
click at [278, 147] on polyline "button" at bounding box center [275, 146] width 6 height 1
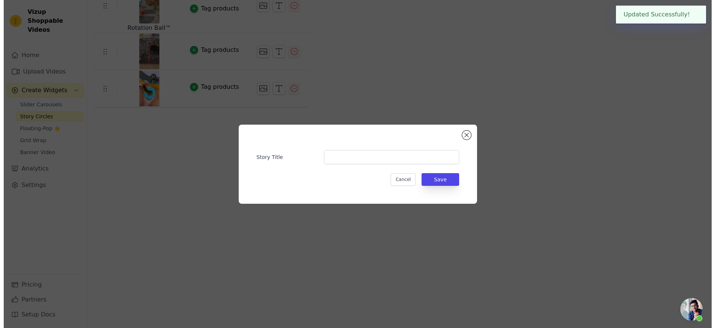
scroll to position [0, 0]
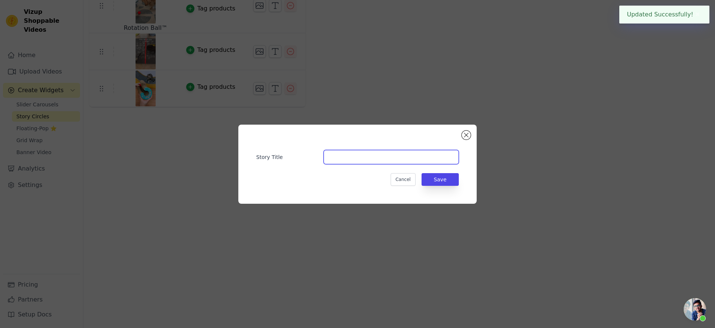
click at [333, 155] on input "Story Title" at bounding box center [391, 157] width 135 height 14
type input "Tail Ball™"
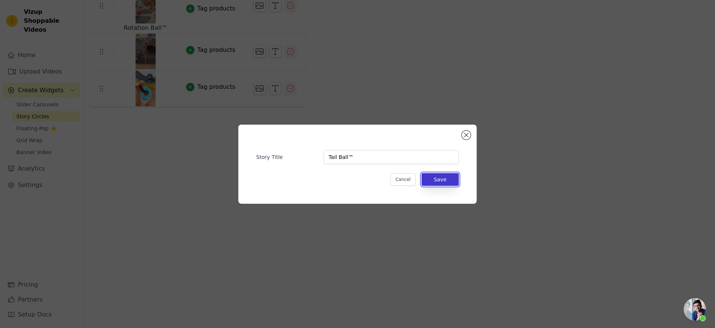
click at [457, 183] on button "Save" at bounding box center [440, 179] width 37 height 13
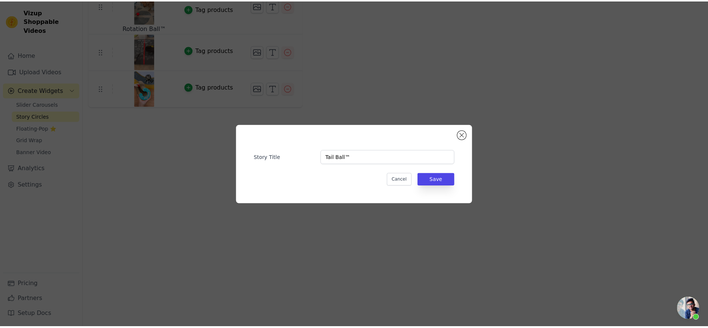
scroll to position [800, 0]
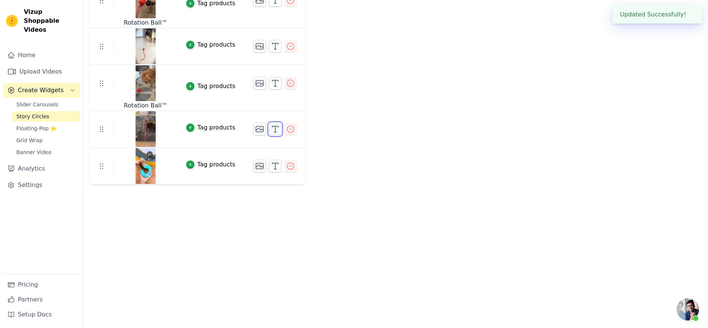
click at [275, 132] on line "button" at bounding box center [275, 129] width 0 height 6
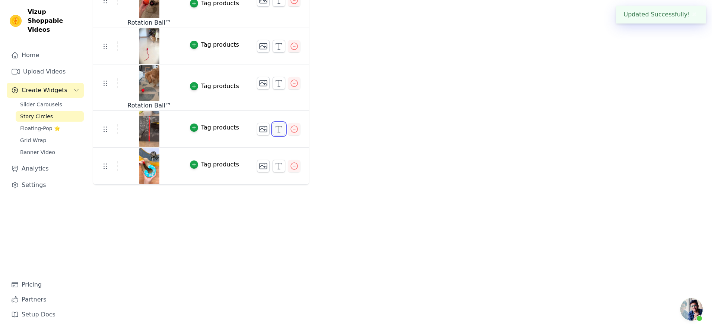
scroll to position [0, 0]
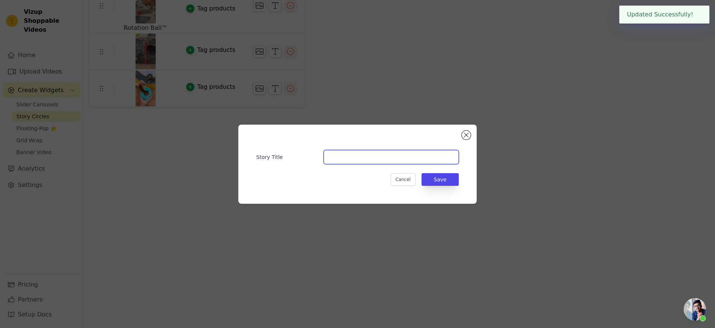
click at [400, 158] on input "Story Title" at bounding box center [391, 157] width 135 height 14
type input "Magic Glove™"
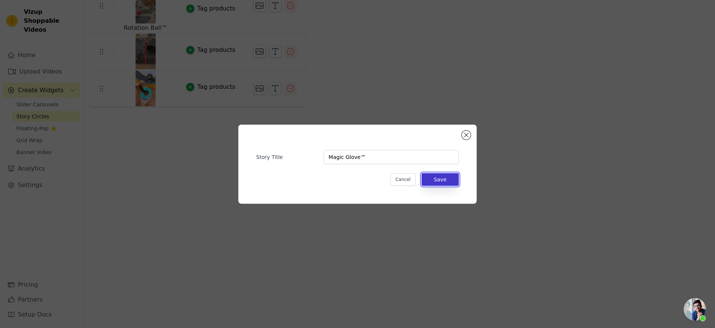
click at [456, 179] on button "Save" at bounding box center [440, 179] width 37 height 13
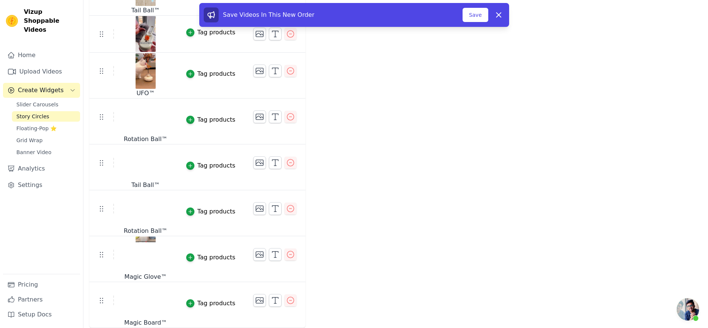
scroll to position [856, 0]
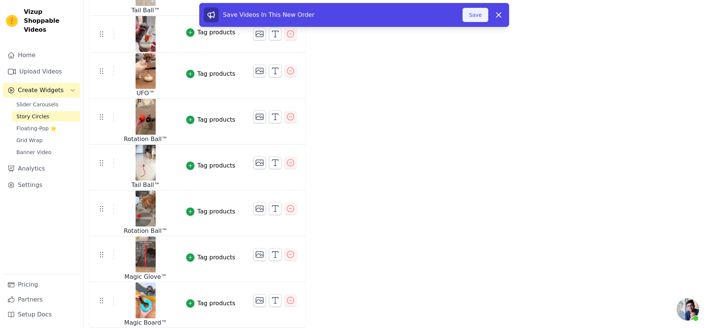
click at [488, 18] on button "Save" at bounding box center [475, 15] width 25 height 14
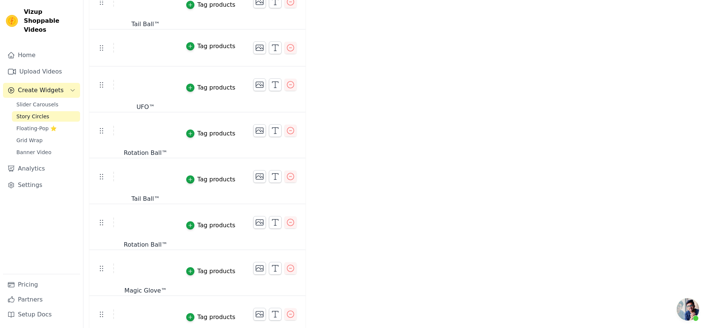
scroll to position [745, 0]
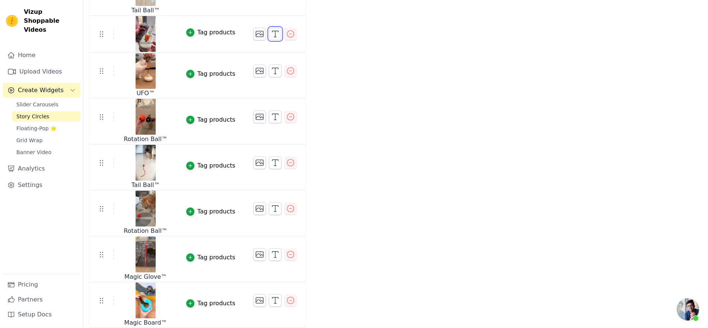
click at [280, 38] on icon "button" at bounding box center [275, 33] width 9 height 9
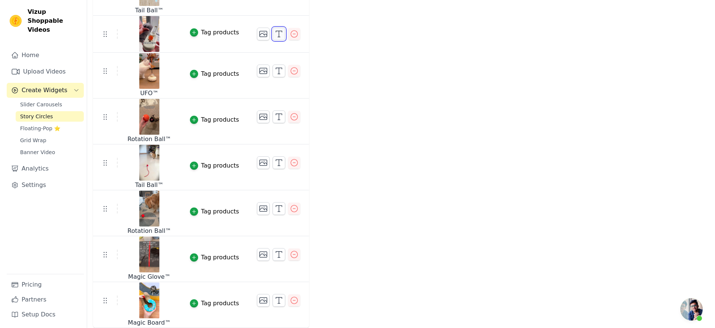
scroll to position [0, 0]
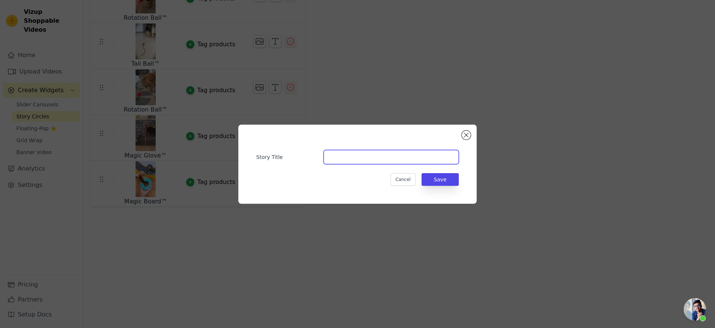
click at [344, 150] on input "Story Title" at bounding box center [391, 157] width 135 height 14
type input "Steam Brush™"
click at [455, 183] on button "Save" at bounding box center [440, 179] width 37 height 13
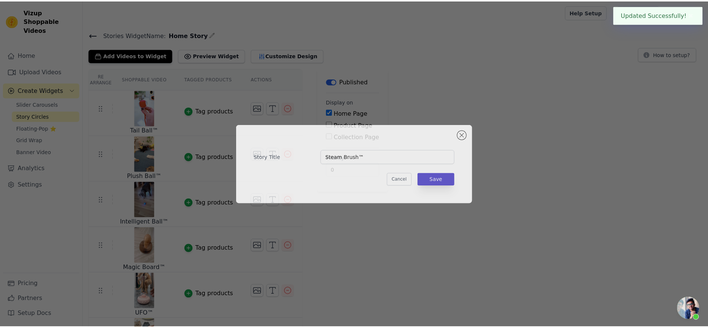
scroll to position [745, 0]
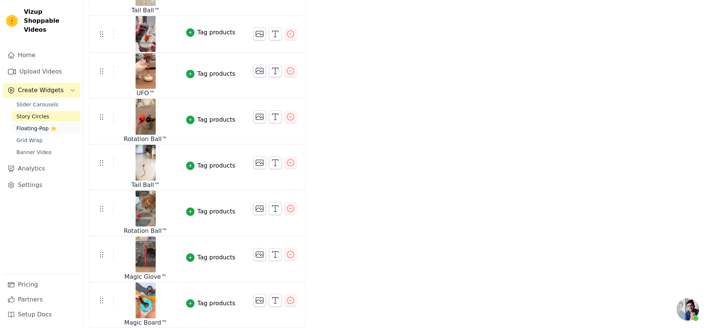
click at [32, 132] on span "Floating-Pop ⭐" at bounding box center [36, 127] width 40 height 7
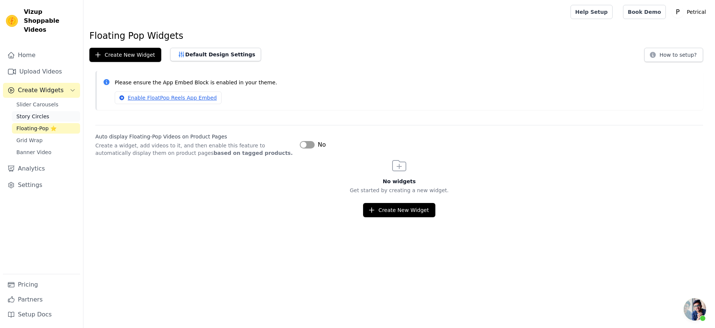
click at [47, 120] on span "Story Circles" at bounding box center [32, 116] width 33 height 7
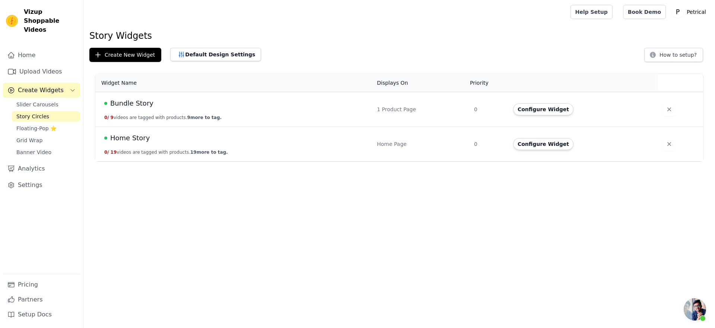
click at [154, 108] on span "Bundle Story" at bounding box center [131, 103] width 43 height 10
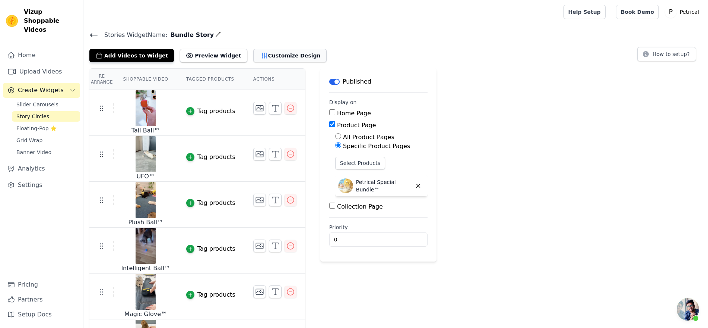
click at [322, 62] on button "Customize Design" at bounding box center [289, 55] width 73 height 13
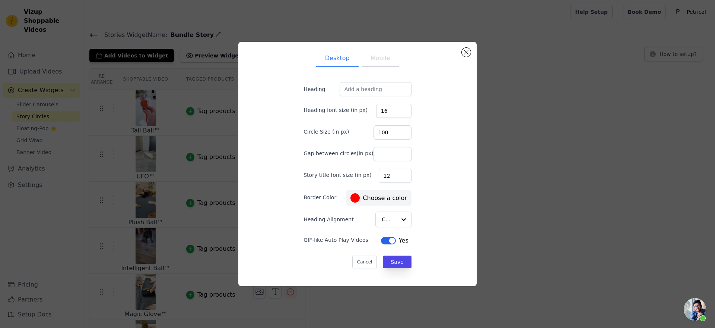
click at [379, 51] on button "Mobile" at bounding box center [380, 59] width 37 height 16
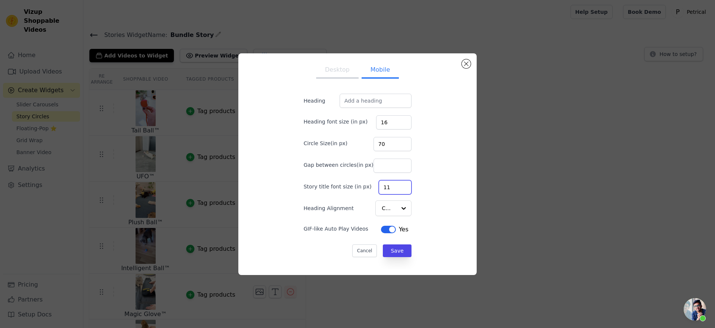
type input "11"
click at [405, 194] on input "11" at bounding box center [395, 187] width 33 height 14
drag, startPoint x: 386, startPoint y: 140, endPoint x: 378, endPoint y: 141, distance: 7.9
click at [378, 141] on input "70" at bounding box center [393, 144] width 38 height 14
type input "80"
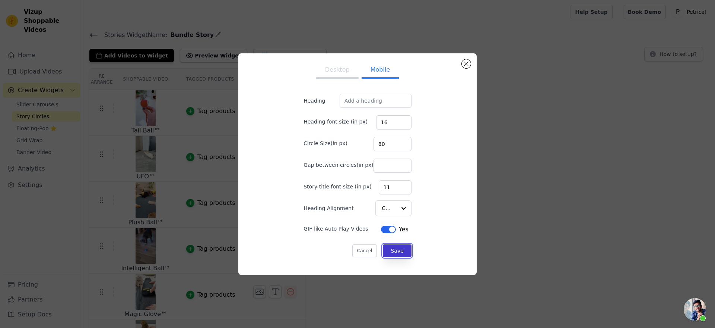
click at [398, 257] on button "Save" at bounding box center [397, 250] width 28 height 13
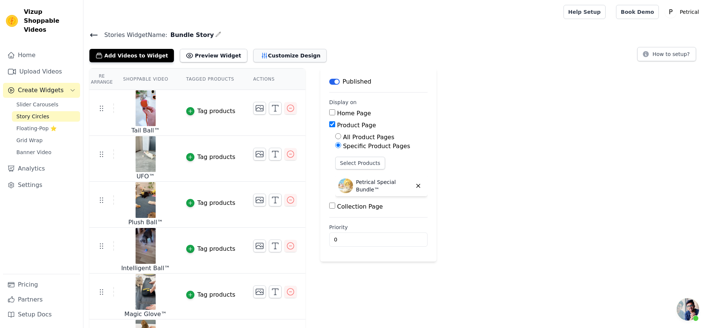
click at [310, 61] on button "Customize Design" at bounding box center [289, 55] width 73 height 13
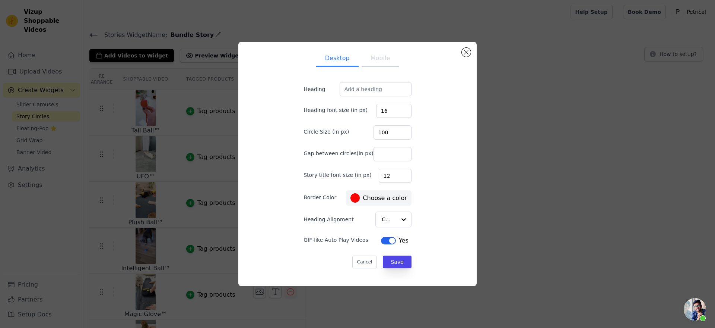
click at [376, 51] on button "Mobile" at bounding box center [380, 59] width 37 height 16
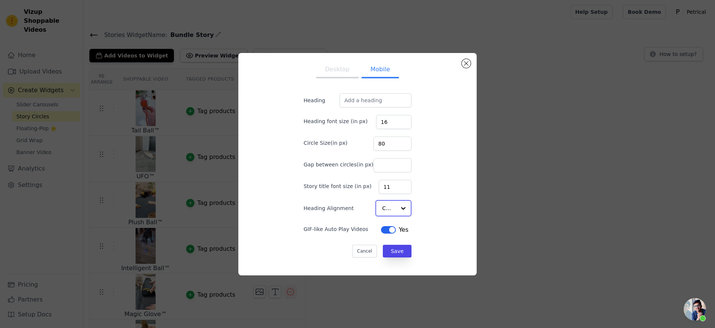
click at [410, 215] on div at bounding box center [403, 207] width 15 height 15
click at [461, 186] on div "Desktop Mobile Heading Heading font size (in px) 16 Circle Size(in px) 80 Gap b…" at bounding box center [357, 163] width 227 height 209
type input "10"
click at [407, 194] on input "10" at bounding box center [395, 187] width 33 height 14
click at [382, 140] on input "80" at bounding box center [393, 144] width 38 height 14
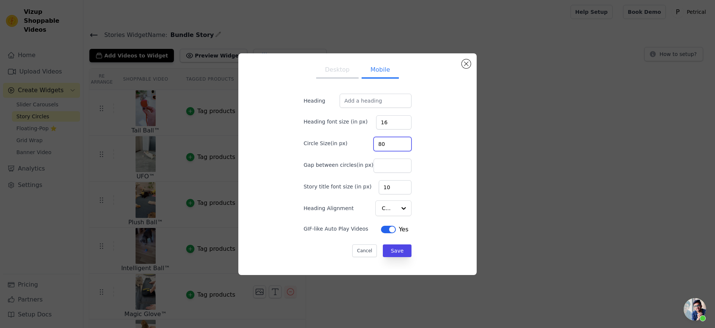
click at [382, 140] on input "80" at bounding box center [393, 144] width 38 height 14
type input "90"
click at [393, 257] on button "Save" at bounding box center [397, 250] width 28 height 13
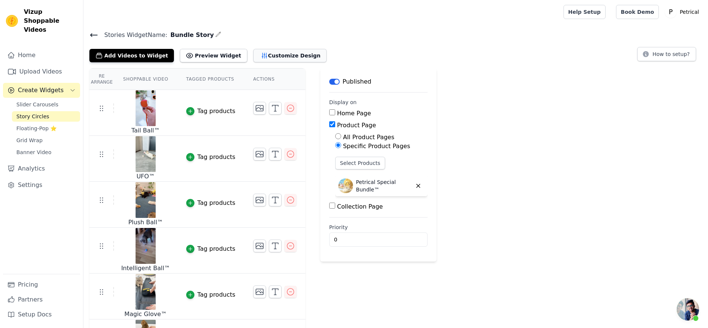
click at [327, 62] on button "Customize Design" at bounding box center [289, 55] width 73 height 13
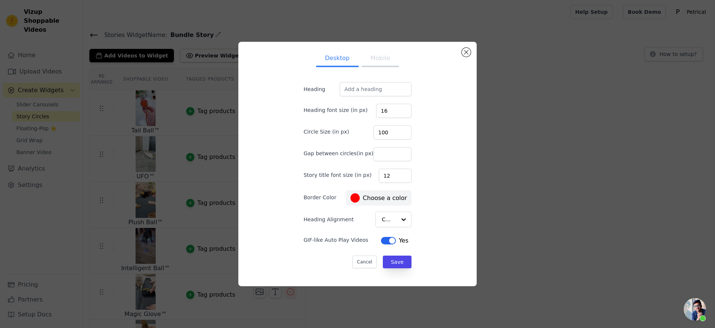
click at [369, 53] on button "Mobile" at bounding box center [380, 59] width 37 height 16
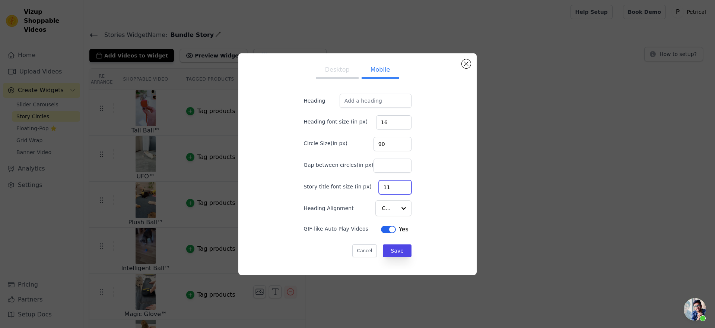
type input "11"
click at [406, 192] on input "11" at bounding box center [395, 187] width 33 height 14
click at [396, 257] on button "Save" at bounding box center [397, 250] width 28 height 13
